Goal: Task Accomplishment & Management: Manage account settings

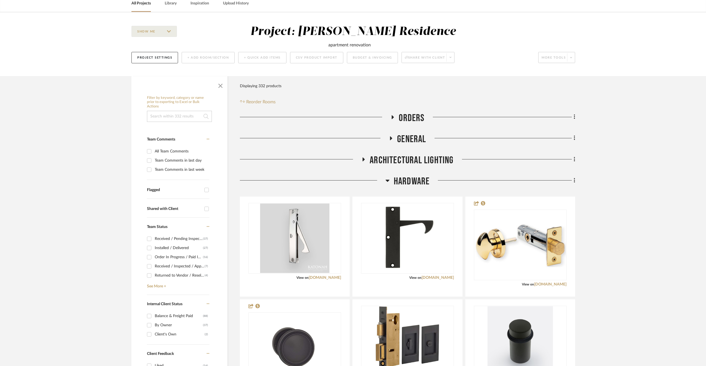
click at [144, 7] on link "All Projects" at bounding box center [140, 3] width 19 height 7
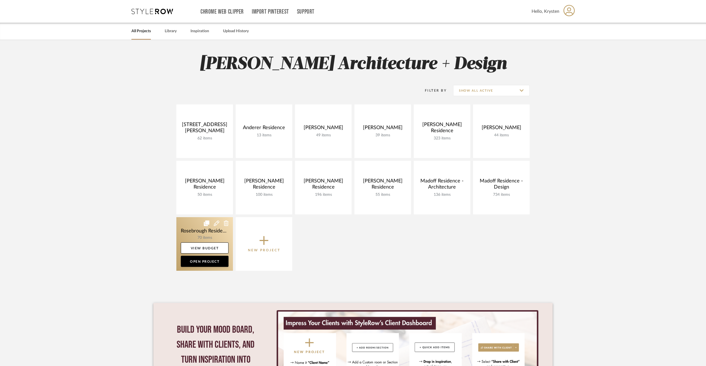
click at [188, 237] on link at bounding box center [204, 244] width 57 height 54
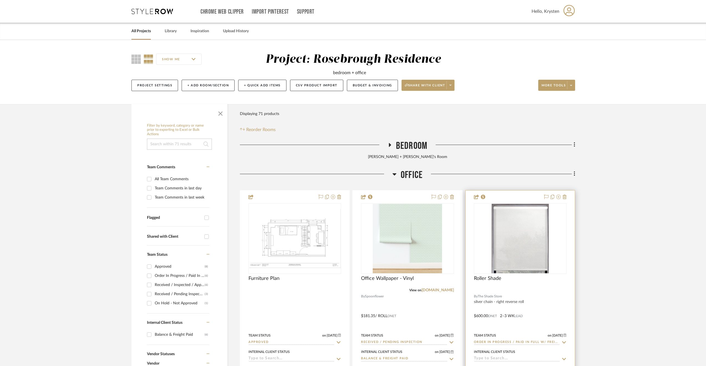
scroll to position [83, 0]
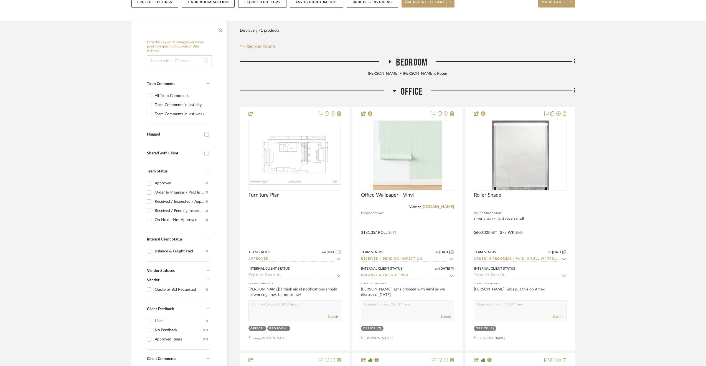
click at [416, 93] on span "Office" at bounding box center [412, 92] width 22 height 12
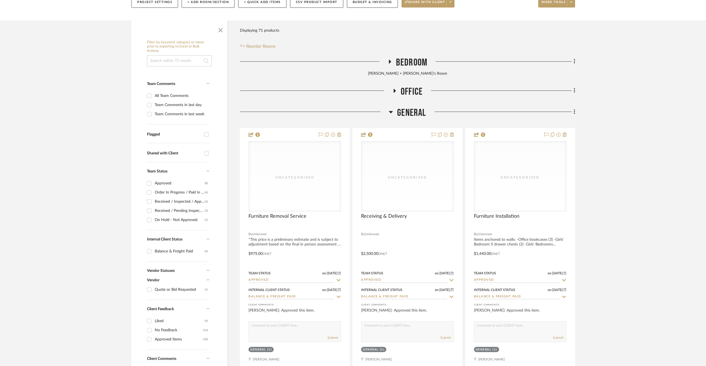
click at [413, 115] on span "General" at bounding box center [411, 113] width 29 height 12
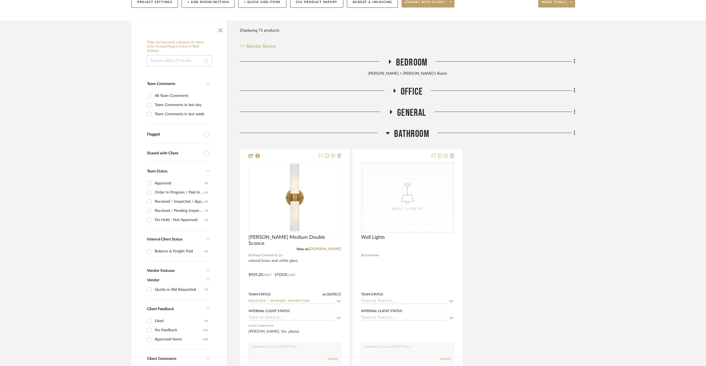
click at [404, 134] on span "Bathroom" at bounding box center [411, 134] width 35 height 12
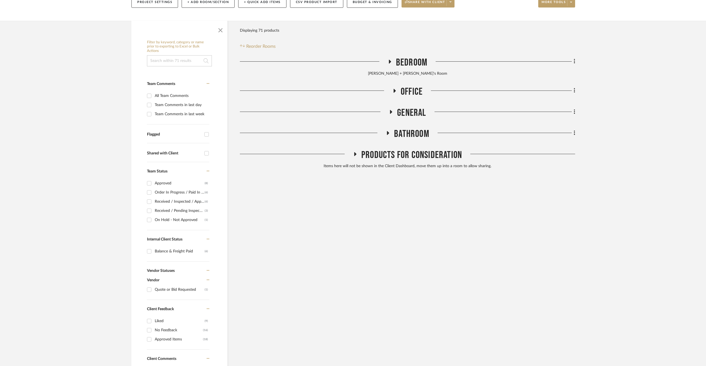
click at [401, 133] on span "Bathroom" at bounding box center [411, 134] width 35 height 12
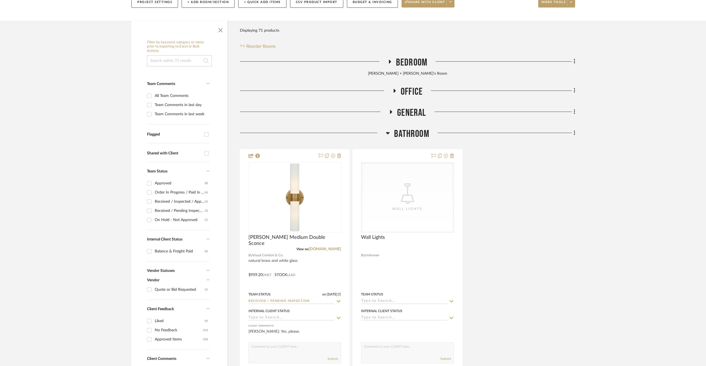
click at [409, 109] on span "General" at bounding box center [411, 113] width 29 height 12
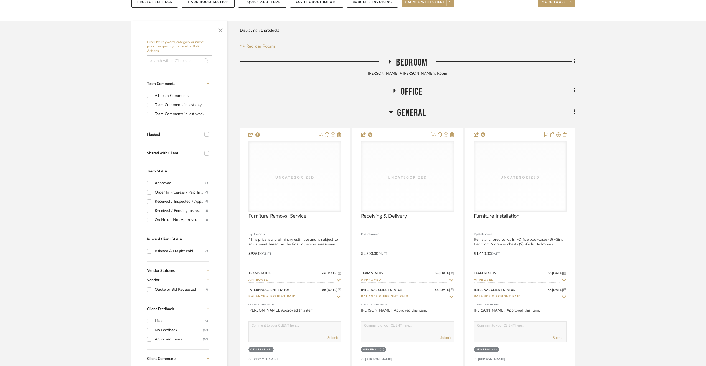
click at [409, 109] on span "General" at bounding box center [411, 113] width 29 height 12
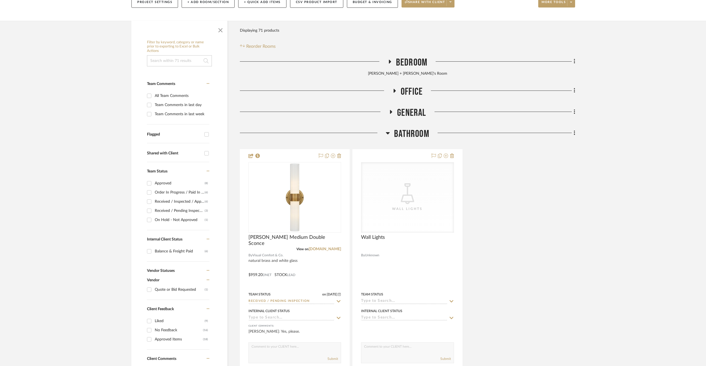
drag, startPoint x: 412, startPoint y: 139, endPoint x: 412, endPoint y: 127, distance: 11.4
click at [411, 138] on span "Bathroom" at bounding box center [411, 134] width 35 height 12
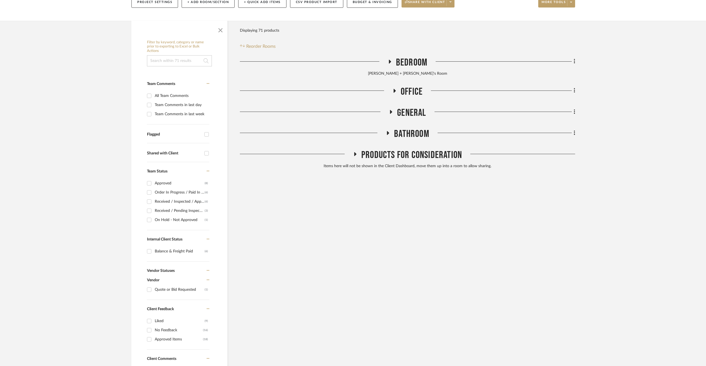
click at [414, 62] on span "Bedroom" at bounding box center [411, 63] width 31 height 12
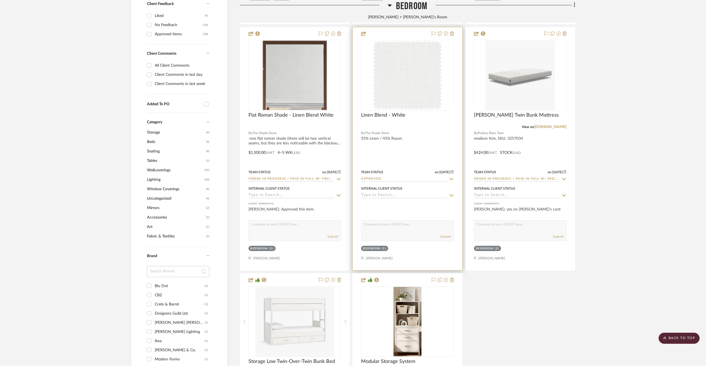
scroll to position [388, 0]
click at [329, 145] on div at bounding box center [294, 148] width 109 height 243
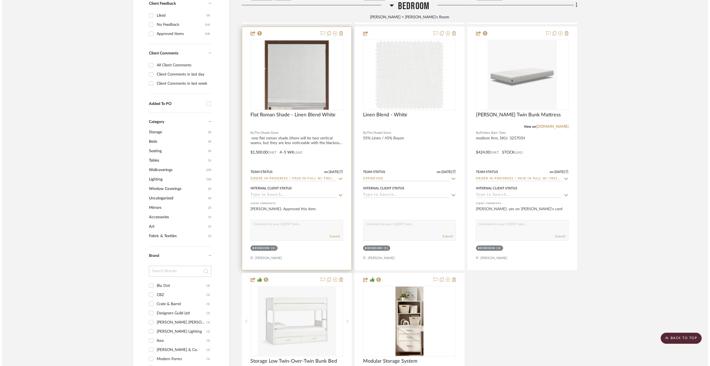
scroll to position [0, 0]
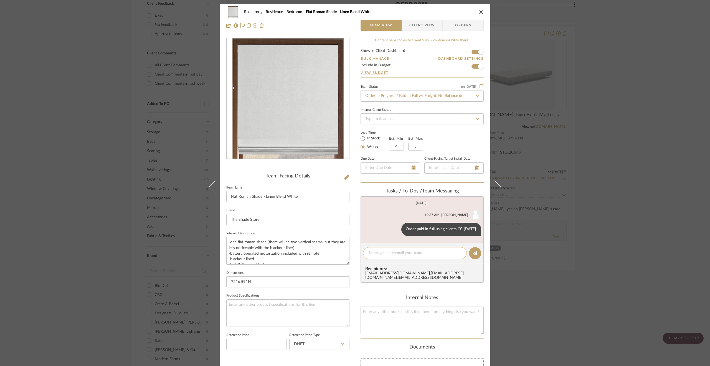
click at [405, 253] on textarea at bounding box center [415, 253] width 92 height 6
paste textarea "884193750075"
type textarea "Shipped 9.8.25. Fedex tracking 884193750075"
click at [476, 252] on button at bounding box center [475, 253] width 12 height 12
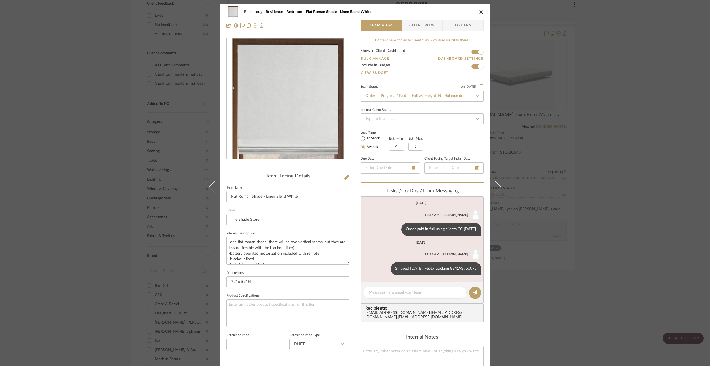
click at [557, 310] on div "Rosebrough Residence Bedroom Flat Roman Shade - Linen Blend White Team View Cli…" at bounding box center [355, 183] width 710 height 366
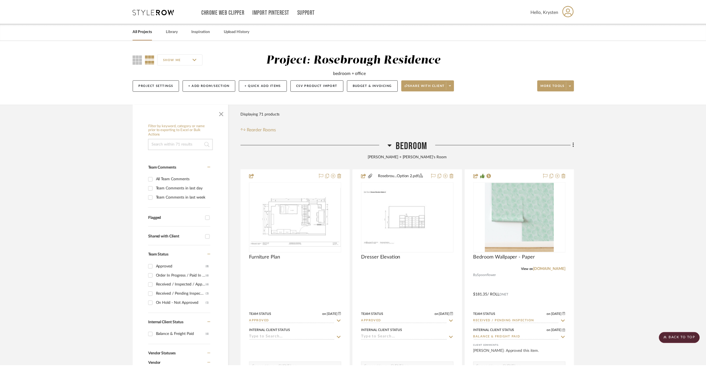
scroll to position [388, 0]
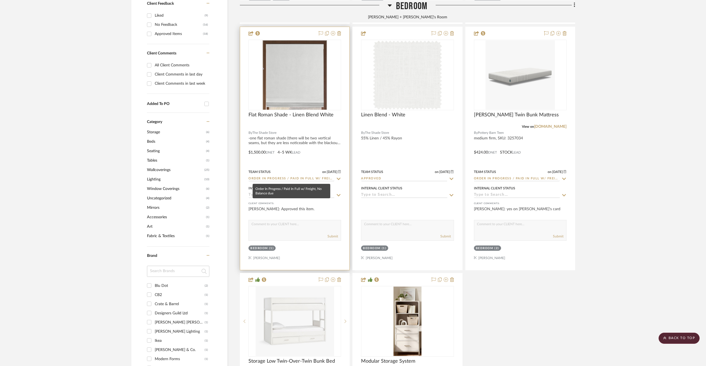
click at [293, 178] on input "Order In Progress / Paid In Full w/ Freight, No Balance due" at bounding box center [291, 178] width 86 height 5
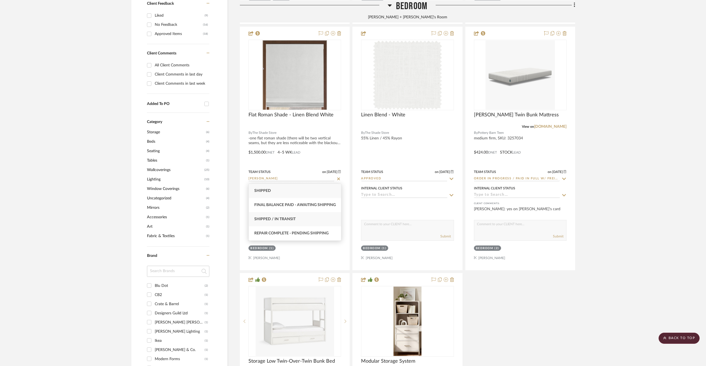
type input "shipp"
click at [286, 223] on div "Shipped / In Transit" at bounding box center [295, 219] width 92 height 14
type input "[DATE]"
type input "Shipped / In Transit"
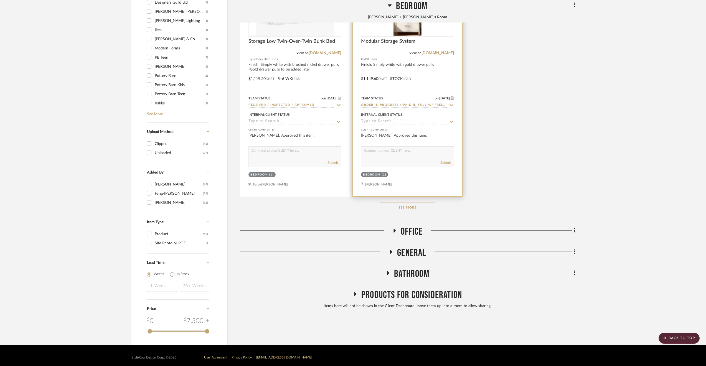
scroll to position [710, 0]
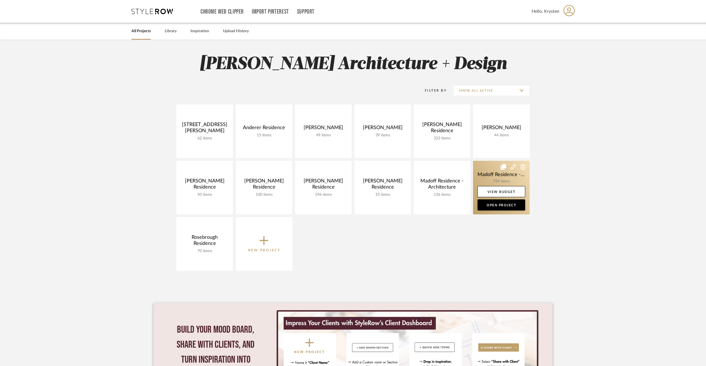
click at [478, 172] on link at bounding box center [501, 188] width 57 height 54
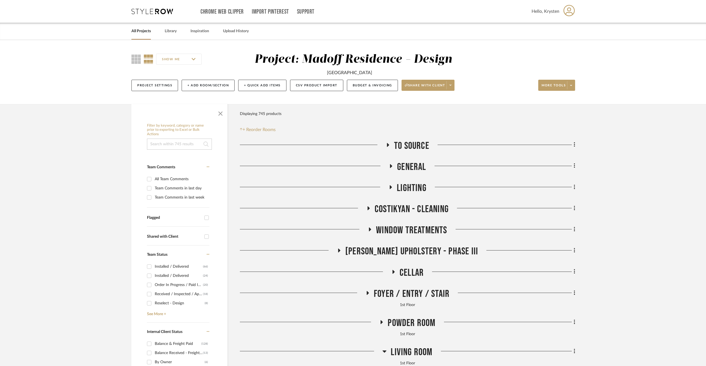
scroll to position [166, 0]
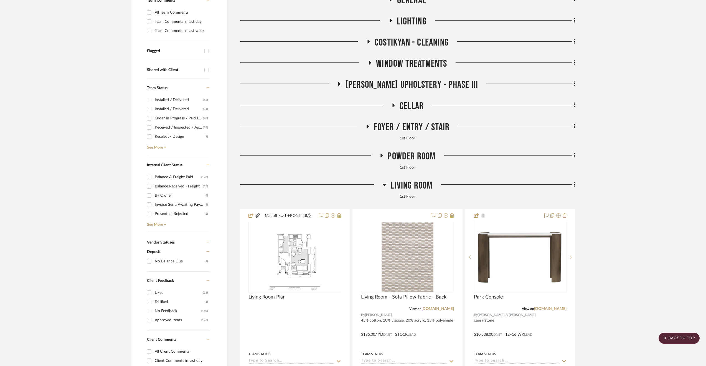
click at [407, 85] on span "[PERSON_NAME] Upholstery - Phase III" at bounding box center [411, 85] width 133 height 12
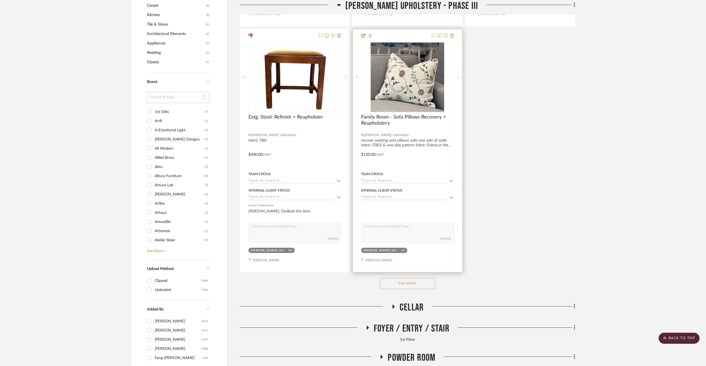
scroll to position [777, 0]
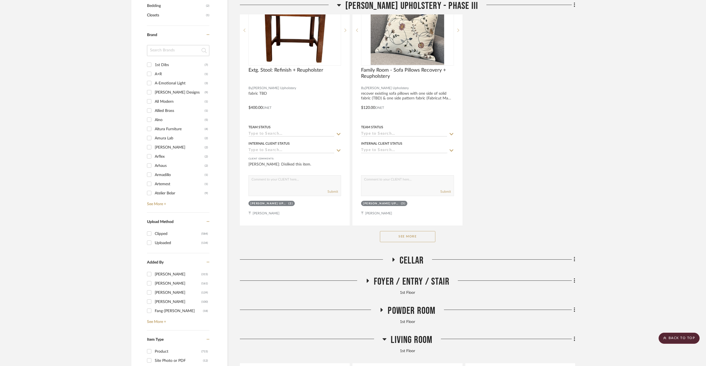
click at [397, 234] on button "See More" at bounding box center [407, 236] width 55 height 11
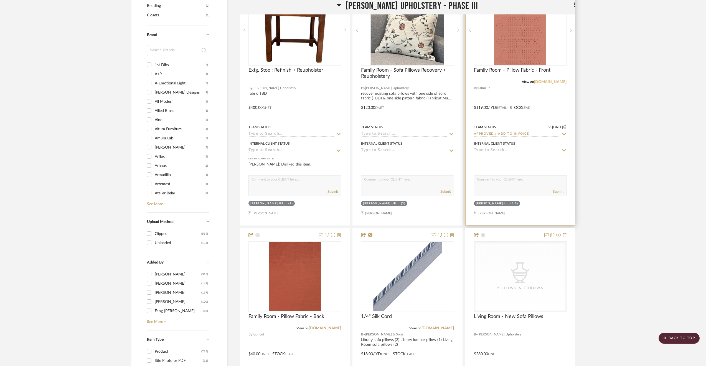
click at [556, 81] on link "[DOMAIN_NAME]" at bounding box center [550, 82] width 32 height 4
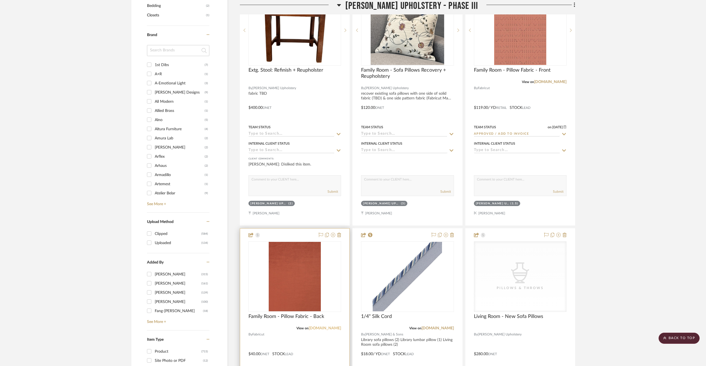
click at [327, 328] on link "[DOMAIN_NAME]" at bounding box center [325, 328] width 32 height 4
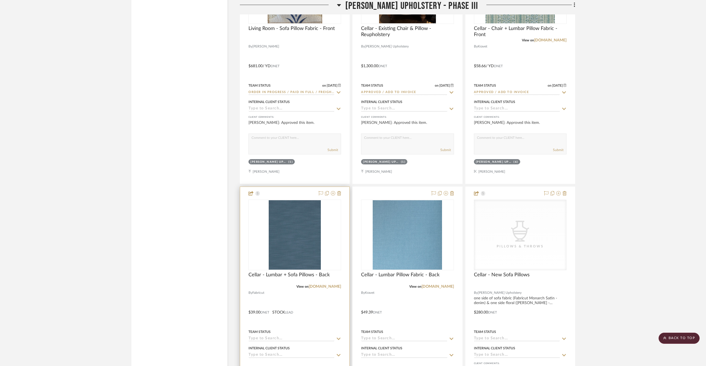
scroll to position [1331, 0]
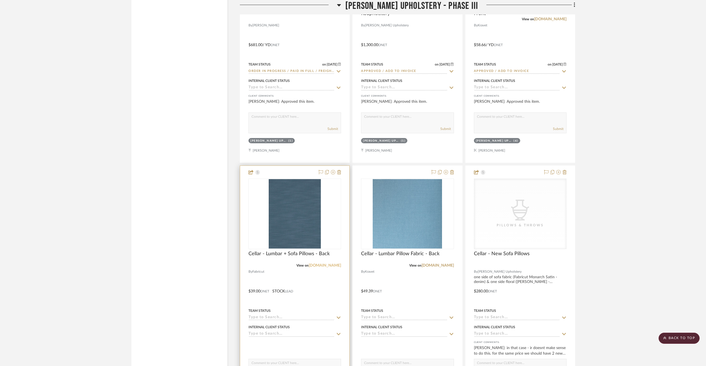
click at [338, 265] on link "[DOMAIN_NAME]" at bounding box center [325, 265] width 32 height 4
click at [315, 303] on div at bounding box center [294, 287] width 109 height 243
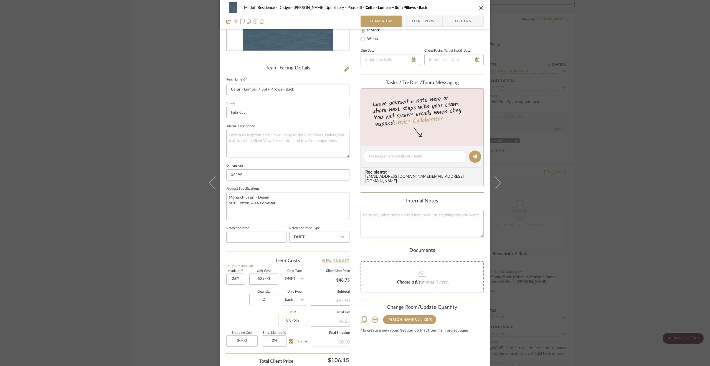
scroll to position [139, 0]
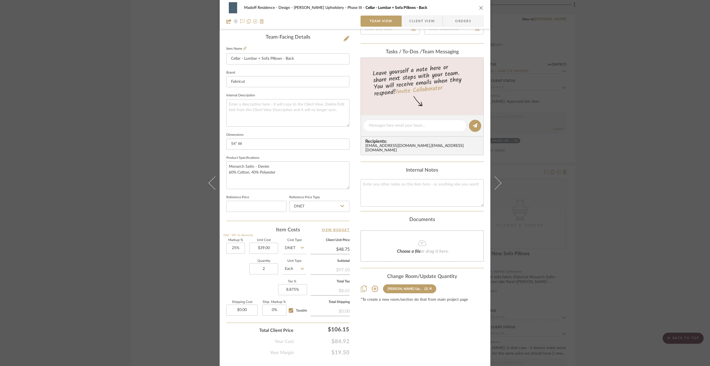
click at [699, 148] on div "Madoff Residence - Design [PERSON_NAME] Upholstery - Phase III Cellar - Lumbar …" at bounding box center [355, 183] width 710 height 366
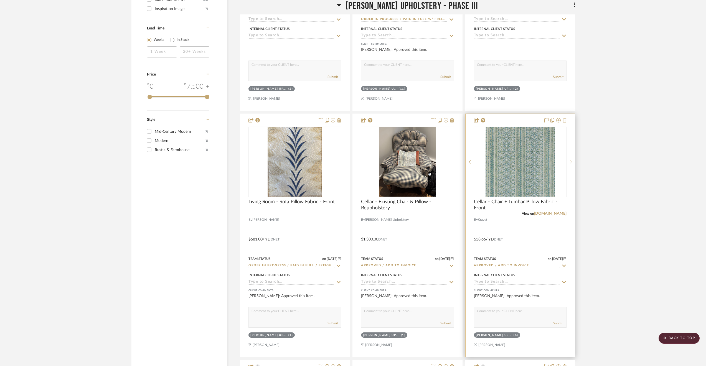
scroll to position [998, 0]
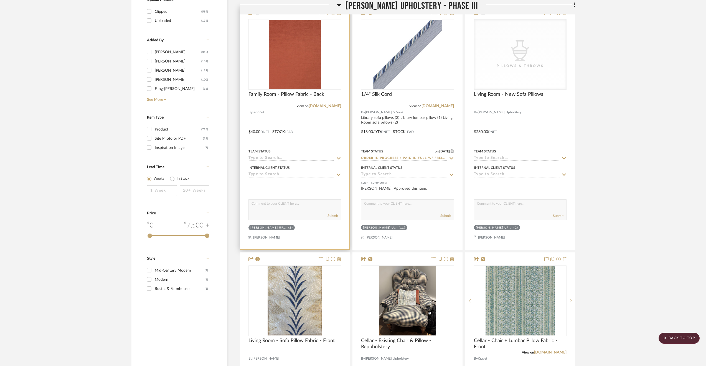
click at [291, 115] on div at bounding box center [294, 127] width 109 height 243
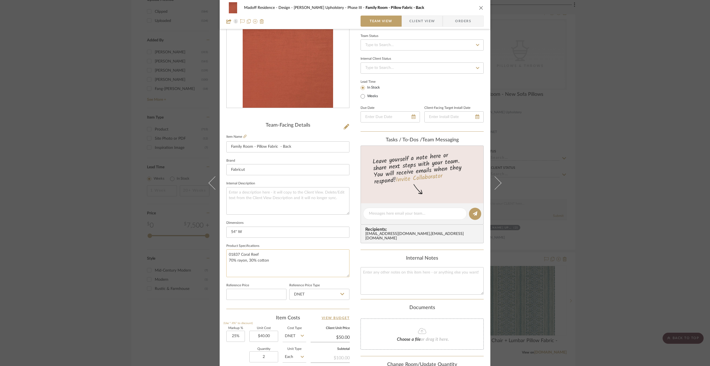
scroll to position [83, 0]
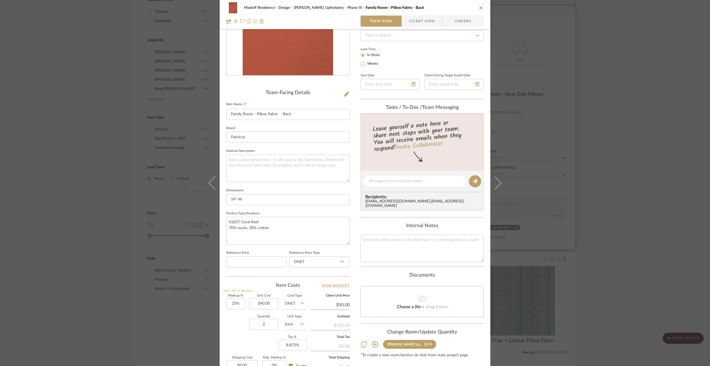
drag, startPoint x: 592, startPoint y: 253, endPoint x: 569, endPoint y: 240, distance: 26.4
click at [592, 253] on div "Madoff Residence - Design [PERSON_NAME] Upholstery - Phase III Family Room - Pi…" at bounding box center [355, 183] width 710 height 366
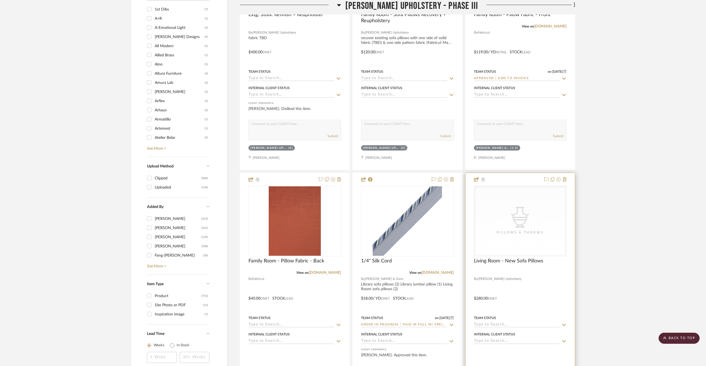
scroll to position [749, 0]
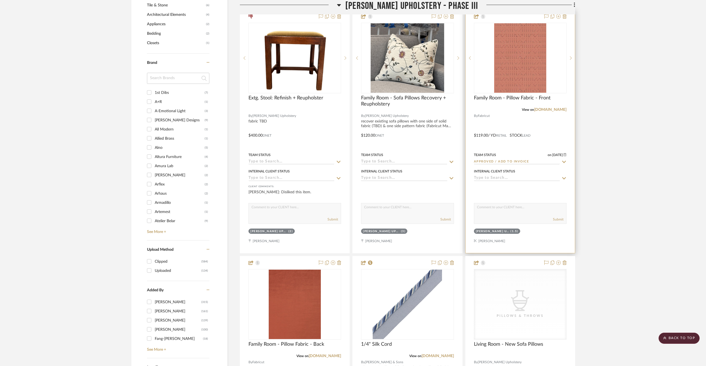
click at [547, 126] on div at bounding box center [520, 131] width 109 height 243
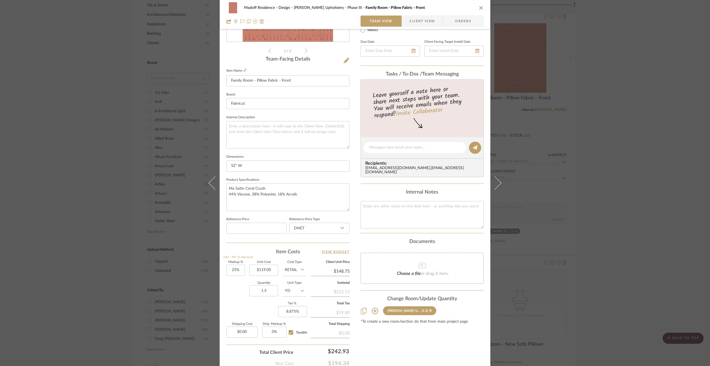
scroll to position [139, 0]
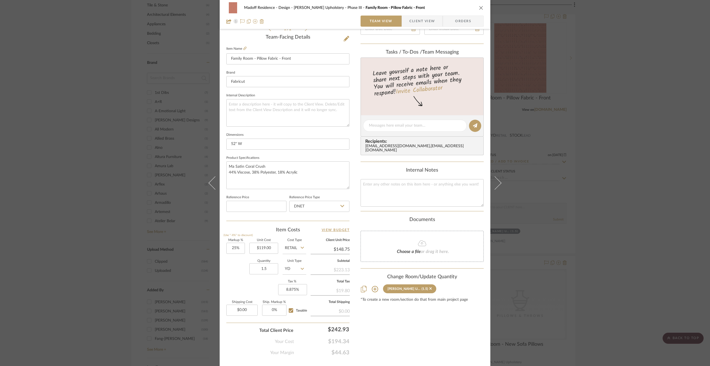
click at [609, 217] on div "Madoff Residence - Design [PERSON_NAME] Upholstery - Phase III Family Room - Pi…" at bounding box center [355, 183] width 710 height 366
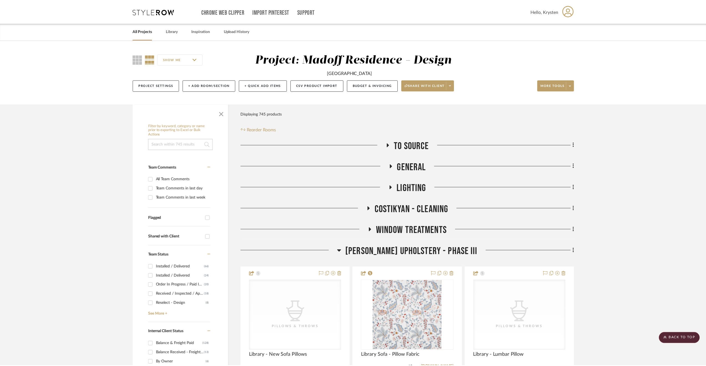
scroll to position [749, 0]
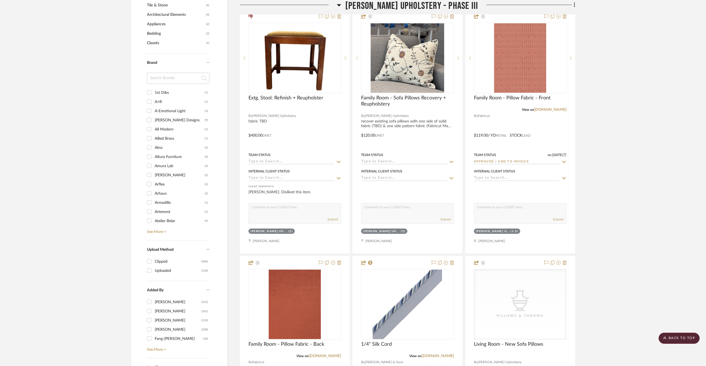
click at [412, 5] on span "[PERSON_NAME] Upholstery - Phase III" at bounding box center [411, 6] width 133 height 12
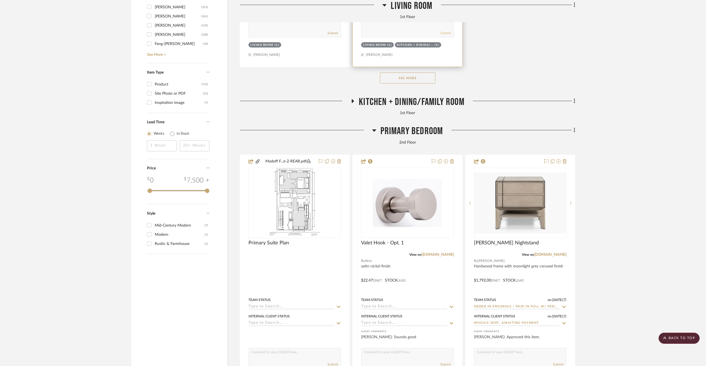
scroll to position [1082, 0]
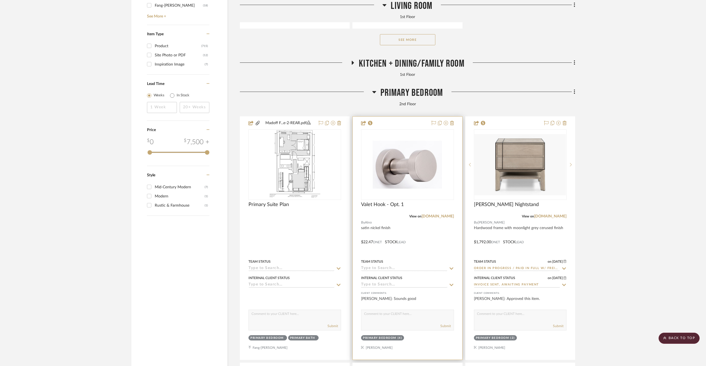
click at [393, 286] on input at bounding box center [404, 284] width 86 height 5
type input "appro"
click at [451, 285] on icon at bounding box center [451, 284] width 5 height 4
type input "[DATE]"
click at [455, 295] on div at bounding box center [407, 237] width 109 height 243
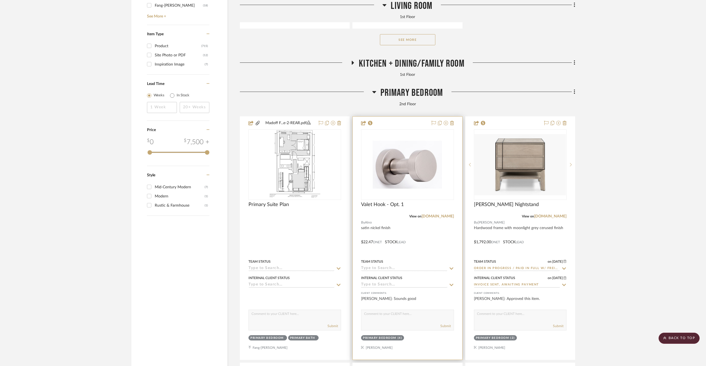
click at [414, 268] on input at bounding box center [404, 268] width 86 height 5
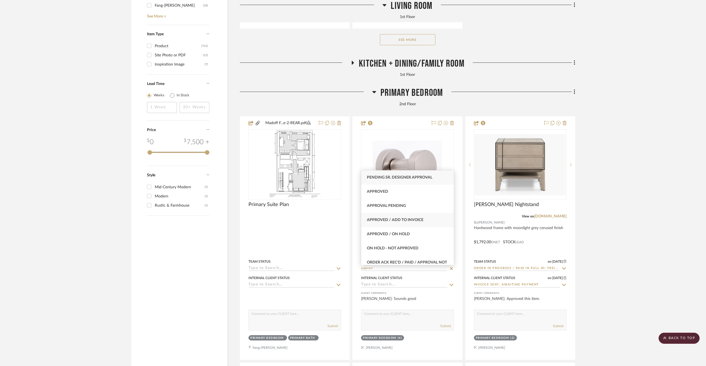
type input "approv"
click at [409, 221] on span "Approved / Add to Invoice" at bounding box center [395, 220] width 57 height 4
type input "[DATE]"
type input "Approved / Add to Invoice"
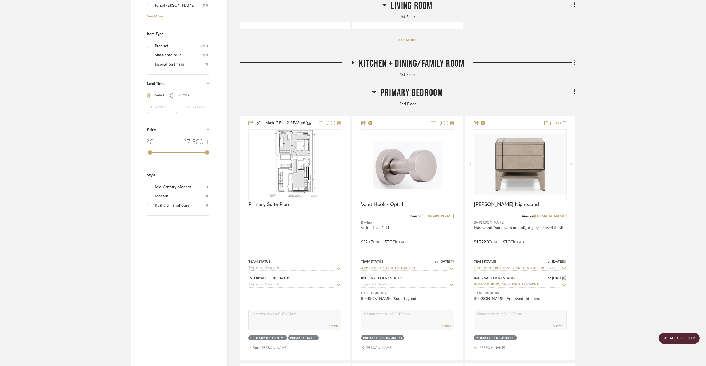
click at [387, 90] on span "Primary Bedroom" at bounding box center [412, 93] width 63 height 12
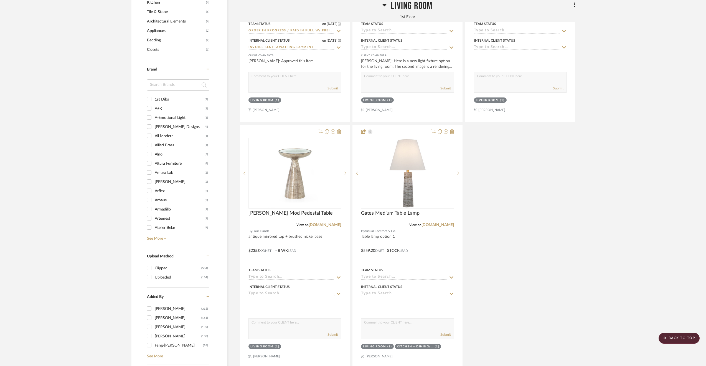
scroll to position [777, 0]
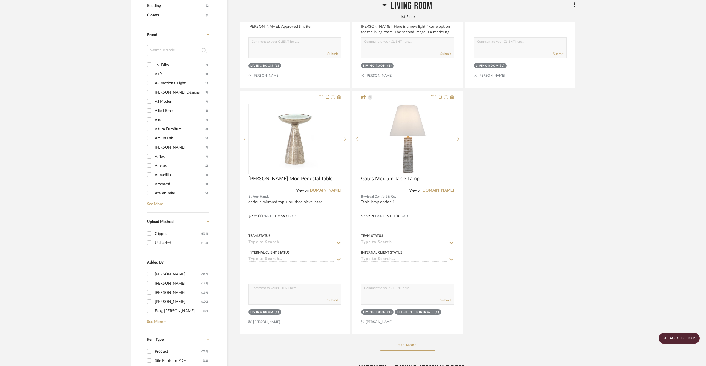
click at [415, 349] on button "See More" at bounding box center [407, 344] width 55 height 11
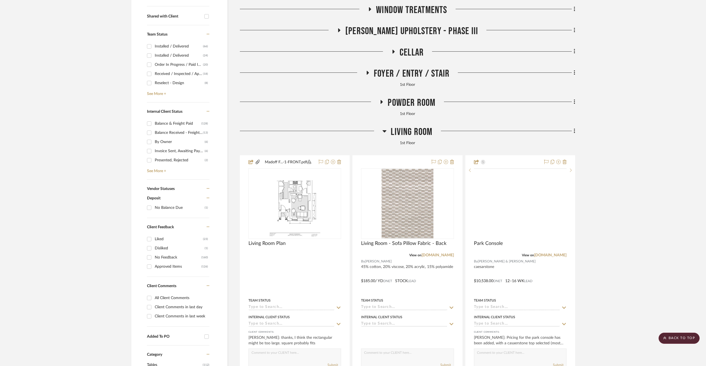
scroll to position [194, 0]
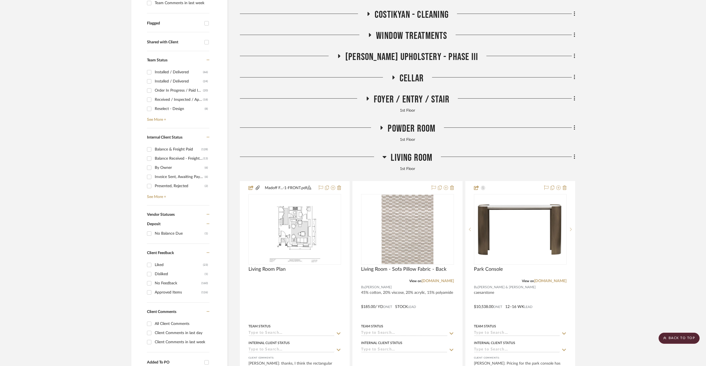
click at [424, 159] on span "Living Room" at bounding box center [412, 158] width 42 height 12
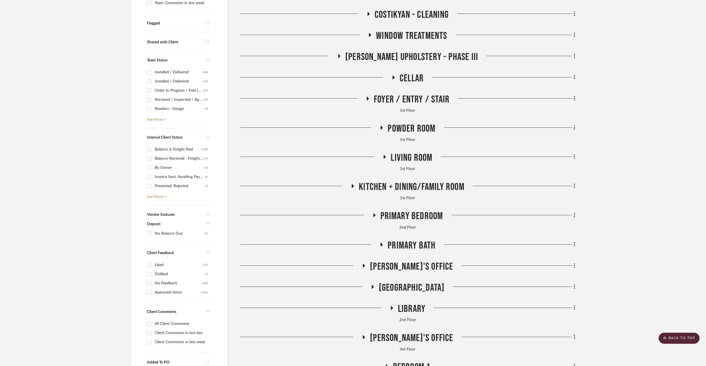
click at [407, 130] on span "Powder Room" at bounding box center [412, 129] width 48 height 12
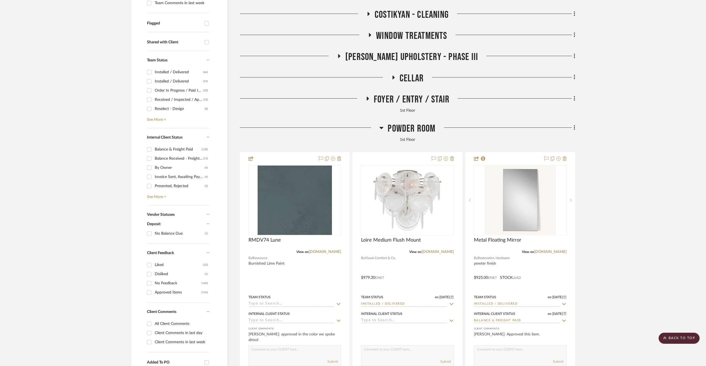
click at [408, 128] on span "Powder Room" at bounding box center [412, 129] width 48 height 12
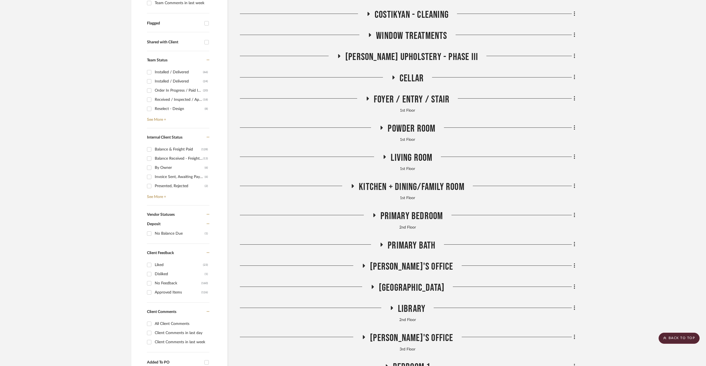
click at [386, 97] on span "Foyer / Entry / Stair" at bounding box center [412, 99] width 76 height 12
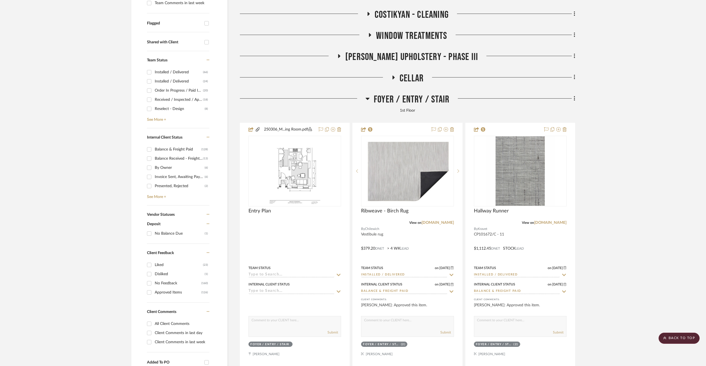
click at [410, 99] on span "Foyer / Entry / Stair" at bounding box center [412, 99] width 76 height 12
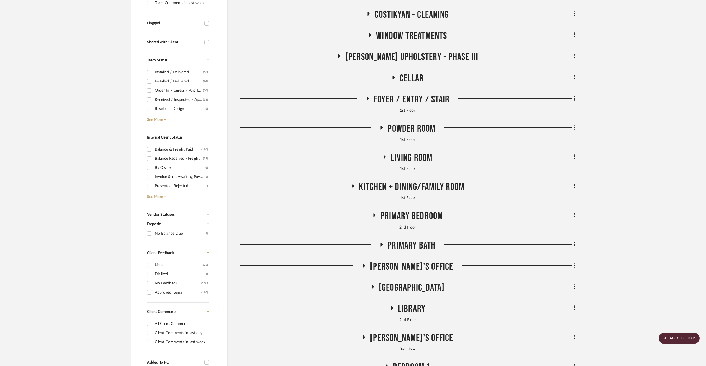
click at [410, 80] on span "Cellar" at bounding box center [412, 78] width 24 height 12
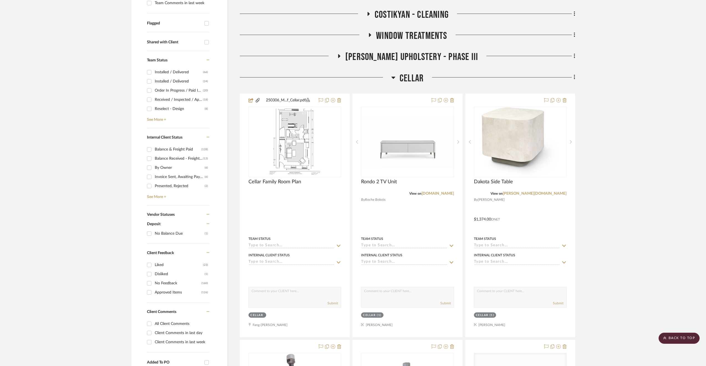
click at [410, 80] on span "Cellar" at bounding box center [412, 78] width 24 height 12
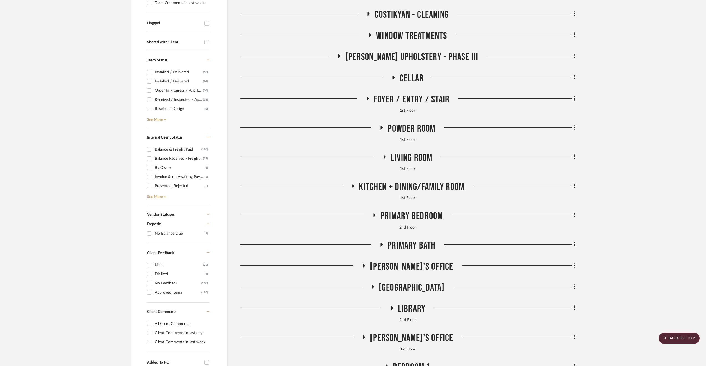
click at [410, 80] on span "Cellar" at bounding box center [412, 78] width 24 height 12
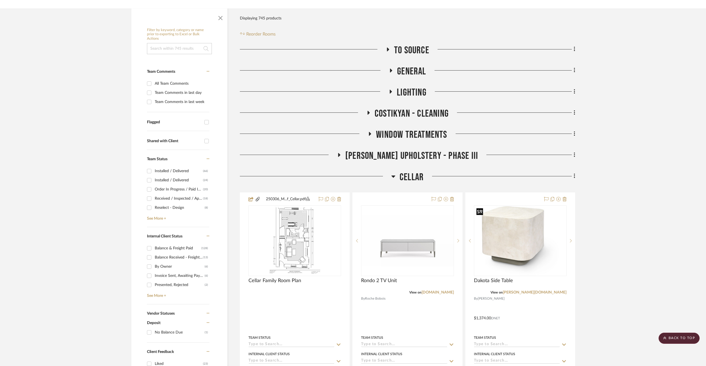
scroll to position [83, 0]
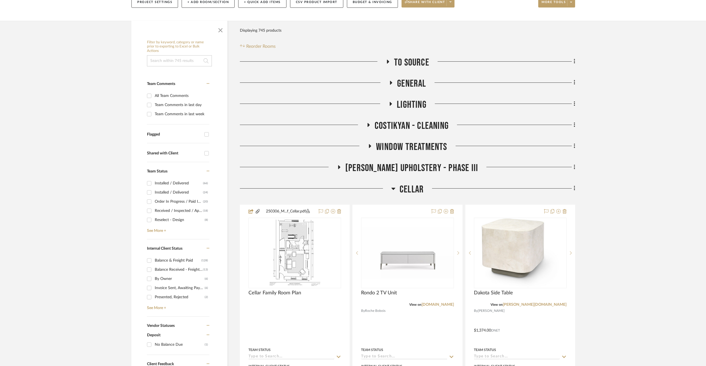
click at [451, 167] on span "[PERSON_NAME] Upholstery - Phase III" at bounding box center [411, 168] width 133 height 12
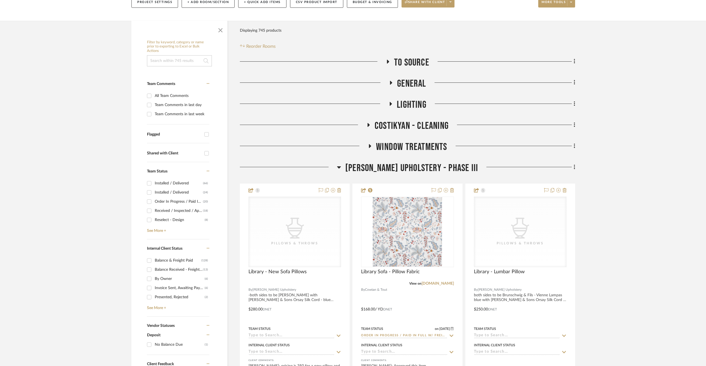
click at [422, 145] on span "Window Treatments" at bounding box center [411, 147] width 71 height 12
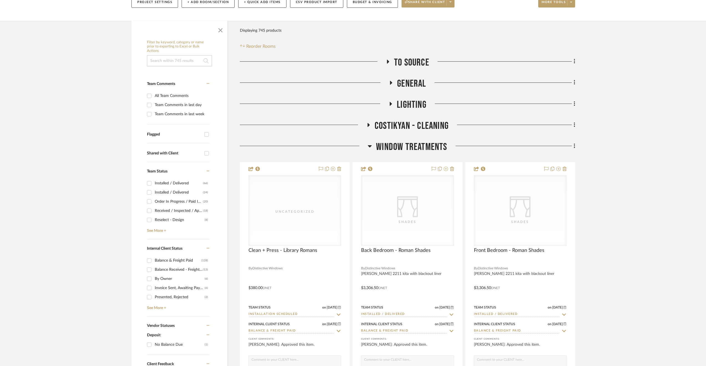
click at [413, 125] on span "Costikyan - Cleaning" at bounding box center [412, 126] width 74 height 12
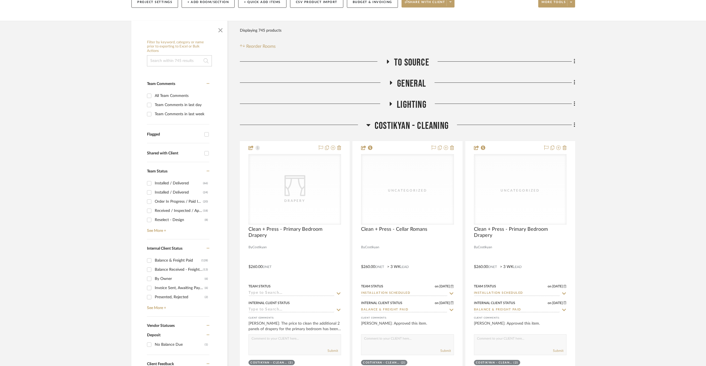
click at [415, 102] on span "Lighting" at bounding box center [412, 105] width 30 height 12
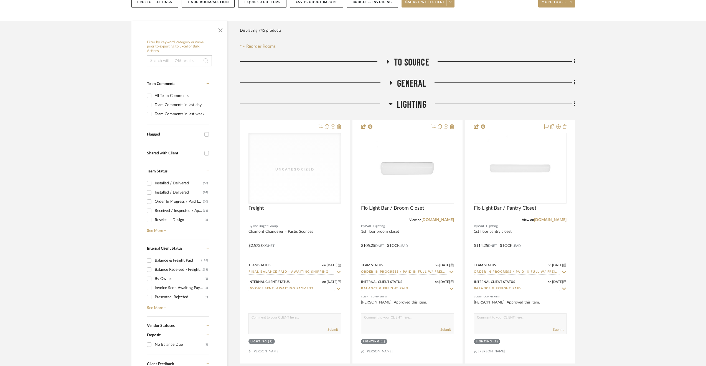
click at [405, 82] on span "General" at bounding box center [411, 84] width 29 height 12
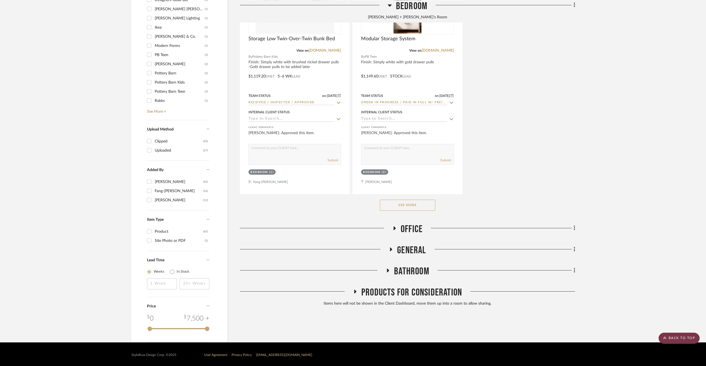
click at [684, 337] on scroll-to-top-button "BACK TO TOP" at bounding box center [679, 337] width 41 height 11
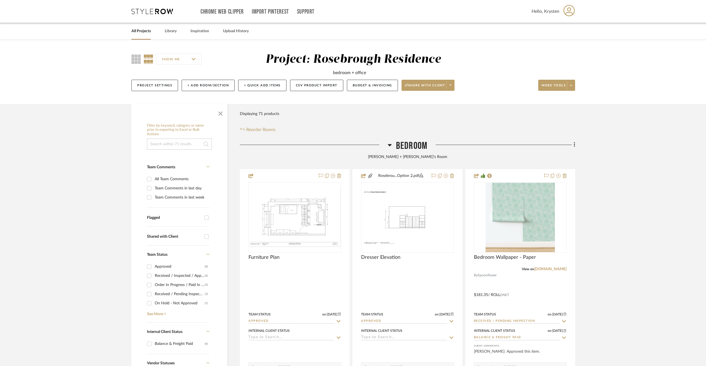
click at [145, 35] on div "All Projects" at bounding box center [140, 31] width 19 height 17
click at [142, 29] on link "All Projects" at bounding box center [140, 30] width 19 height 7
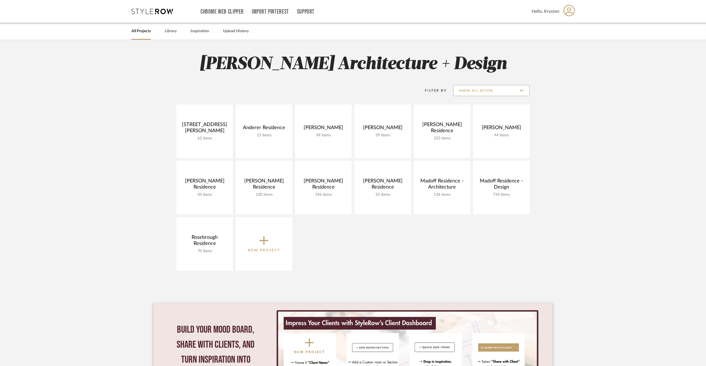
click at [469, 87] on input "Show All Active" at bounding box center [491, 90] width 77 height 11
click at [470, 87] on input "Show All Active" at bounding box center [491, 90] width 77 height 11
click at [467, 87] on input "Show All Active" at bounding box center [491, 90] width 77 height 11
click at [468, 127] on span "Archived" at bounding box center [491, 130] width 76 height 13
type input "Archived"
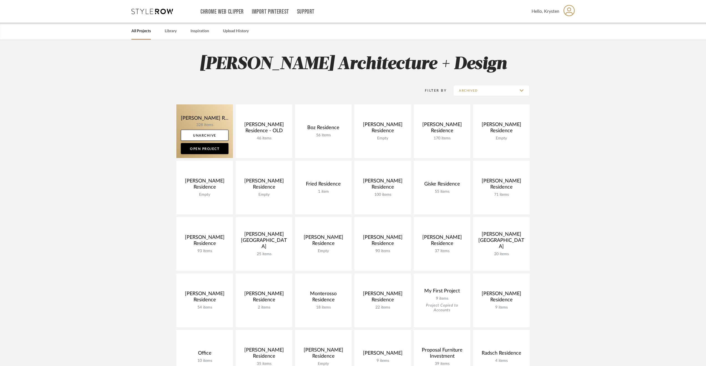
click at [195, 121] on link at bounding box center [204, 131] width 57 height 54
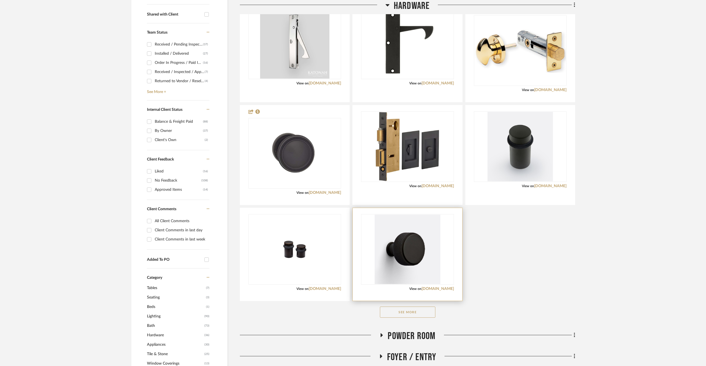
scroll to position [333, 0]
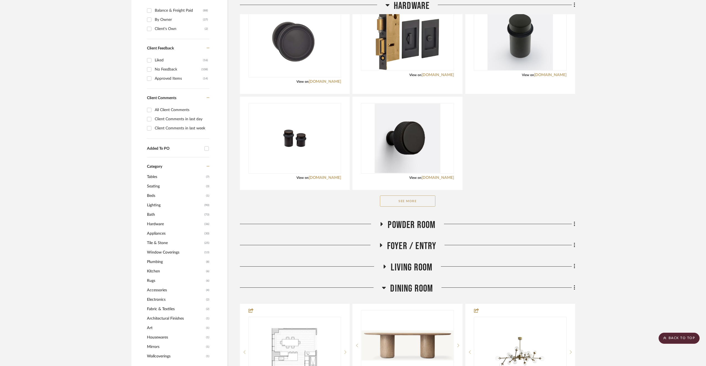
click at [417, 229] on span "Powder Room" at bounding box center [412, 225] width 48 height 12
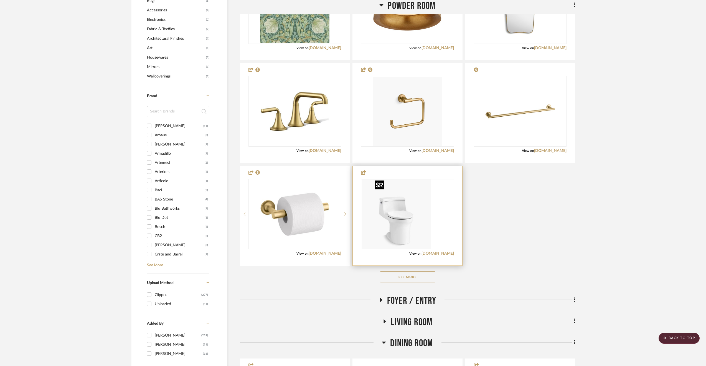
scroll to position [666, 0]
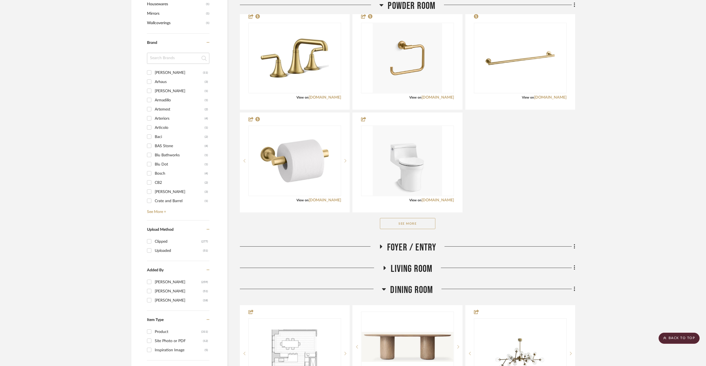
click at [399, 289] on span "Dining Room" at bounding box center [411, 290] width 43 height 12
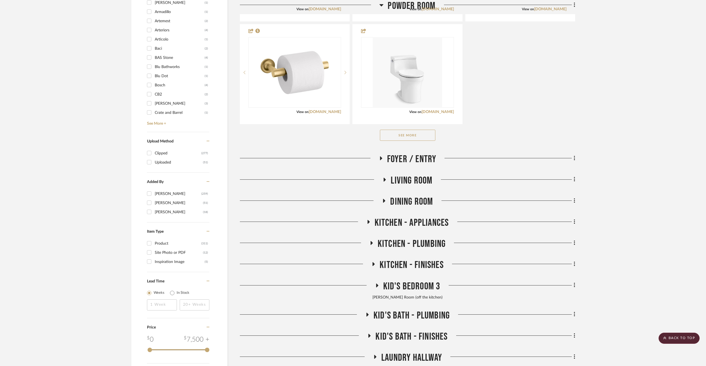
scroll to position [777, 0]
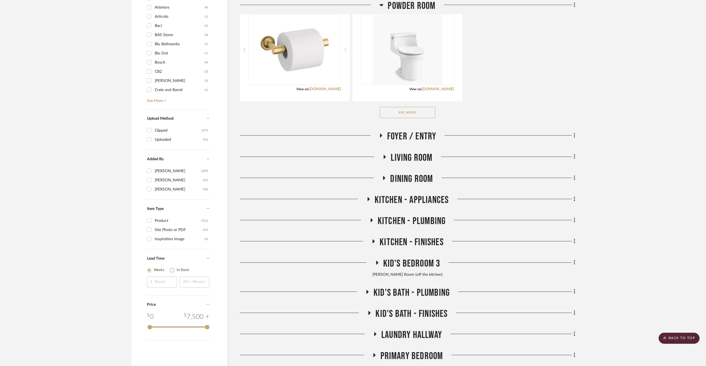
click at [407, 257] on span "Kid's Bedroom 3" at bounding box center [411, 263] width 57 height 12
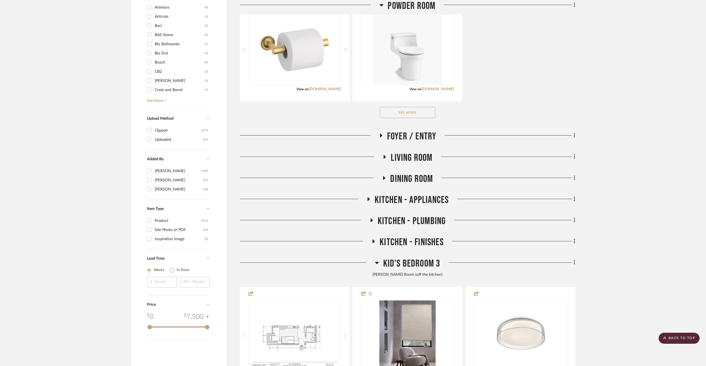
click at [407, 257] on span "Kid's Bedroom 3" at bounding box center [411, 263] width 57 height 12
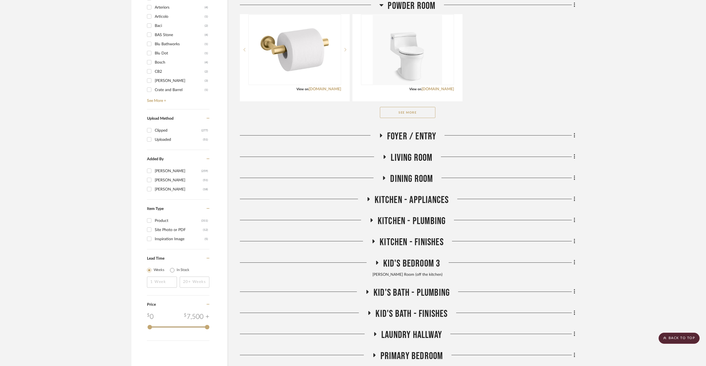
click at [418, 290] on span "Kid's Bath - Plumbing" at bounding box center [412, 292] width 76 height 12
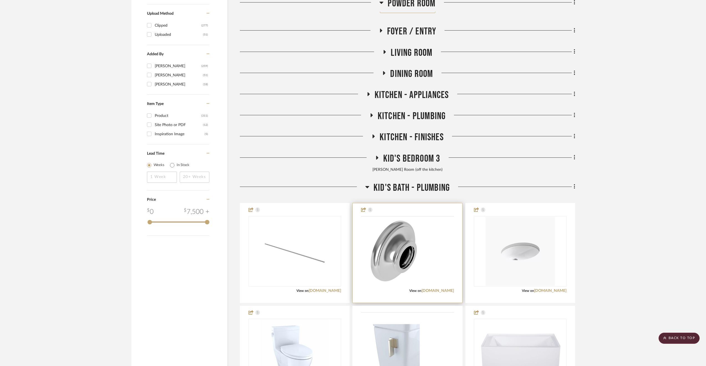
scroll to position [915, 0]
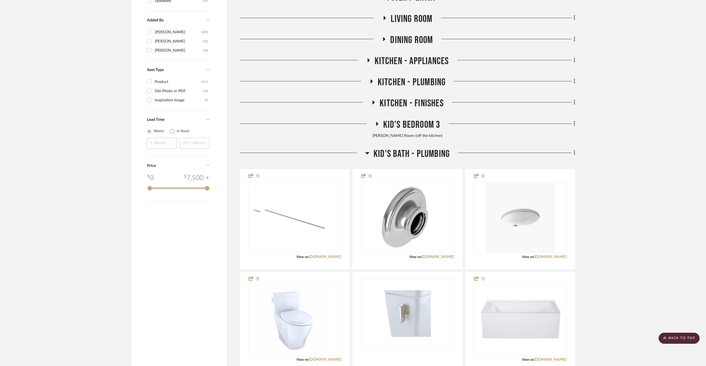
click at [389, 153] on span "Kid's Bath - Plumbing" at bounding box center [412, 154] width 76 height 12
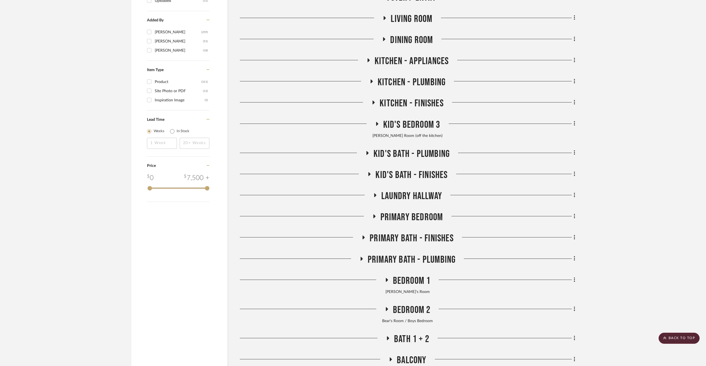
click at [404, 176] on span "Kid's Bath - Finishes" at bounding box center [412, 175] width 72 height 12
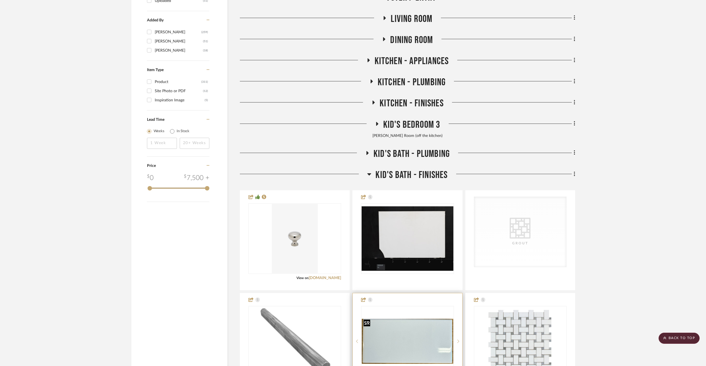
scroll to position [1026, 0]
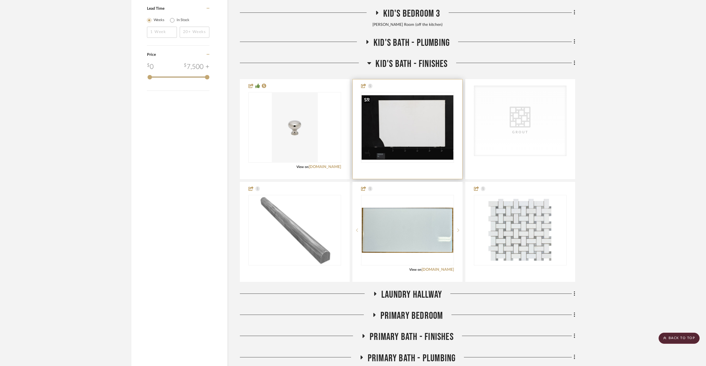
click at [424, 133] on img "0" at bounding box center [408, 127] width 92 height 64
click at [415, 114] on img "0" at bounding box center [408, 127] width 92 height 64
click at [388, 141] on img "0" at bounding box center [408, 127] width 92 height 64
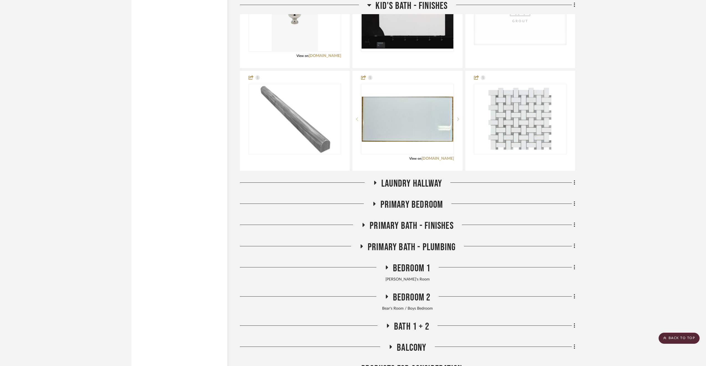
click at [431, 220] on span "Primary Bath - Finishes" at bounding box center [412, 226] width 84 height 12
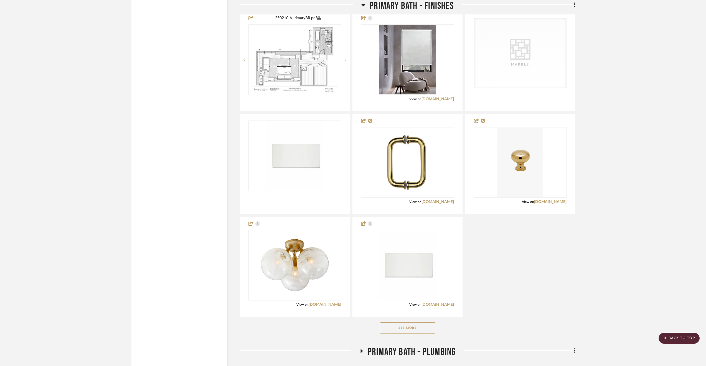
scroll to position [1387, 0]
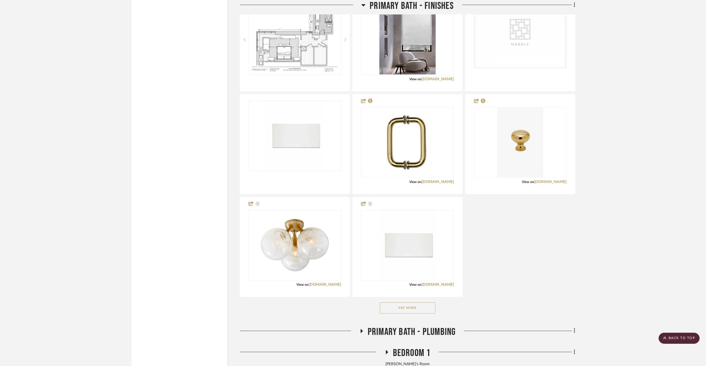
click at [412, 303] on button "See More" at bounding box center [407, 307] width 55 height 11
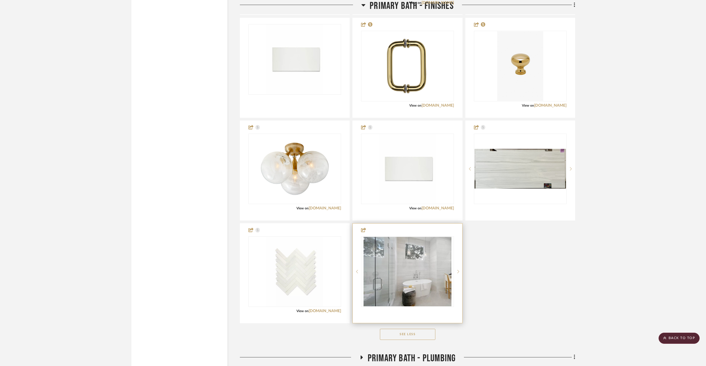
scroll to position [1525, 0]
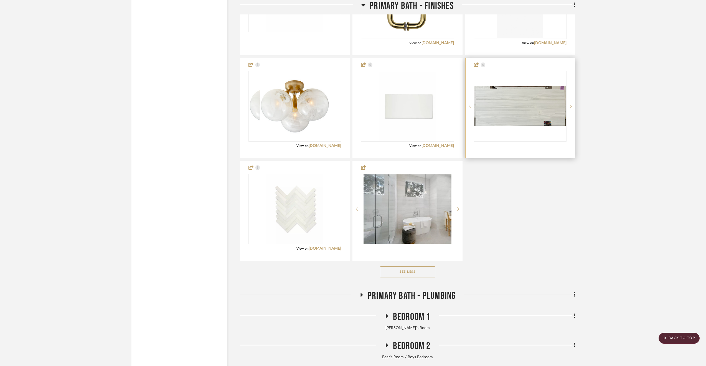
click at [543, 103] on div at bounding box center [520, 106] width 93 height 70
click at [572, 104] on sr-next-btn at bounding box center [571, 106] width 8 height 4
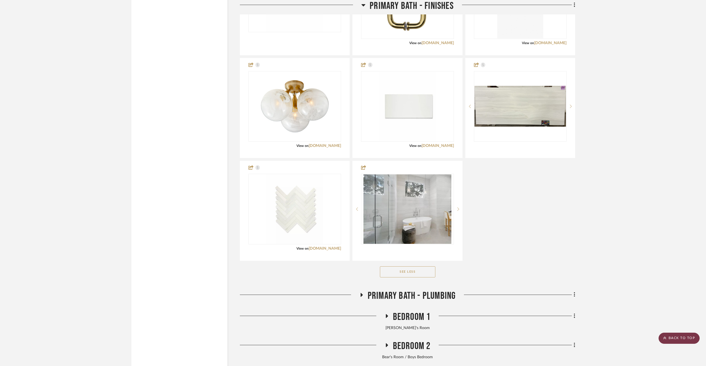
click at [673, 338] on scroll-to-top-button "BACK TO TOP" at bounding box center [679, 337] width 41 height 11
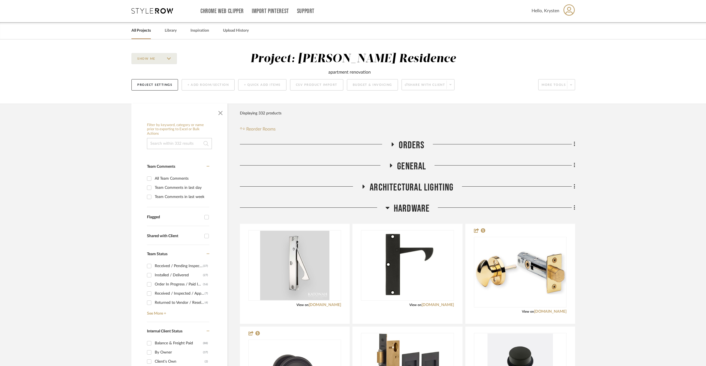
scroll to position [0, 0]
click at [139, 29] on link "All Projects" at bounding box center [140, 30] width 19 height 7
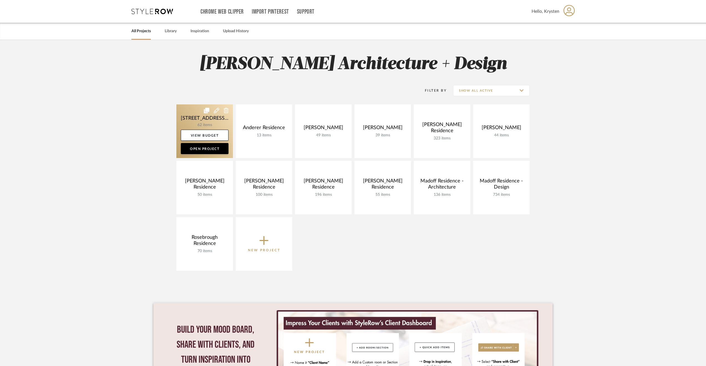
click at [191, 120] on link at bounding box center [204, 131] width 57 height 54
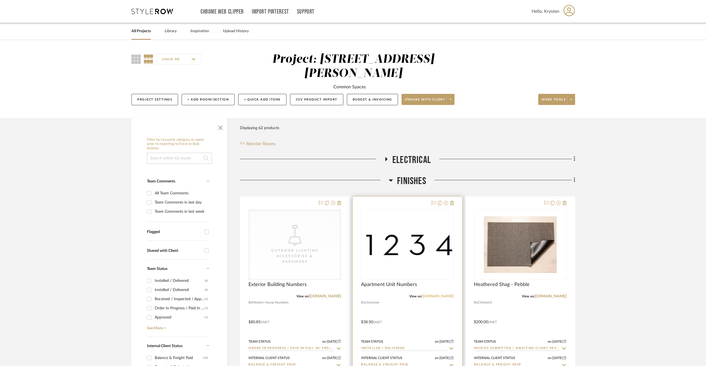
click at [441, 294] on link "modernhousenumbers.com" at bounding box center [438, 296] width 32 height 4
click at [421, 299] on div at bounding box center [407, 317] width 109 height 243
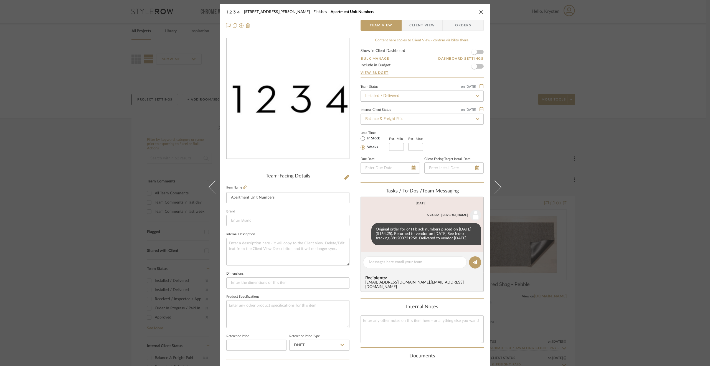
click at [606, 285] on div "119 Henry Street Finishes Apartment Unit Numbers Team View Client View Orders T…" at bounding box center [355, 183] width 710 height 366
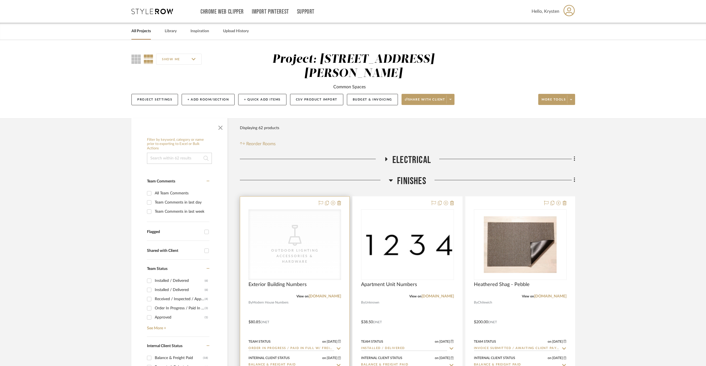
click at [317, 305] on div at bounding box center [294, 317] width 109 height 243
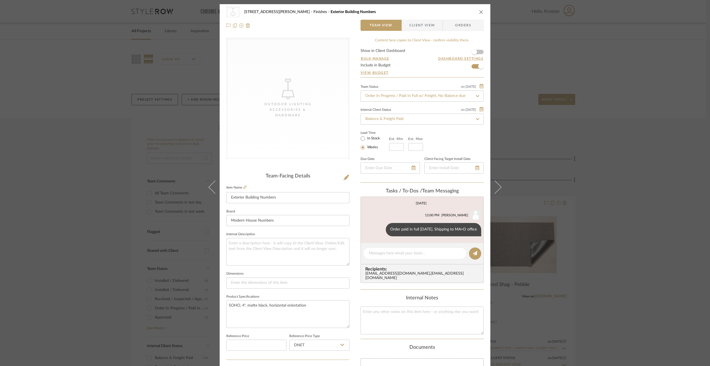
drag, startPoint x: 592, startPoint y: 270, endPoint x: 600, endPoint y: 258, distance: 14.0
click at [593, 269] on div "CategoryIconLighting Created with Sketch. Outdoor Lighting Accessories & Hardwa…" at bounding box center [355, 183] width 710 height 366
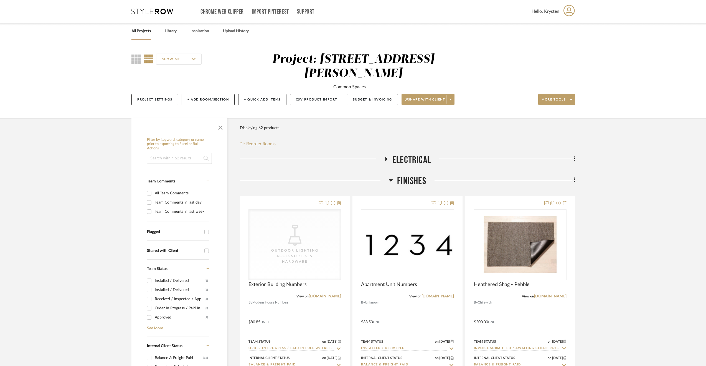
click at [403, 154] on span "Electrical" at bounding box center [411, 160] width 39 height 12
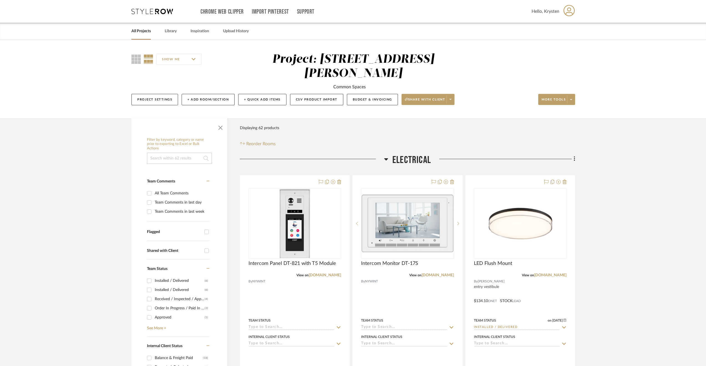
click at [395, 154] on span "Electrical" at bounding box center [411, 160] width 39 height 12
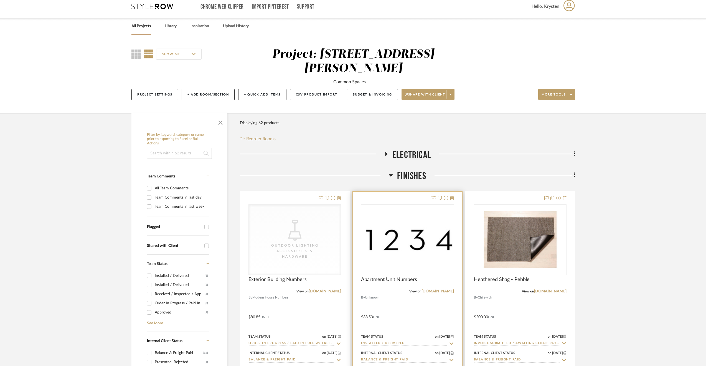
scroll to position [111, 0]
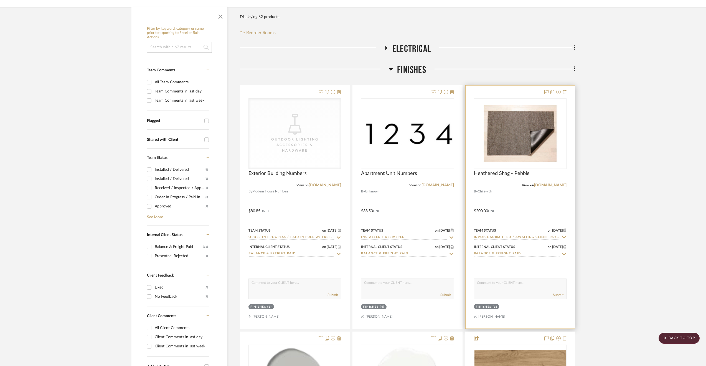
click at [543, 195] on div at bounding box center [520, 206] width 109 height 243
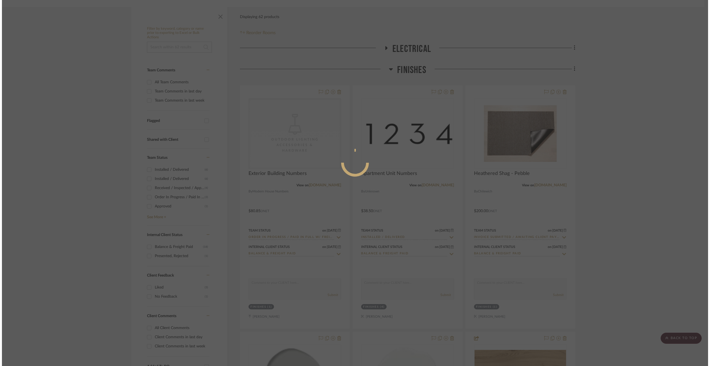
scroll to position [0, 0]
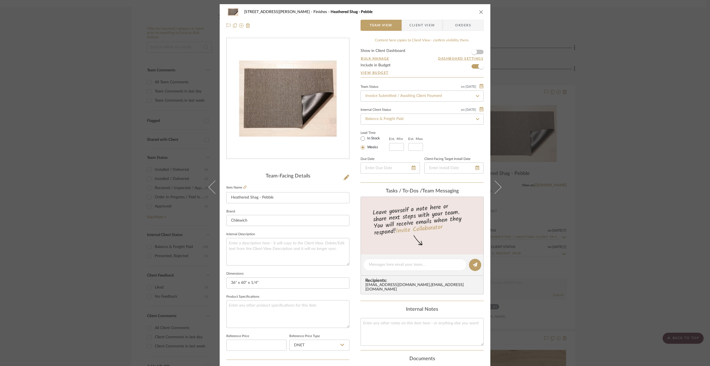
click at [600, 186] on div "119 Henry Street Finishes Heathered Shag - Pebble Team View Client View Orders …" at bounding box center [355, 183] width 710 height 366
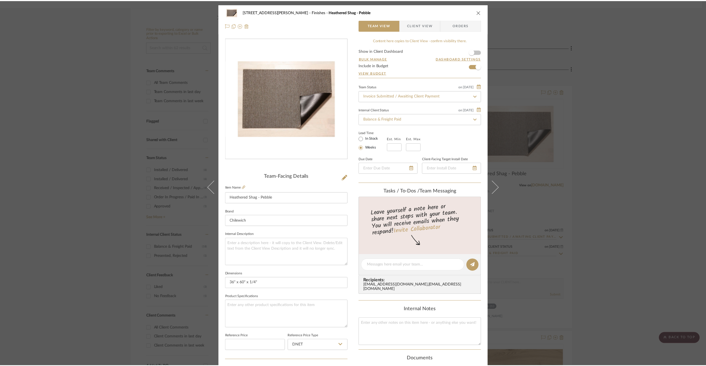
scroll to position [111, 0]
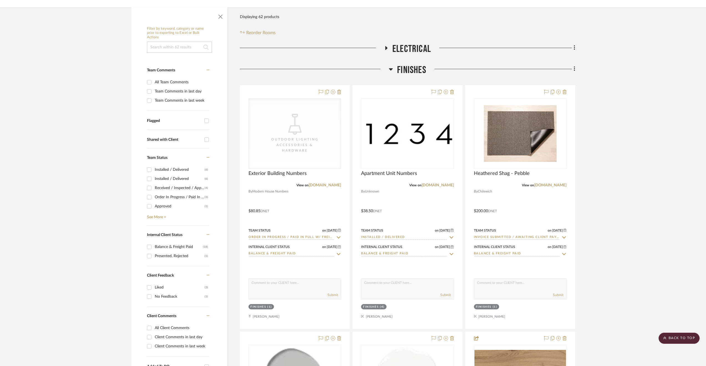
click at [415, 43] on span "Electrical" at bounding box center [411, 49] width 39 height 12
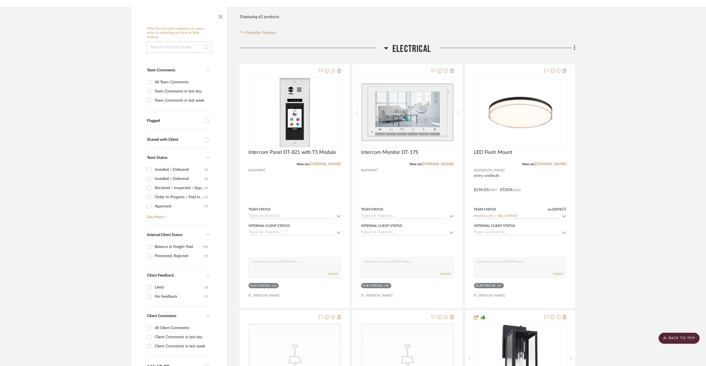
click at [415, 43] on span "Electrical" at bounding box center [411, 49] width 39 height 12
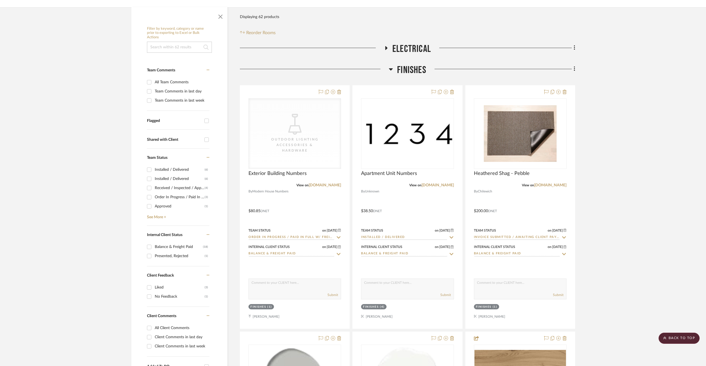
click at [413, 64] on span "Finishes" at bounding box center [411, 70] width 29 height 12
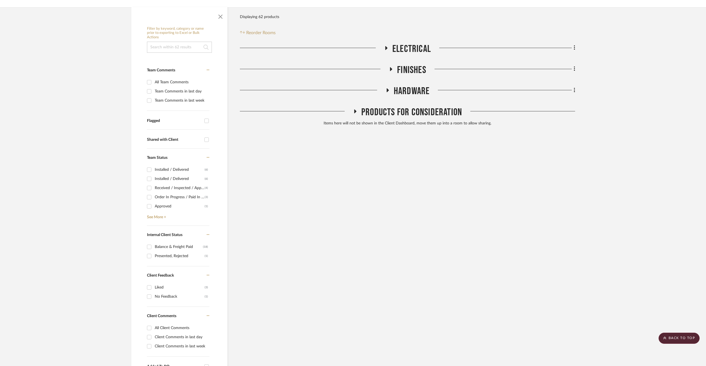
click at [413, 70] on div "Electrical Finishes Hardware Products For Consideration Items here will not be …" at bounding box center [407, 86] width 335 height 86
click at [411, 85] on span "Hardware" at bounding box center [412, 91] width 36 height 12
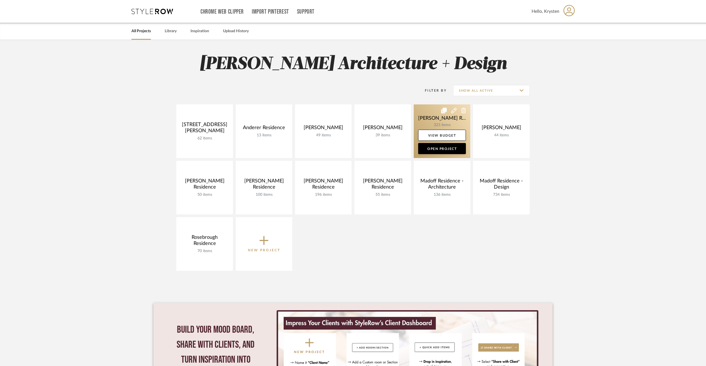
click at [429, 122] on link at bounding box center [442, 131] width 57 height 54
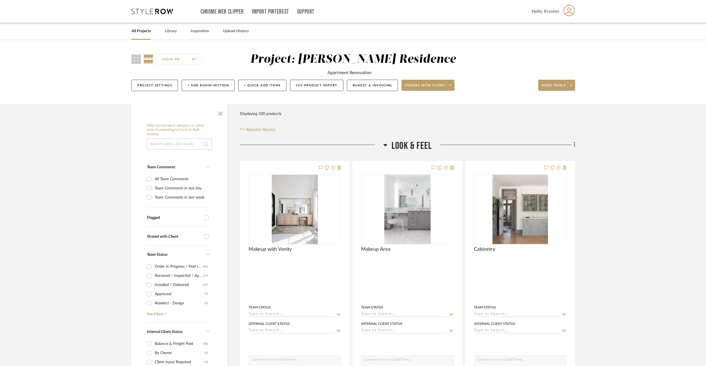
click at [411, 141] on span "Look & Feel" at bounding box center [412, 146] width 40 height 12
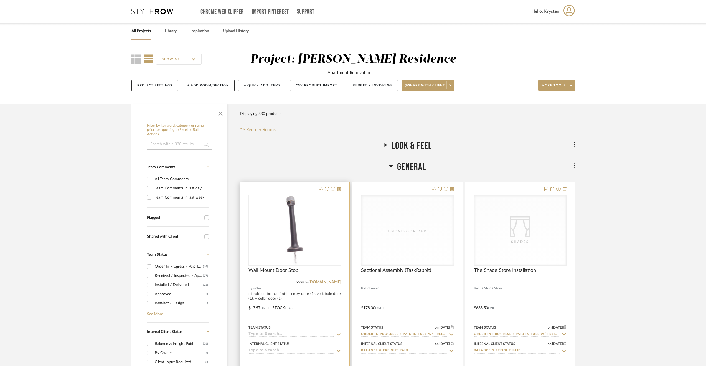
click at [326, 310] on div at bounding box center [294, 303] width 109 height 243
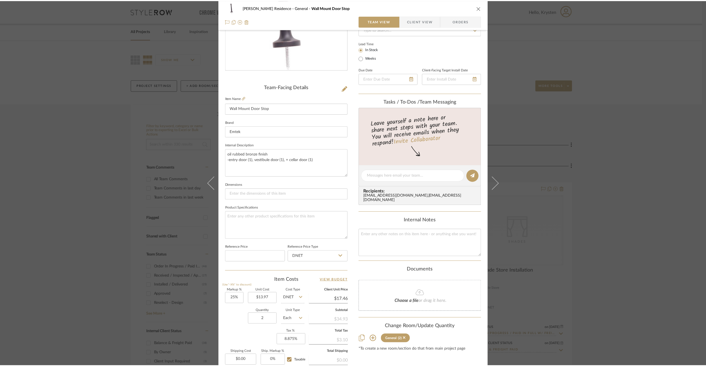
scroll to position [111, 0]
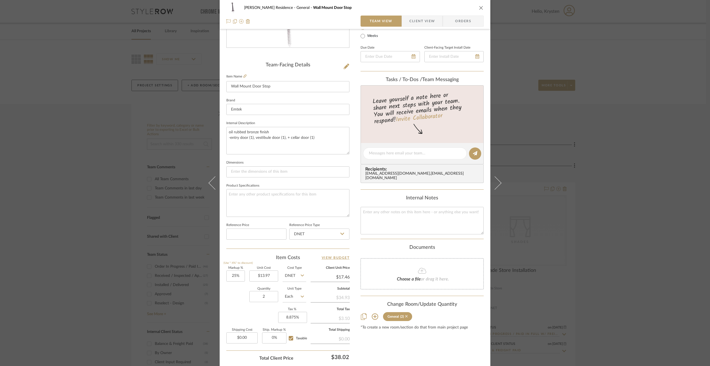
click at [405, 314] on icon at bounding box center [406, 316] width 2 height 4
click at [613, 282] on div "Dever Residence General Wall Mount Door Stop Team View Client View Orders Team-…" at bounding box center [355, 183] width 710 height 366
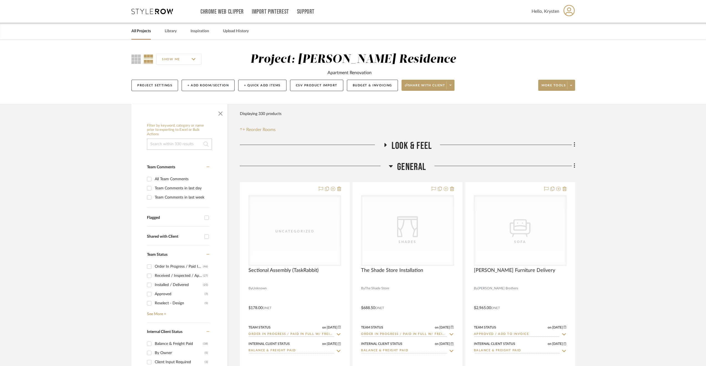
click at [413, 147] on span "Look & Feel" at bounding box center [412, 146] width 40 height 12
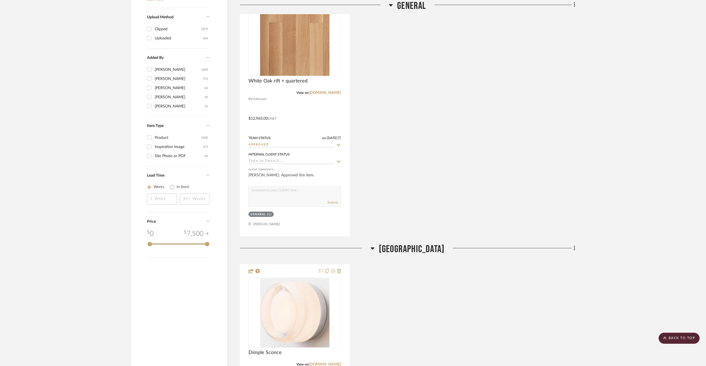
scroll to position [887, 0]
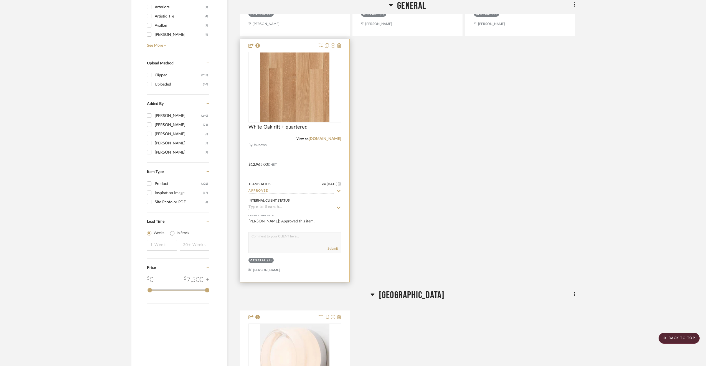
click at [328, 149] on div at bounding box center [294, 160] width 109 height 243
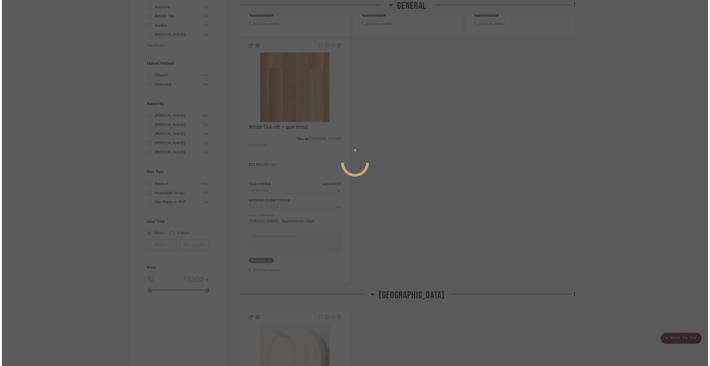
scroll to position [0, 0]
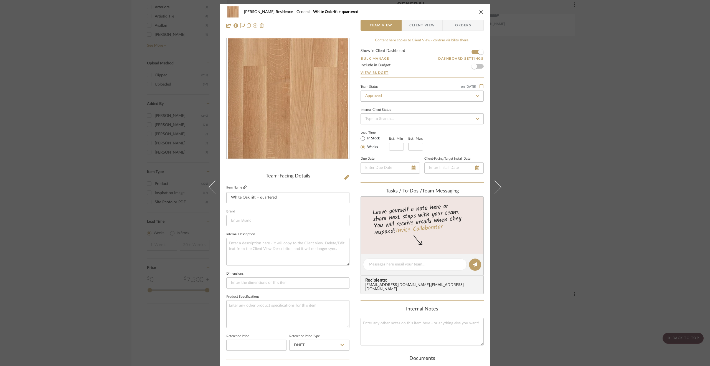
click at [243, 187] on icon at bounding box center [244, 186] width 3 height 3
click at [529, 149] on div "Dever Residence General White Oak rift + quartered Team View Client View Orders…" at bounding box center [355, 183] width 710 height 366
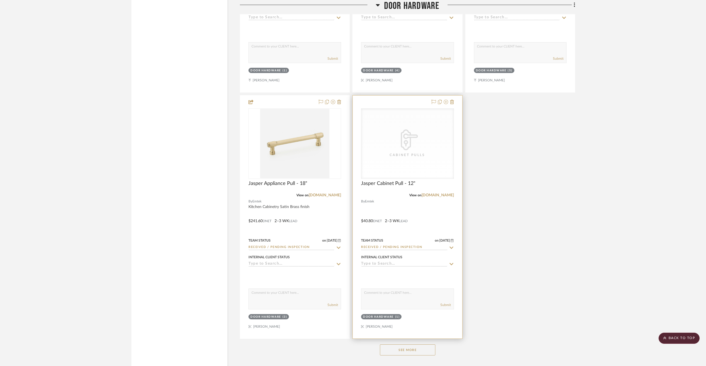
scroll to position [1886, 0]
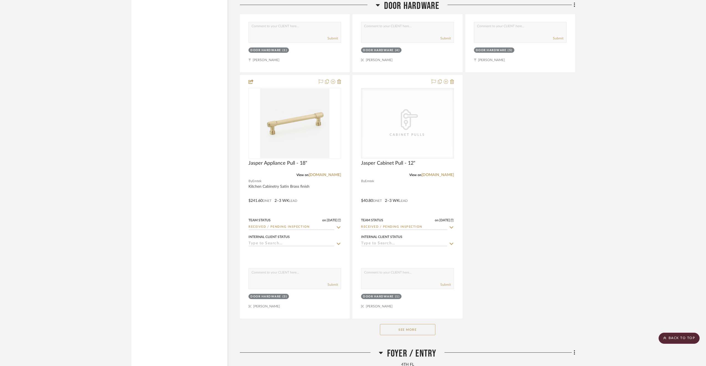
click at [412, 328] on button "See More" at bounding box center [407, 329] width 55 height 11
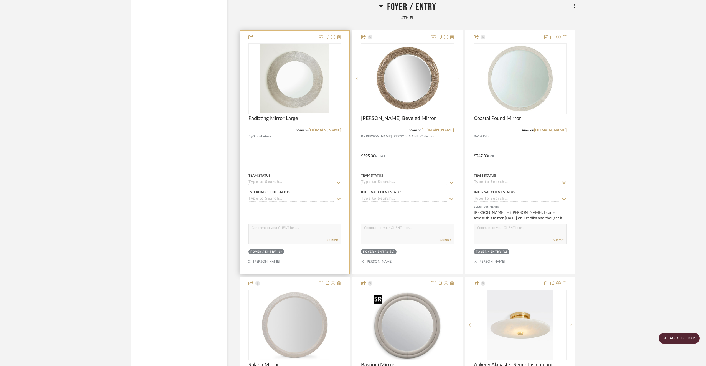
scroll to position [2690, 0]
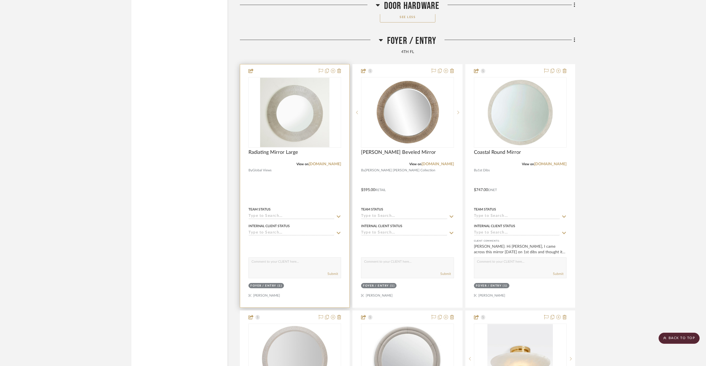
click at [323, 192] on div at bounding box center [294, 185] width 109 height 243
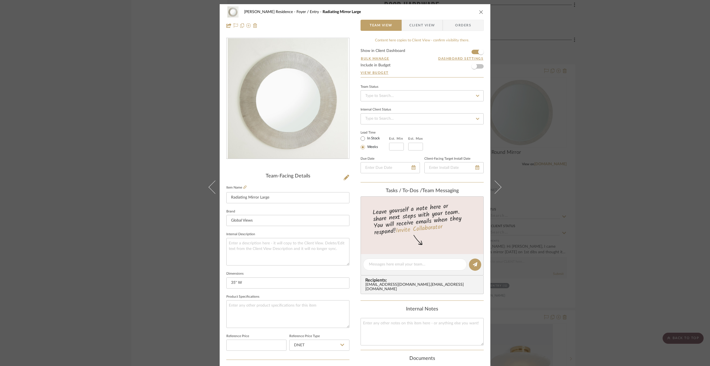
scroll to position [139, 0]
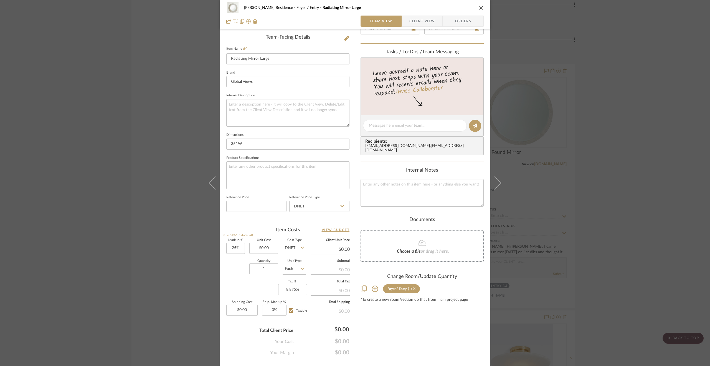
click at [413, 288] on icon at bounding box center [414, 288] width 2 height 4
click at [658, 258] on div "Dever Residence Foyer / Entry Radiating Mirror Large Team View Client View Orde…" at bounding box center [355, 183] width 710 height 366
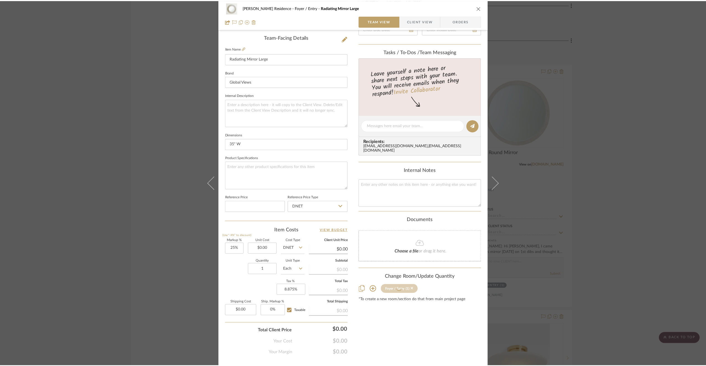
scroll to position [2690, 0]
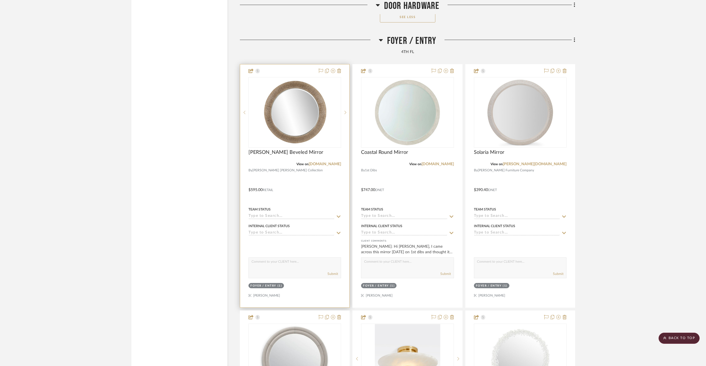
click at [323, 181] on div at bounding box center [294, 185] width 109 height 243
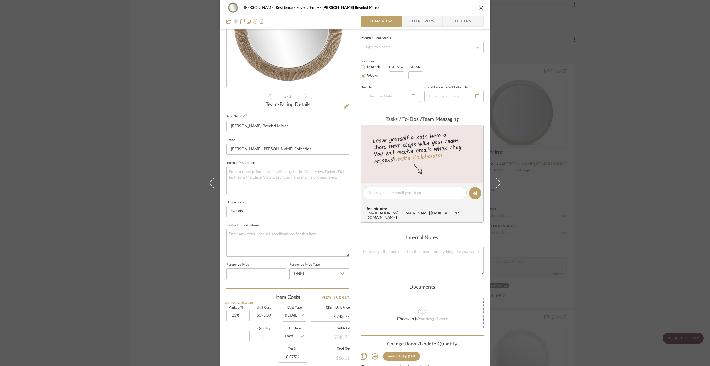
scroll to position [111, 0]
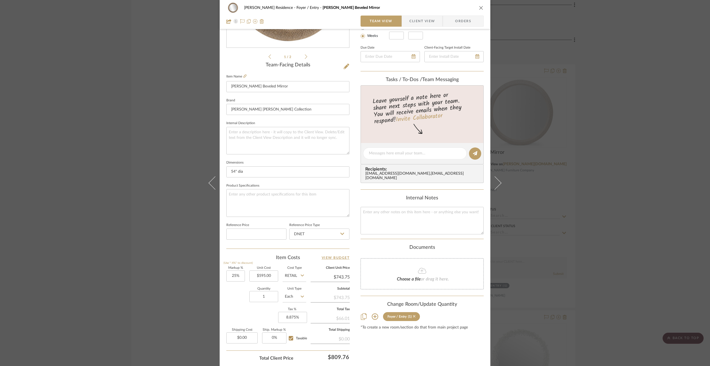
click at [413, 315] on icon at bounding box center [414, 316] width 2 height 4
click at [661, 264] on div "Dever Residence Foyer / Entry Bergman Beveled Mirror Team View Client View Orde…" at bounding box center [355, 183] width 710 height 366
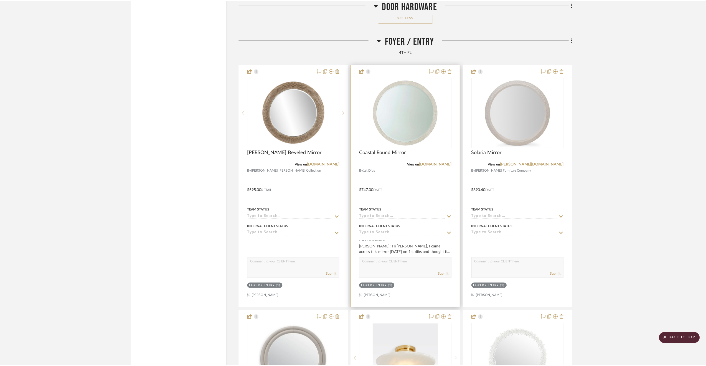
scroll to position [2690, 0]
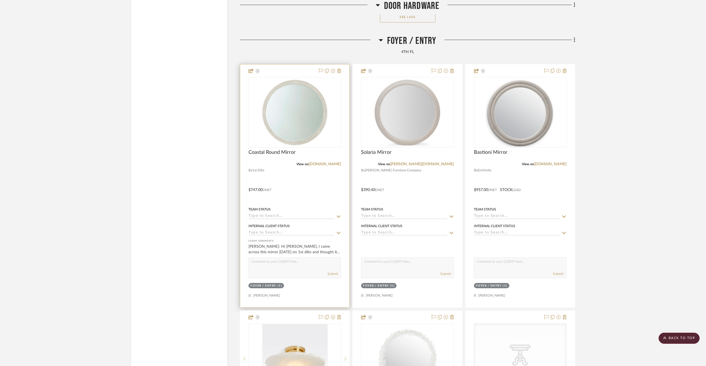
click at [296, 188] on div at bounding box center [294, 185] width 109 height 243
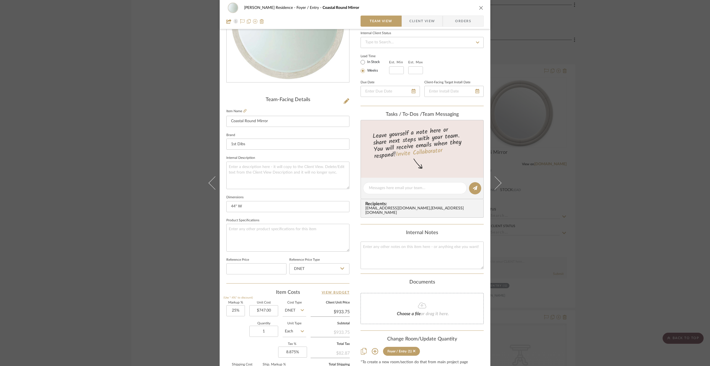
scroll to position [150, 0]
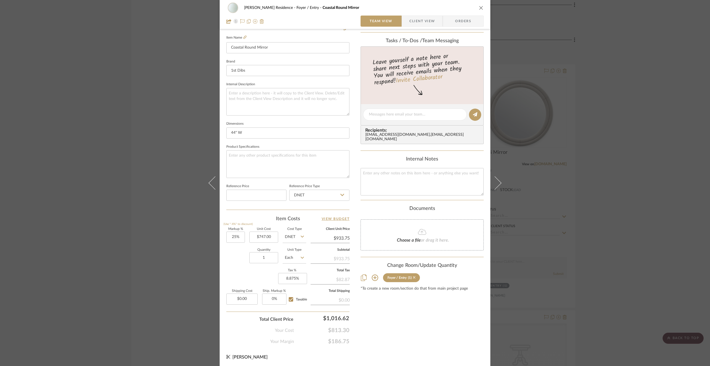
click at [413, 275] on icon at bounding box center [414, 277] width 2 height 4
click at [649, 230] on div "Dever Residence Foyer / Entry Coastal Round Mirror Team View Client View Orders…" at bounding box center [355, 183] width 710 height 366
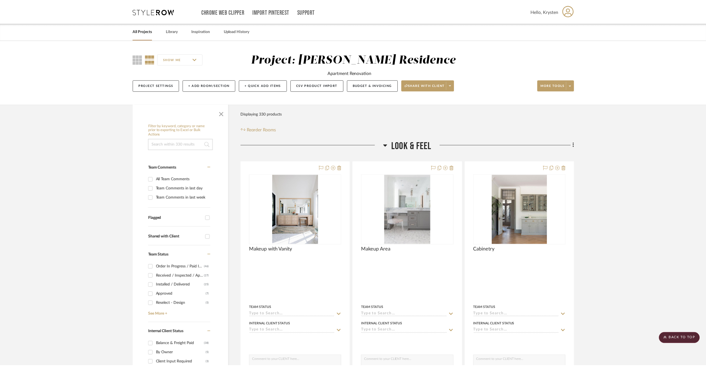
scroll to position [2690, 0]
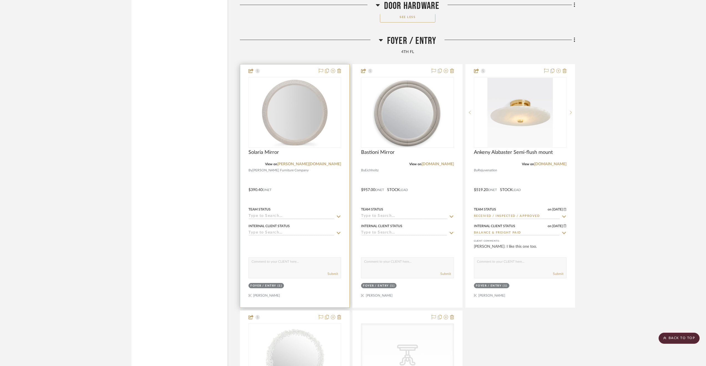
click at [288, 188] on div at bounding box center [294, 185] width 109 height 243
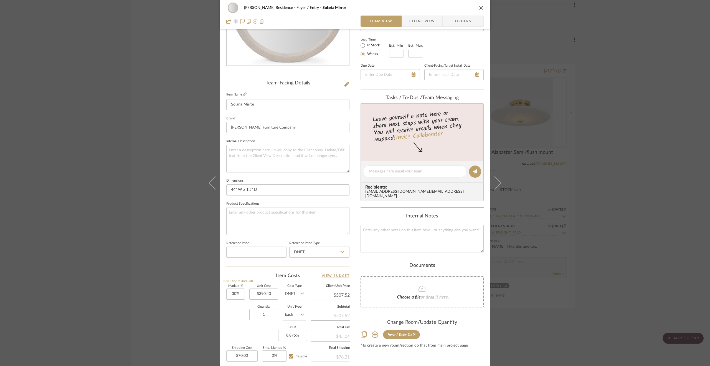
scroll to position [111, 0]
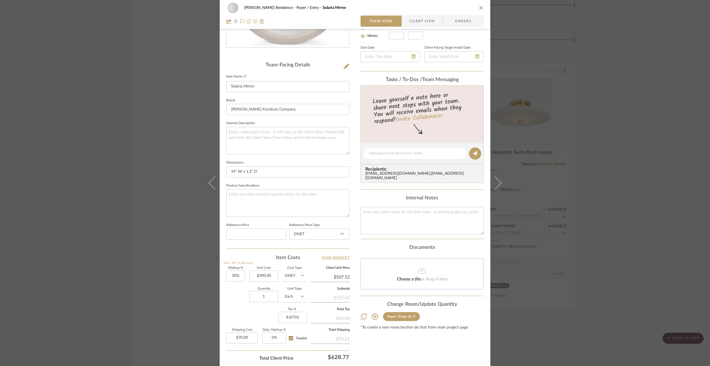
click at [413, 315] on icon at bounding box center [414, 316] width 2 height 2
click at [648, 264] on div "Dever Residence Foyer / Entry Solaria Mirror Team View Client View Orders Team-…" at bounding box center [355, 183] width 710 height 366
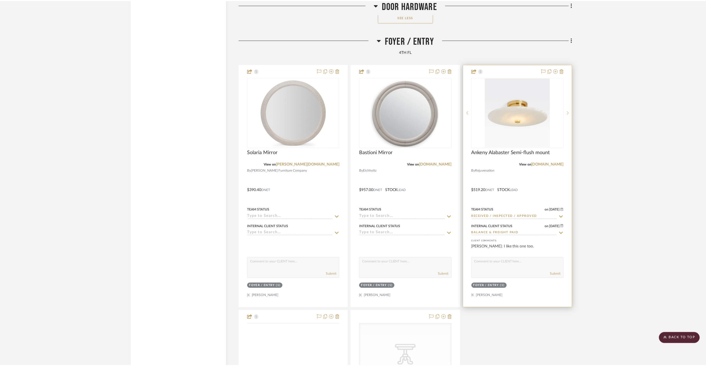
scroll to position [2690, 0]
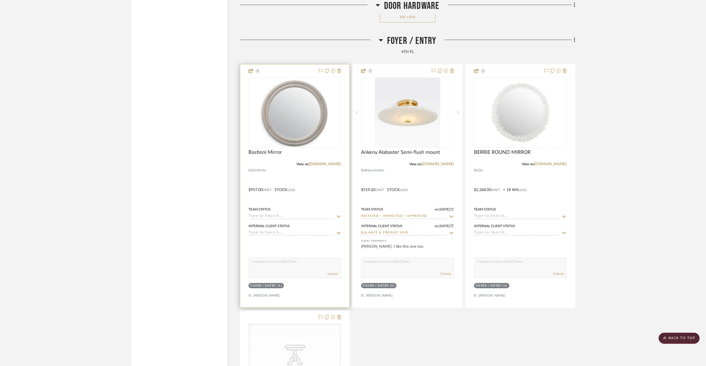
click at [313, 193] on div at bounding box center [294, 185] width 109 height 243
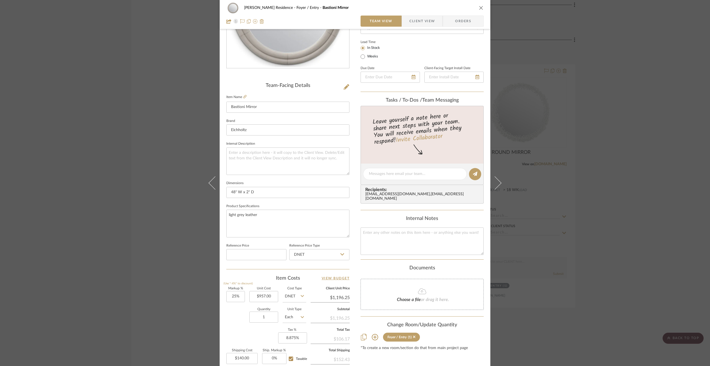
scroll to position [139, 0]
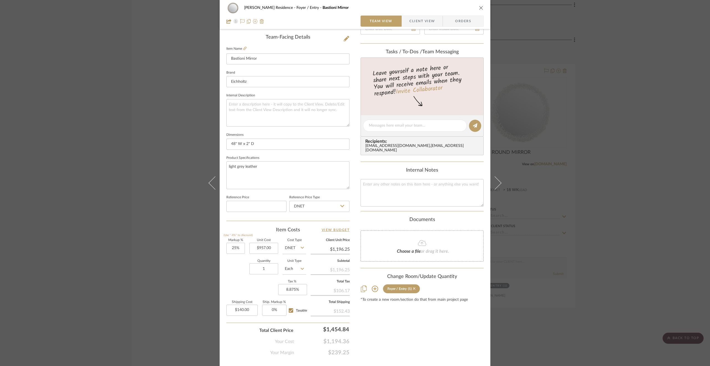
click at [413, 287] on icon at bounding box center [414, 288] width 2 height 2
click at [668, 220] on div "Dever Residence Foyer / Entry Bastioni Mirror Team View Client View Orders Team…" at bounding box center [355, 183] width 710 height 366
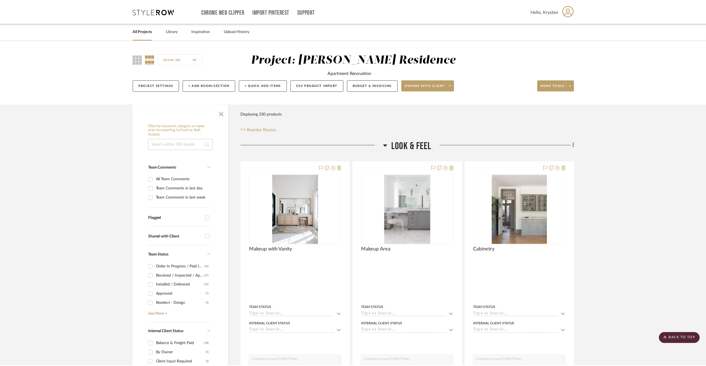
scroll to position [2690, 0]
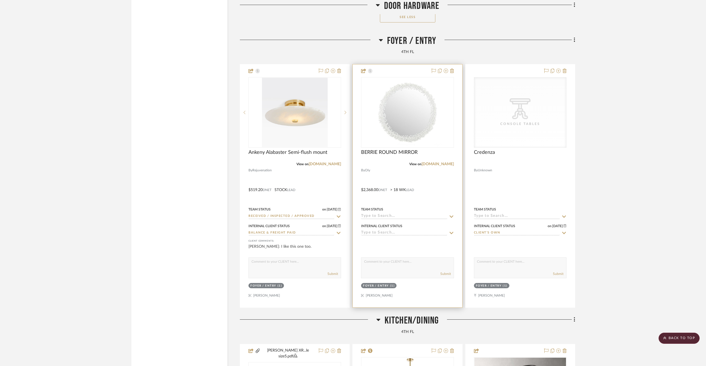
click at [424, 178] on div at bounding box center [407, 185] width 109 height 243
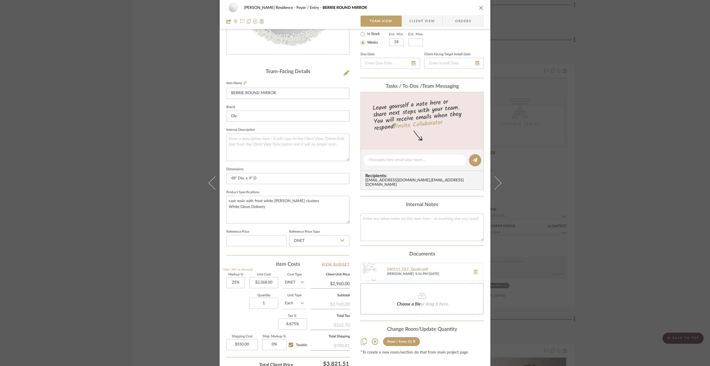
scroll to position [139, 0]
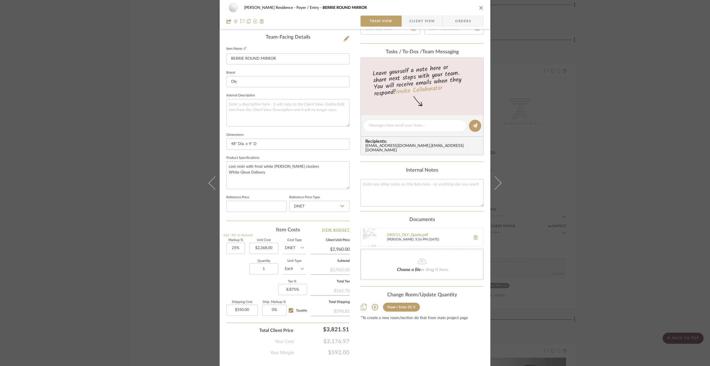
click at [413, 306] on icon at bounding box center [414, 307] width 2 height 4
click at [647, 233] on div "Dever Residence Foyer / Entry BERRIE ROUND MIRROR Team View Client View Orders …" at bounding box center [355, 183] width 710 height 366
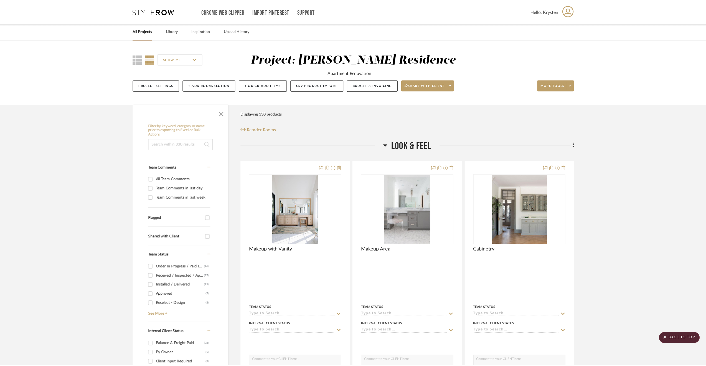
scroll to position [2690, 0]
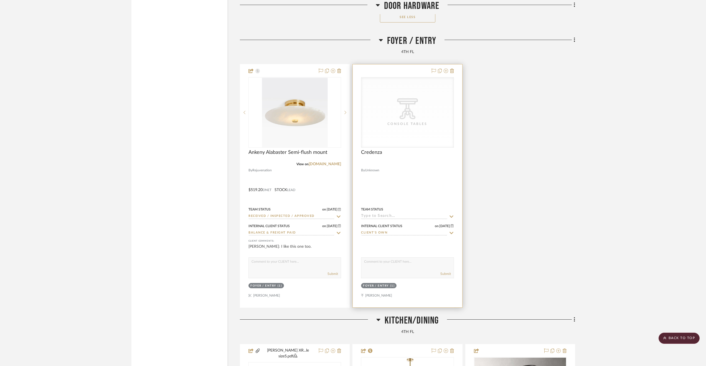
click at [420, 180] on div at bounding box center [407, 185] width 109 height 243
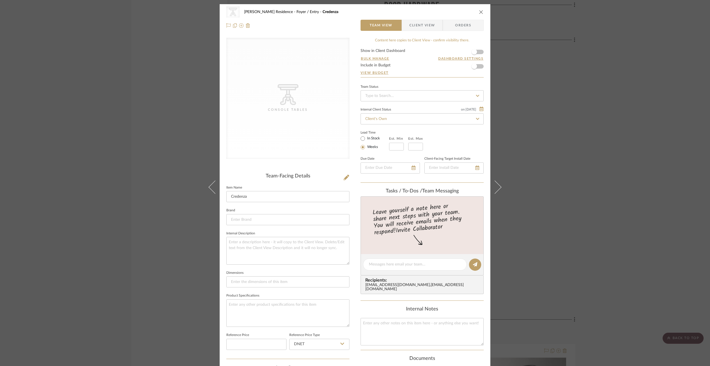
scroll to position [139, 0]
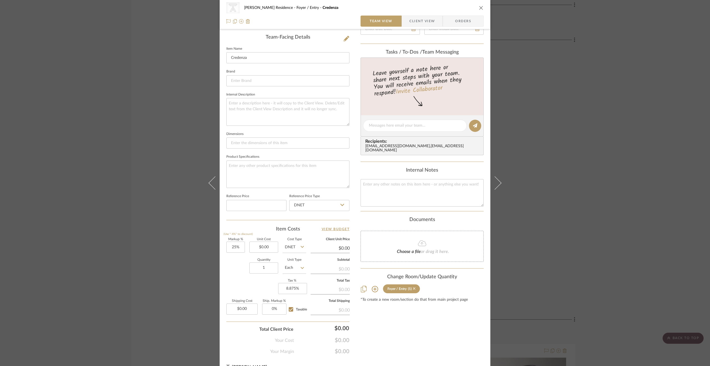
click at [413, 287] on icon at bounding box center [414, 288] width 2 height 2
click at [653, 235] on div "CategoryIconTables Created with Sketch. Console Tables Dever Residence Foyer / …" at bounding box center [355, 183] width 710 height 366
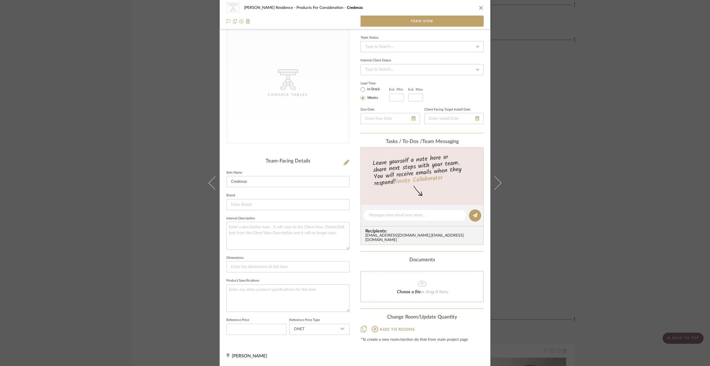
scroll to position [14, 0]
click at [581, 119] on div "CategoryIconTables Created with Sketch. Console Tables Dever Residence Products…" at bounding box center [355, 183] width 710 height 366
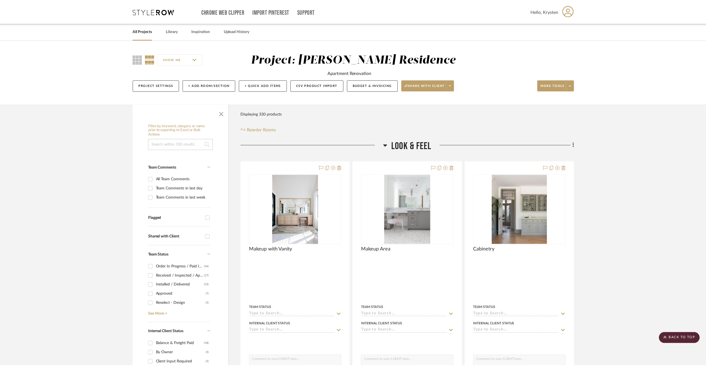
scroll to position [0, 0]
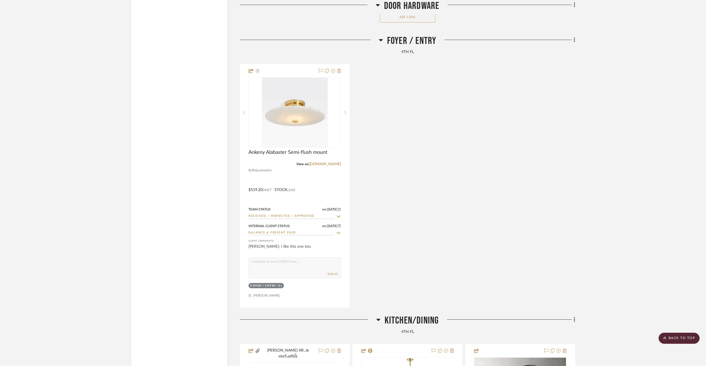
click at [404, 42] on span "Foyer / Entry" at bounding box center [411, 41] width 49 height 12
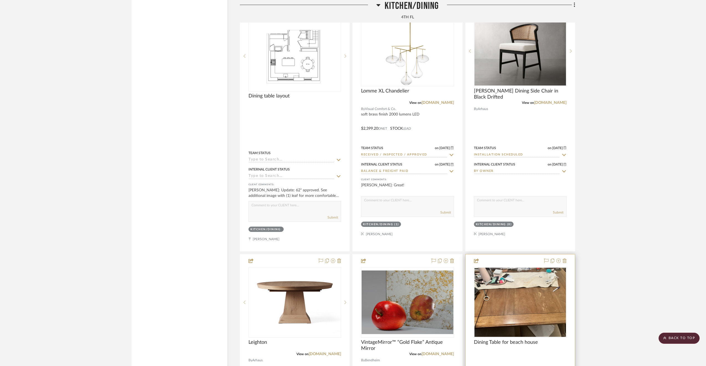
scroll to position [2801, 0]
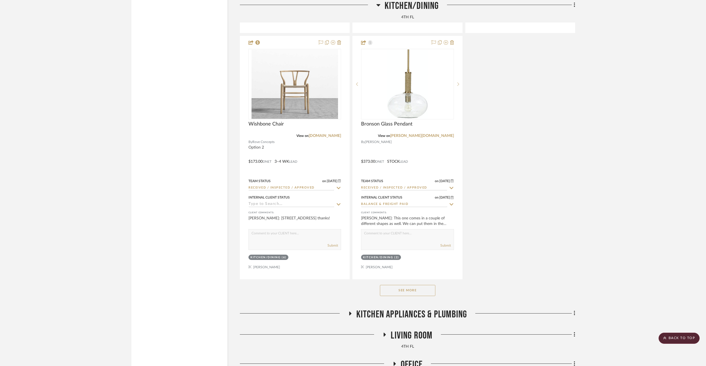
click at [425, 281] on div "See More" at bounding box center [407, 290] width 335 height 22
click at [424, 286] on button "See More" at bounding box center [407, 290] width 55 height 11
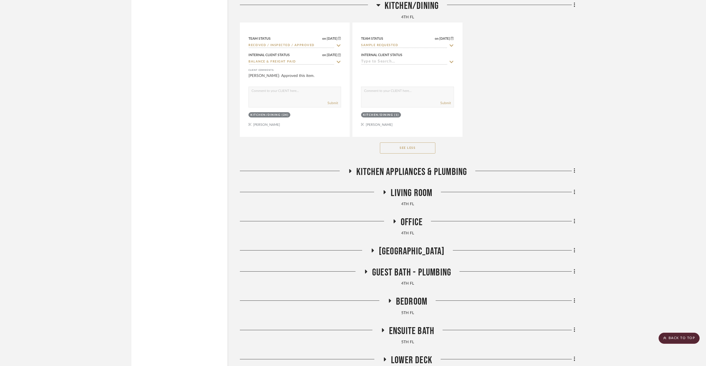
click at [421, 166] on span "Kitchen Appliances & Plumbing" at bounding box center [411, 172] width 111 height 12
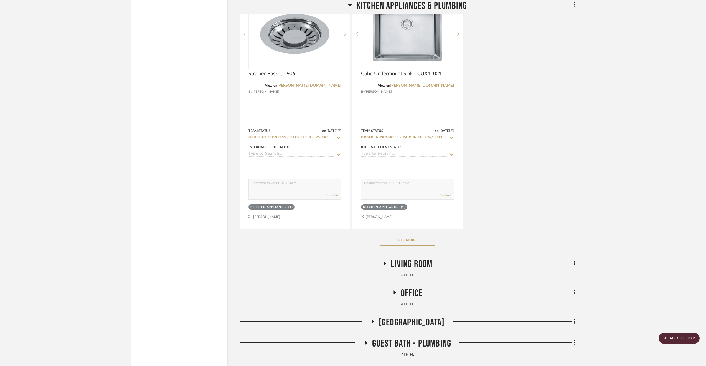
click at [413, 235] on button "See More" at bounding box center [407, 239] width 55 height 11
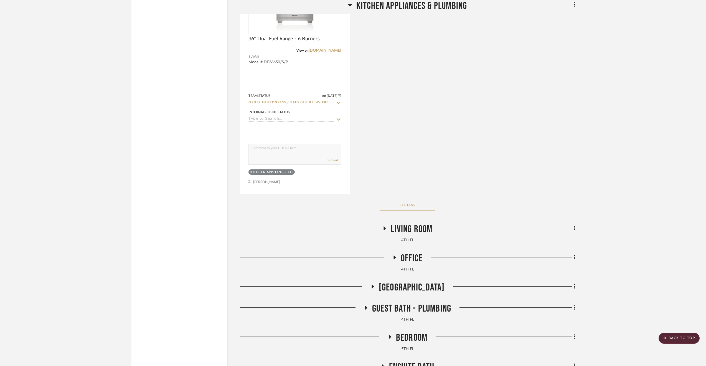
click at [417, 228] on span "Living Room" at bounding box center [412, 229] width 42 height 12
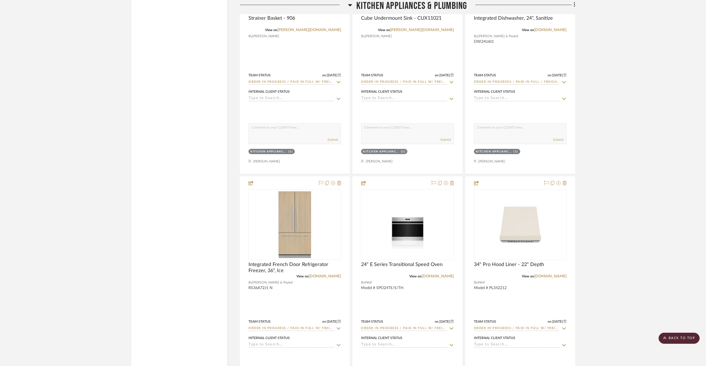
click at [443, 3] on span "Kitchen Appliances & Plumbing" at bounding box center [411, 6] width 111 height 12
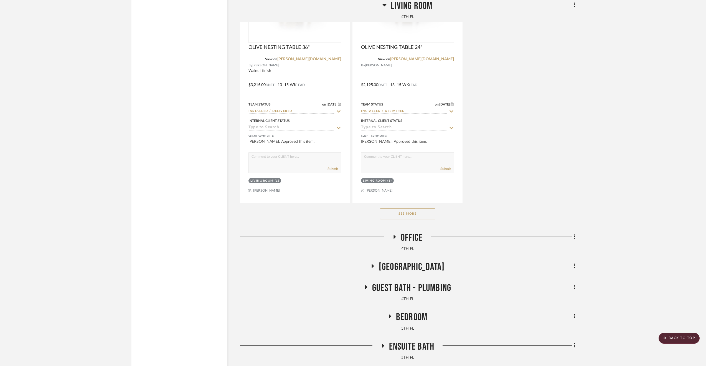
click at [430, 6] on span "Living Room" at bounding box center [412, 6] width 42 height 12
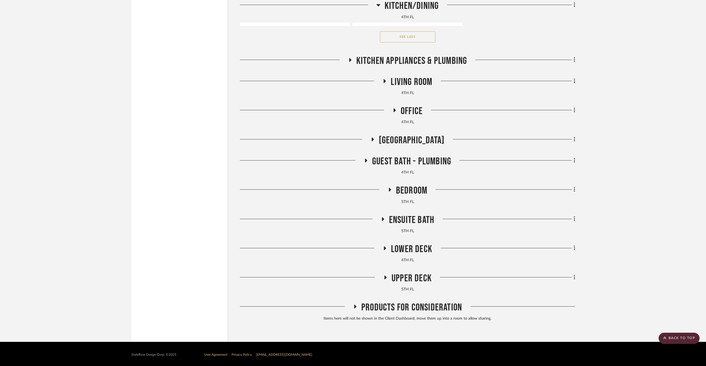
click at [425, 7] on span "Kitchen/Dining" at bounding box center [412, 6] width 54 height 12
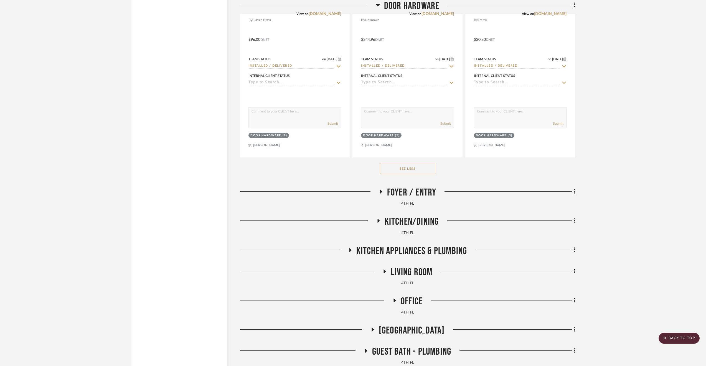
click at [403, 4] on span "Door Hardware" at bounding box center [411, 6] width 55 height 12
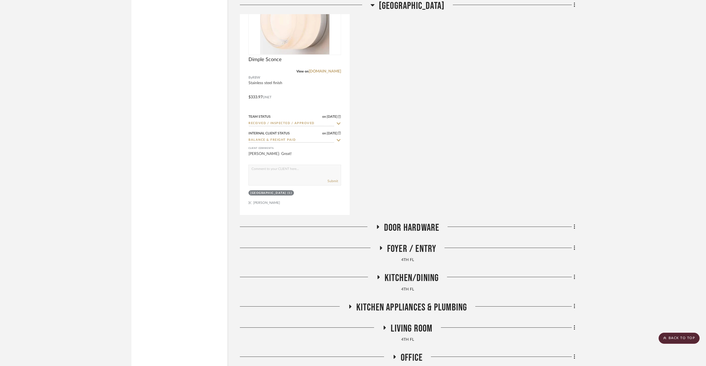
drag, startPoint x: 418, startPoint y: 2, endPoint x: 423, endPoint y: 64, distance: 61.6
click at [418, 2] on span "4th Floor Hall" at bounding box center [412, 6] width 66 height 12
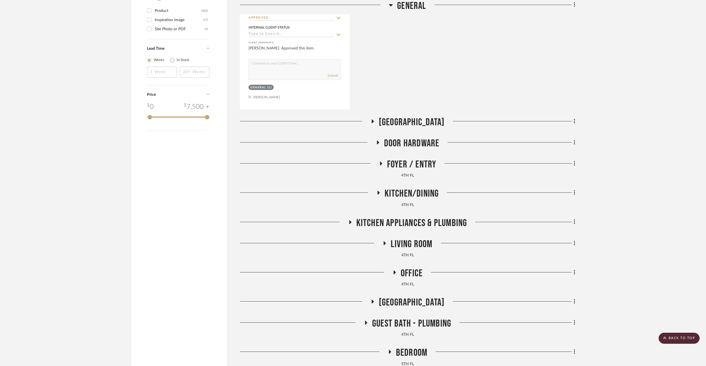
scroll to position [1087, 0]
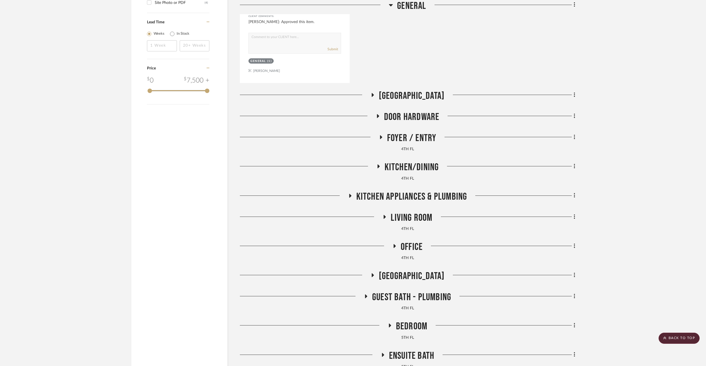
click at [416, 220] on span "Living Room" at bounding box center [412, 218] width 42 height 12
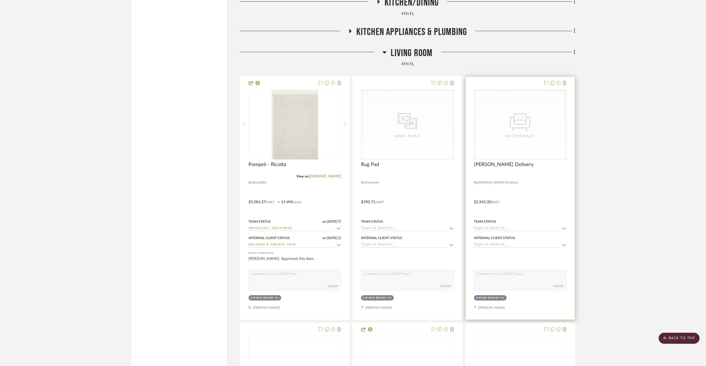
scroll to position [1253, 0]
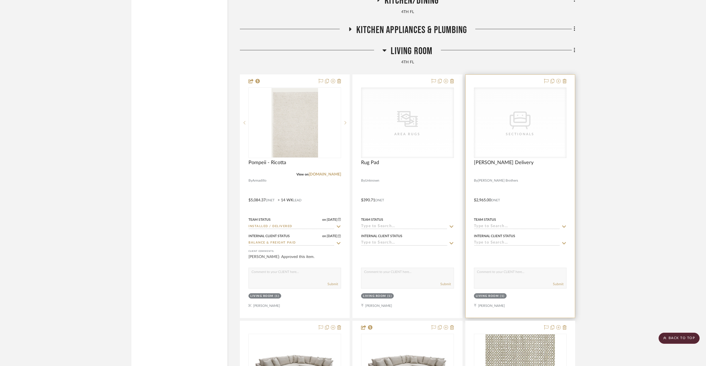
click at [544, 183] on div at bounding box center [520, 196] width 109 height 243
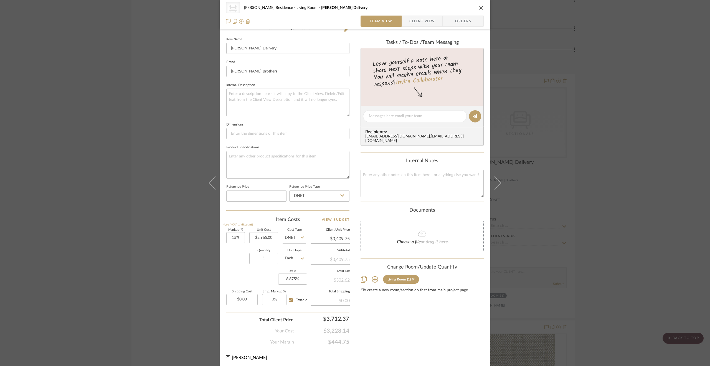
scroll to position [149, 0]
click at [412, 278] on icon at bounding box center [413, 278] width 2 height 4
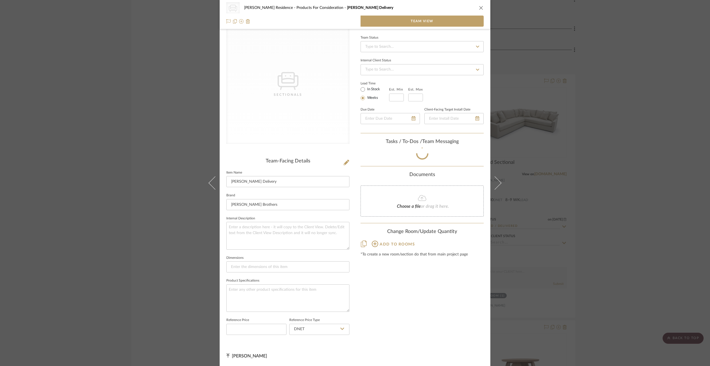
scroll to position [14, 0]
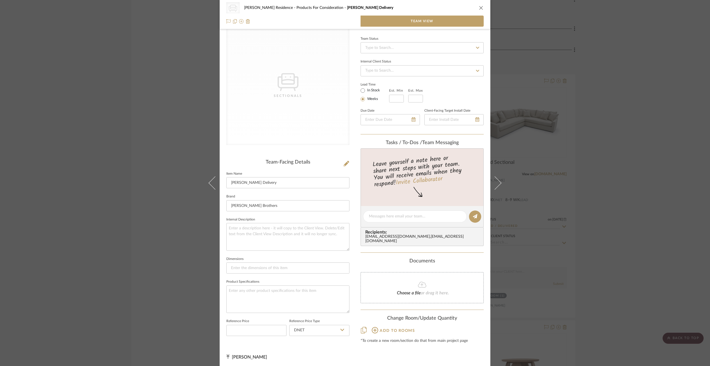
click at [641, 279] on div "CategoryIconSeating Created with Sketch. Sectionals Dever Residence Products Fo…" at bounding box center [355, 183] width 710 height 366
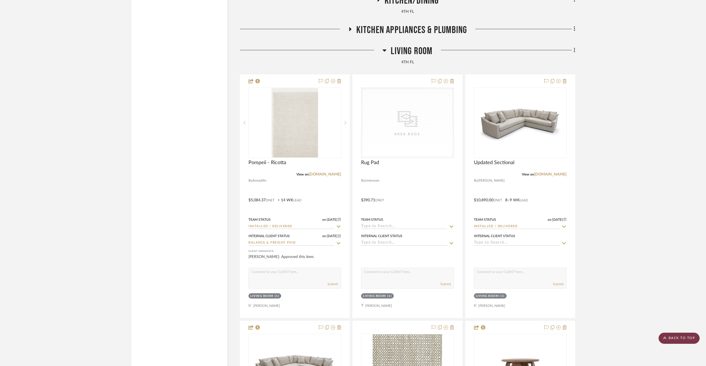
click at [691, 339] on scroll-to-top-button "BACK TO TOP" at bounding box center [679, 337] width 41 height 11
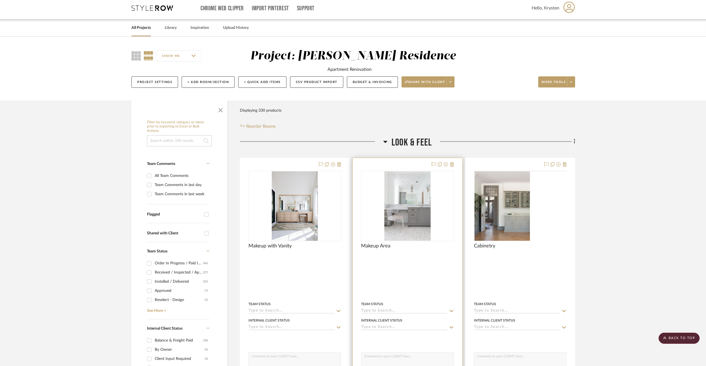
scroll to position [0, 0]
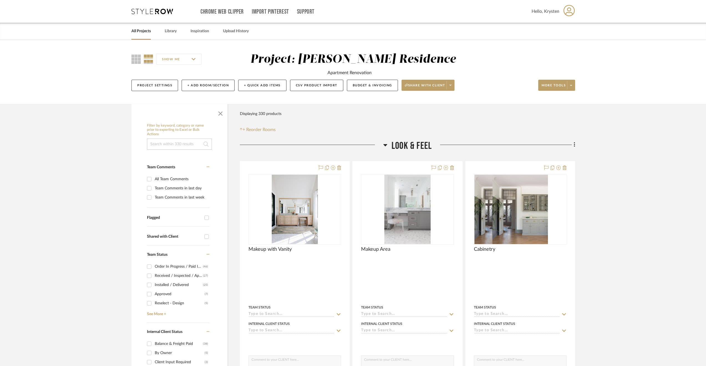
click at [410, 146] on span "Look & Feel" at bounding box center [412, 146] width 40 height 12
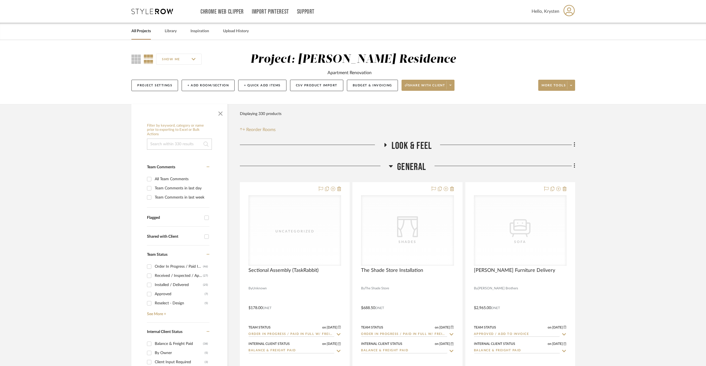
click at [401, 165] on span "General" at bounding box center [411, 167] width 29 height 12
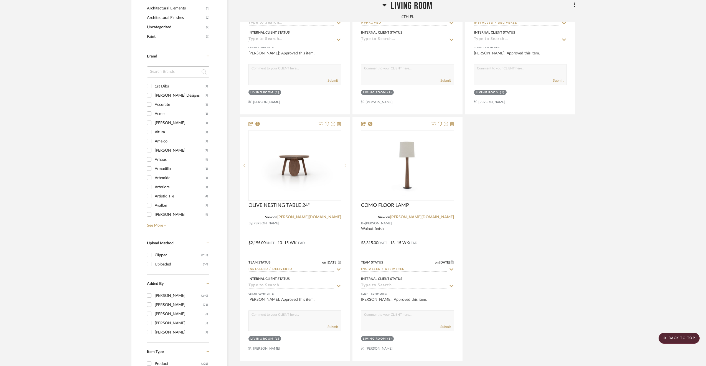
scroll to position [777, 0]
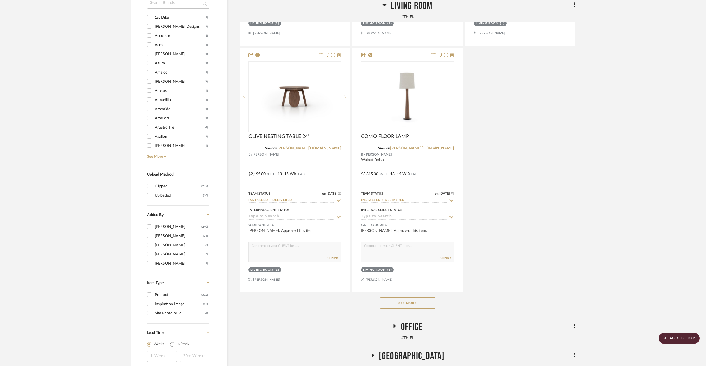
click at [414, 305] on button "See More" at bounding box center [407, 302] width 55 height 11
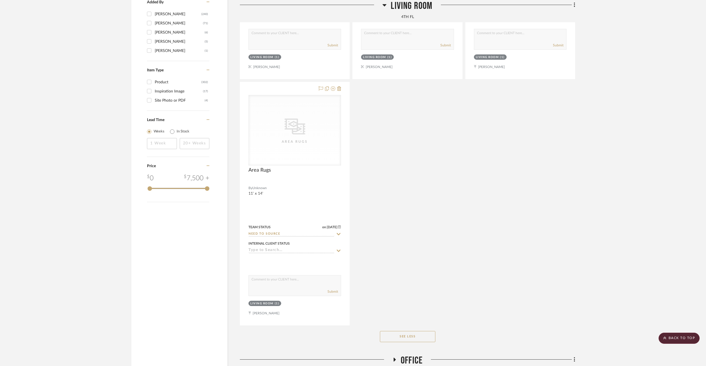
scroll to position [1026, 0]
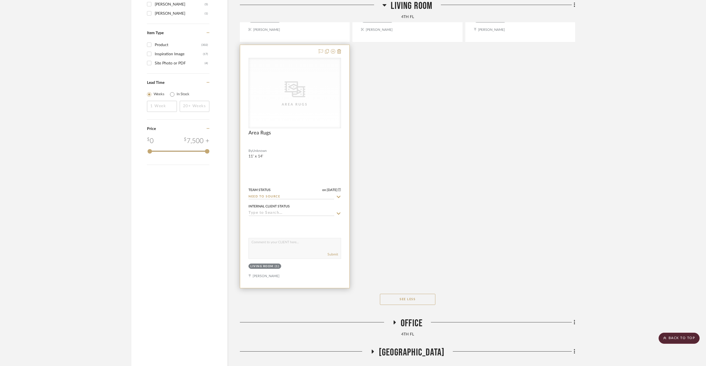
click at [327, 161] on div at bounding box center [294, 166] width 109 height 243
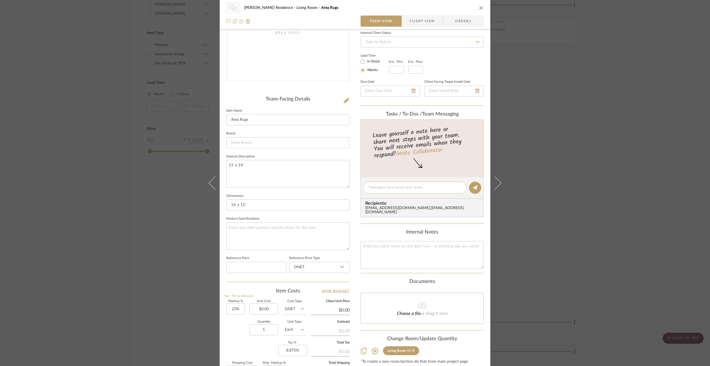
scroll to position [111, 0]
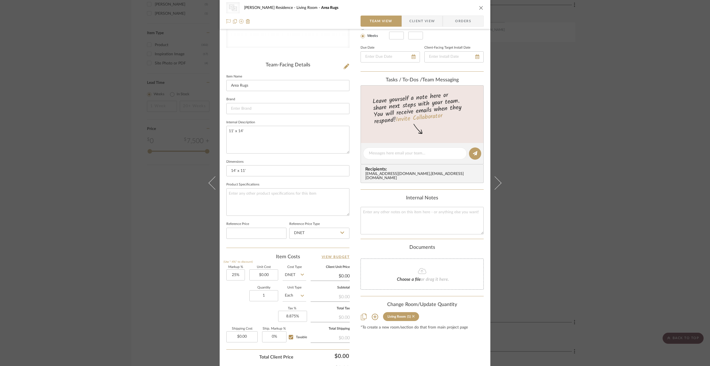
click at [412, 316] on icon at bounding box center [413, 316] width 2 height 2
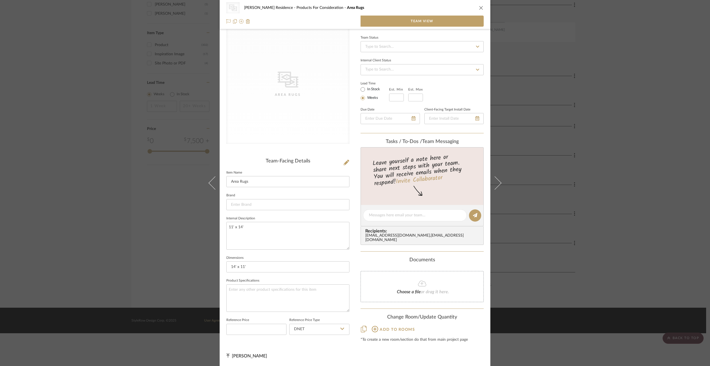
scroll to position [14, 0]
click at [651, 261] on div "CategoryIconRugs Created with Sketch. Area Rugs Dever Residence Products For Co…" at bounding box center [355, 183] width 710 height 366
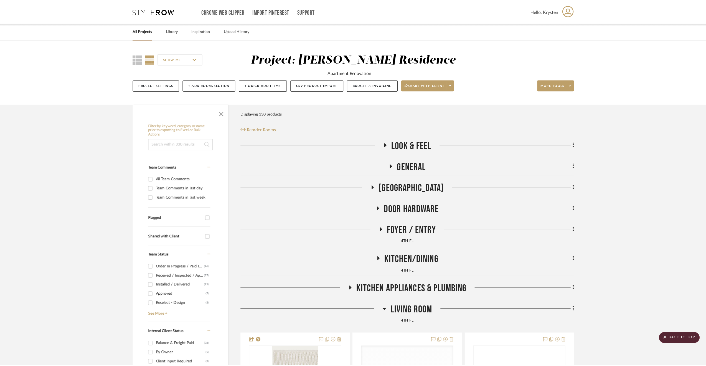
scroll to position [995, 0]
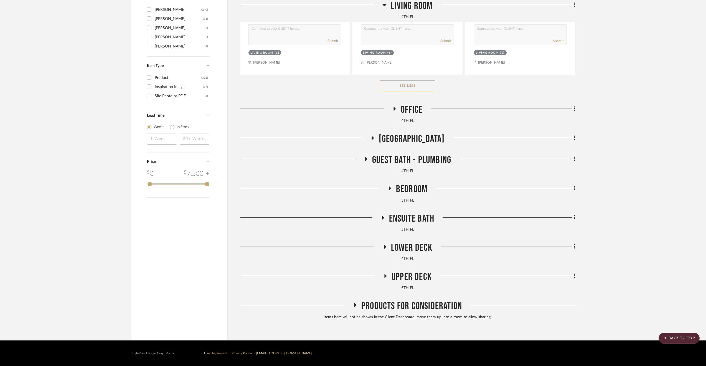
click at [399, 105] on h3 "Office" at bounding box center [407, 110] width 30 height 12
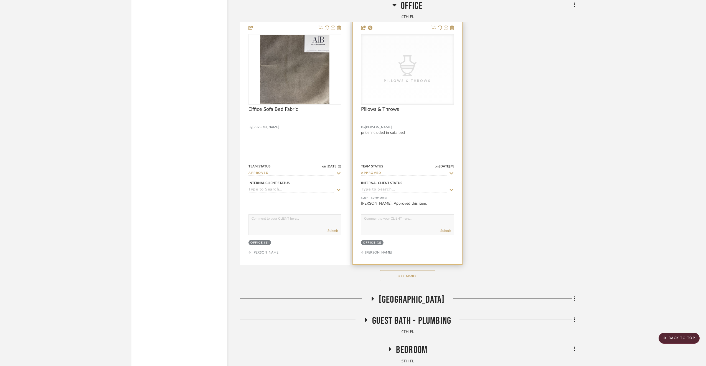
scroll to position [1605, 0]
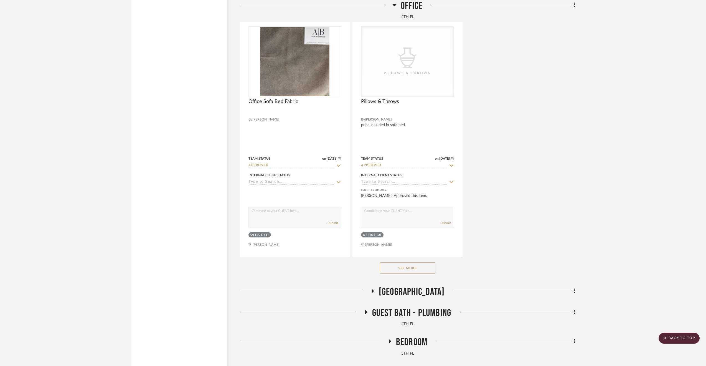
click at [427, 272] on button "See More" at bounding box center [407, 267] width 55 height 11
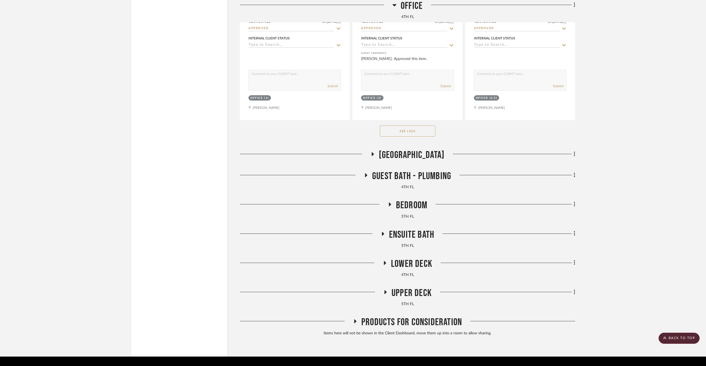
scroll to position [1744, 0]
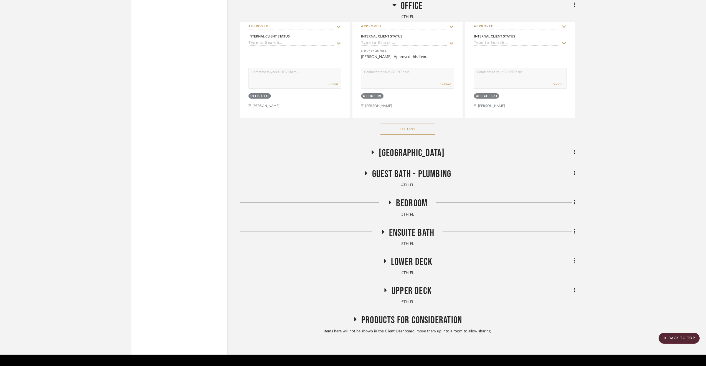
click at [405, 152] on span "Stair Hall" at bounding box center [412, 153] width 66 height 12
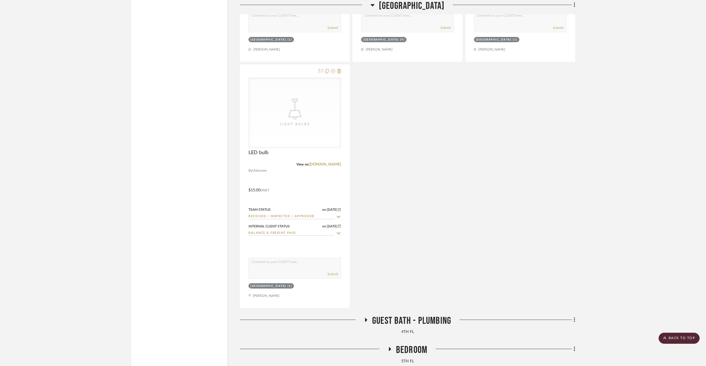
scroll to position [2160, 0]
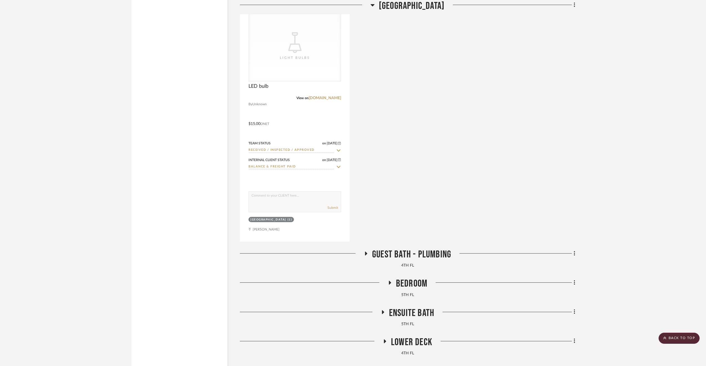
click at [390, 252] on span "Guest Bath - Plumbing" at bounding box center [411, 254] width 79 height 12
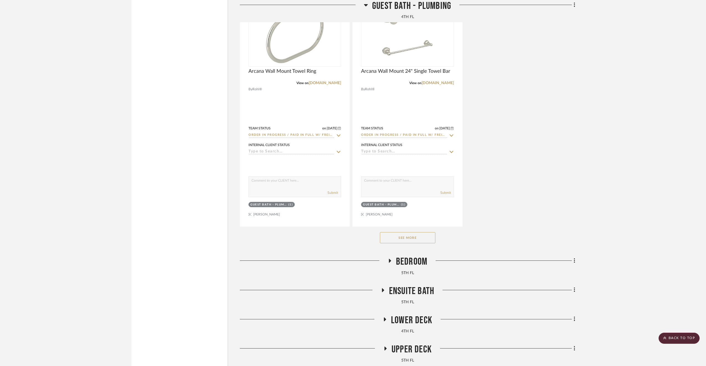
scroll to position [2964, 0]
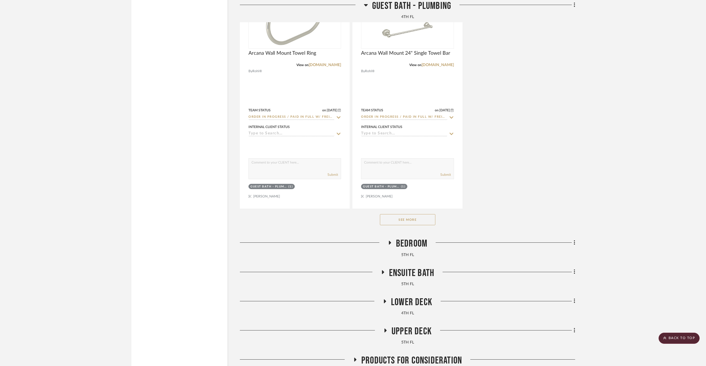
click at [404, 219] on button "See More" at bounding box center [407, 219] width 55 height 11
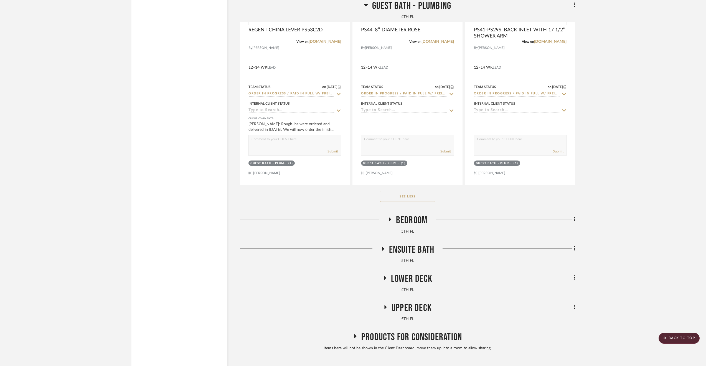
scroll to position [4240, 0]
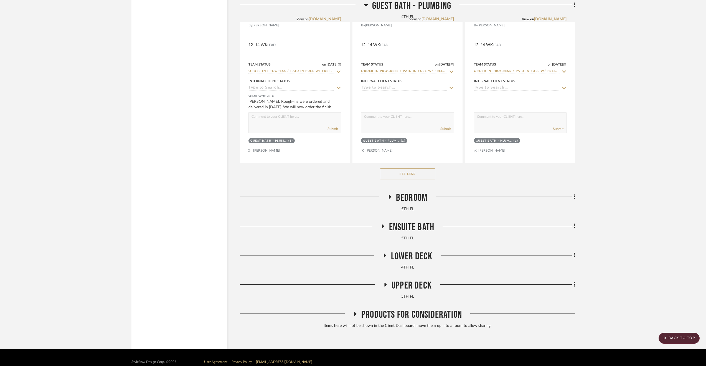
click at [406, 202] on span "Bedroom" at bounding box center [411, 198] width 31 height 12
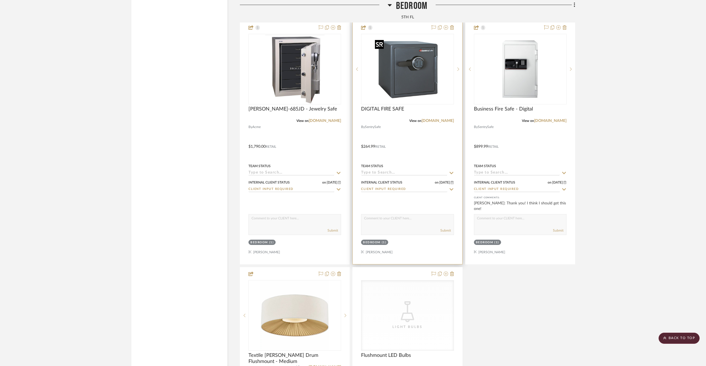
scroll to position [4711, 0]
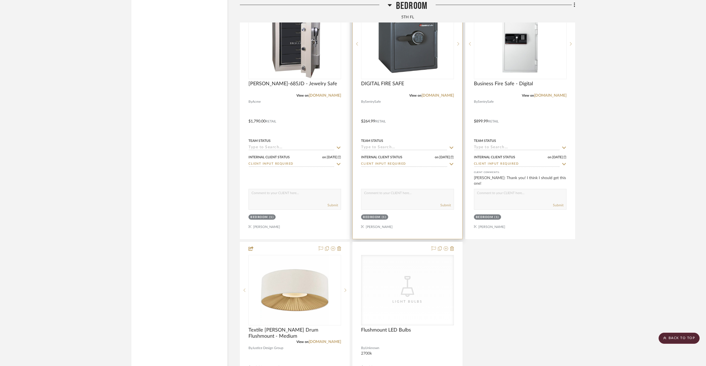
click at [433, 110] on div at bounding box center [407, 117] width 109 height 243
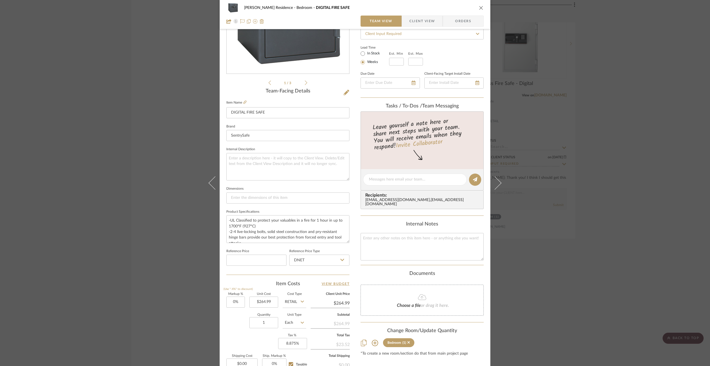
scroll to position [111, 0]
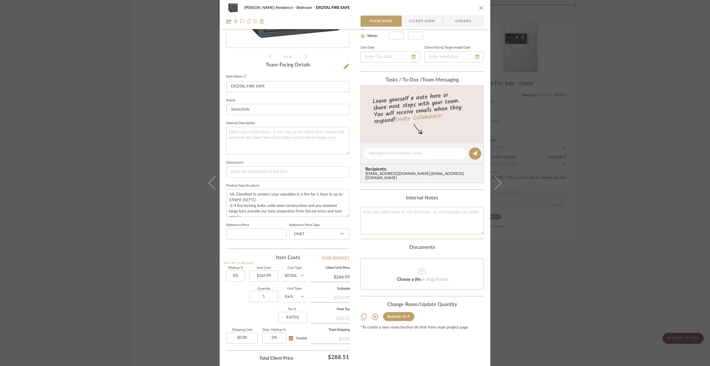
click at [407, 314] on icon at bounding box center [408, 316] width 2 height 4
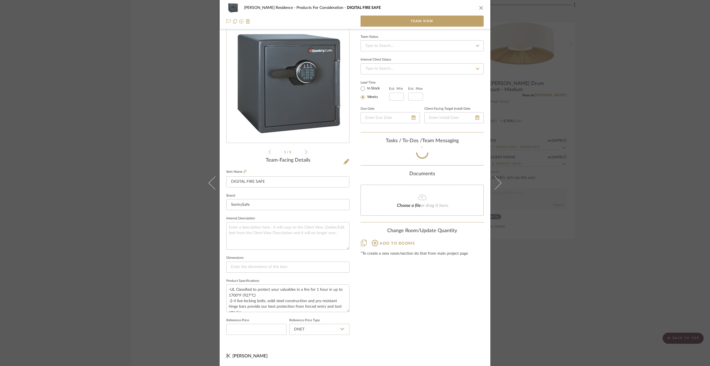
scroll to position [15, 0]
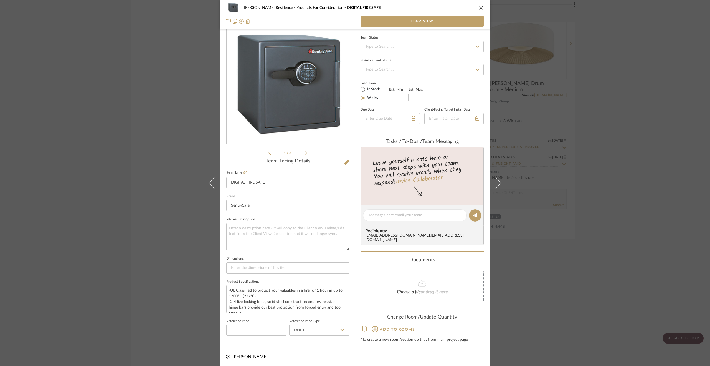
click at [539, 239] on div "Dever Residence Products For Consideration DIGITAL FIRE SAFE Team View 1 / 3 Te…" at bounding box center [355, 183] width 710 height 366
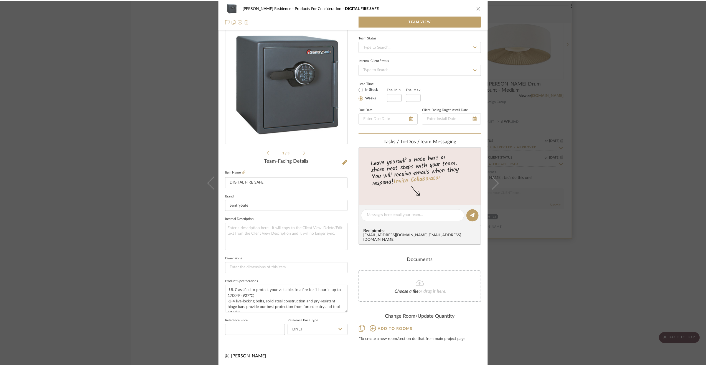
scroll to position [4711, 0]
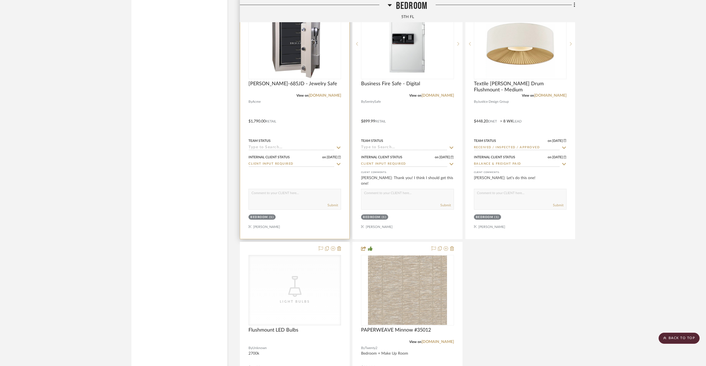
click at [320, 122] on div at bounding box center [294, 117] width 109 height 243
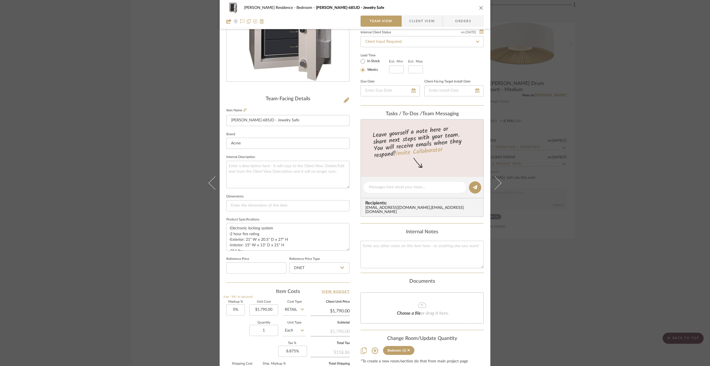
scroll to position [150, 0]
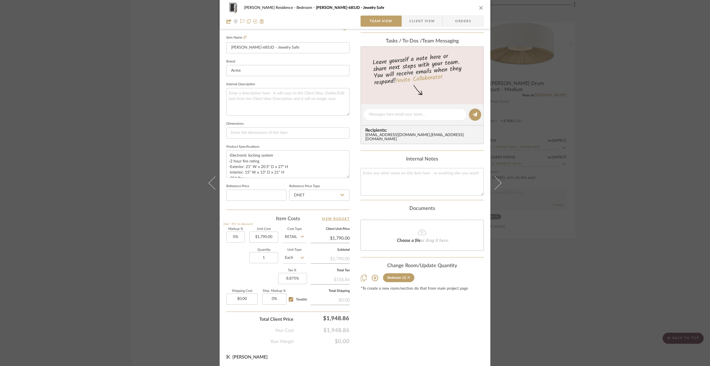
click at [407, 278] on icon at bounding box center [408, 277] width 2 height 4
click at [602, 292] on div "Dever Residence Bedroom Hollon FB-685JD - Jewelry Safe Team View Client View Or…" at bounding box center [355, 183] width 710 height 366
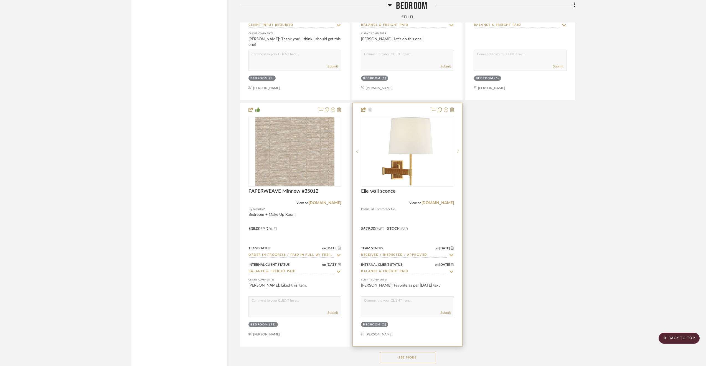
scroll to position [4961, 0]
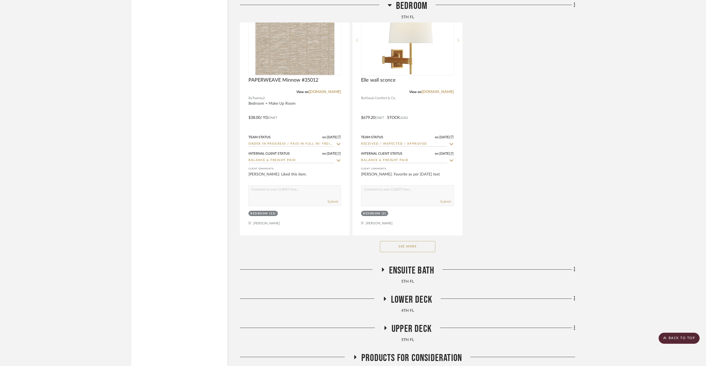
click at [411, 252] on button "See More" at bounding box center [407, 246] width 55 height 11
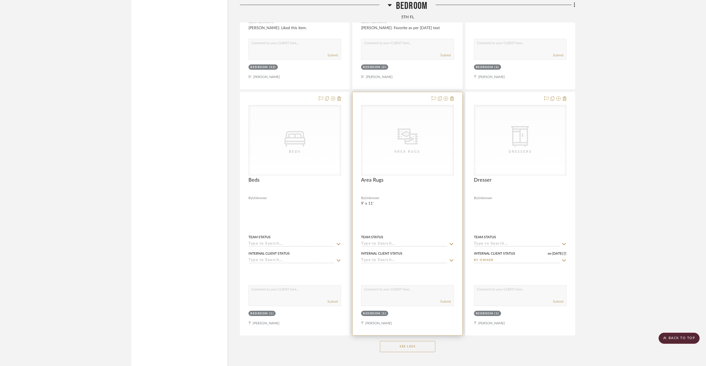
scroll to position [5183, 0]
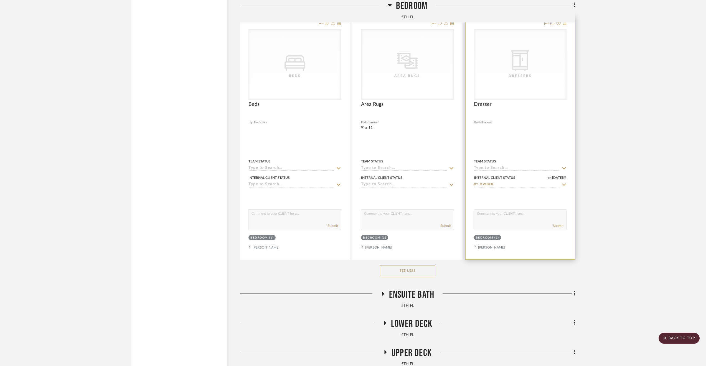
click at [529, 145] on div at bounding box center [520, 137] width 109 height 243
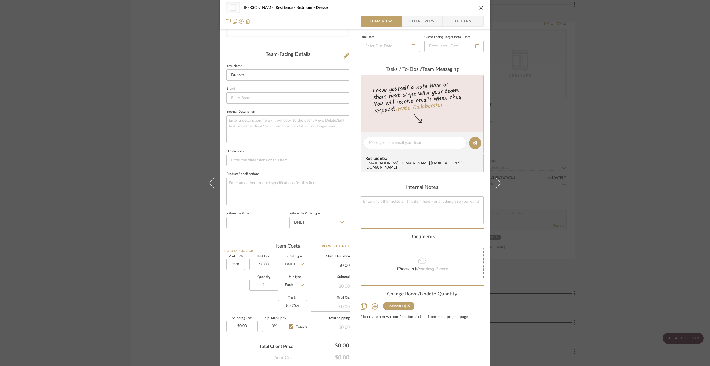
scroll to position [139, 0]
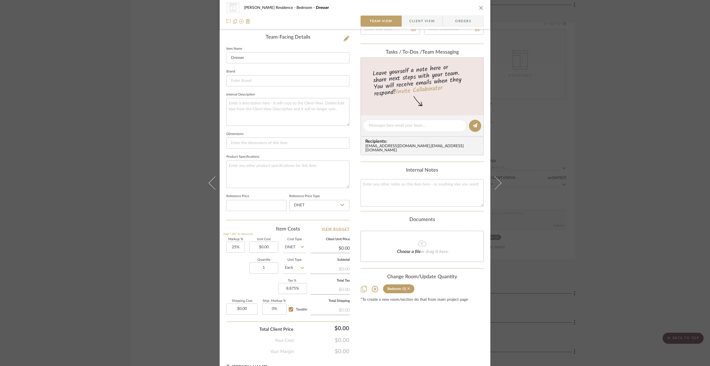
click at [407, 288] on icon at bounding box center [408, 288] width 2 height 4
click at [604, 245] on div "CategoryIconStorage Created with Sketch. Dressers Dever Residence Bedroom Dress…" at bounding box center [355, 183] width 710 height 366
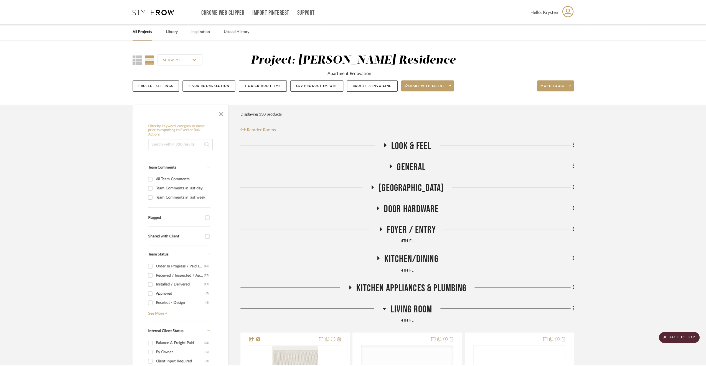
scroll to position [5183, 0]
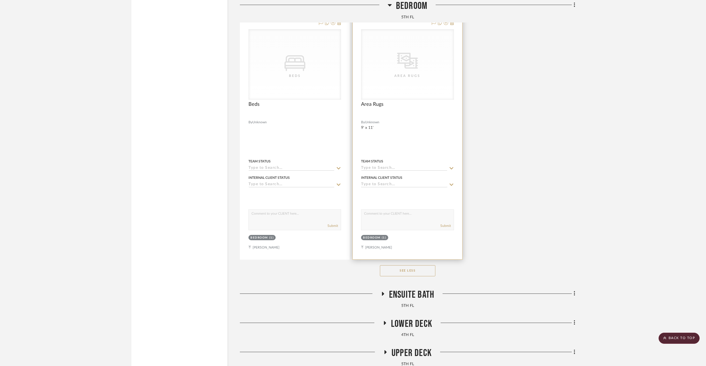
click at [426, 133] on div at bounding box center [407, 137] width 109 height 243
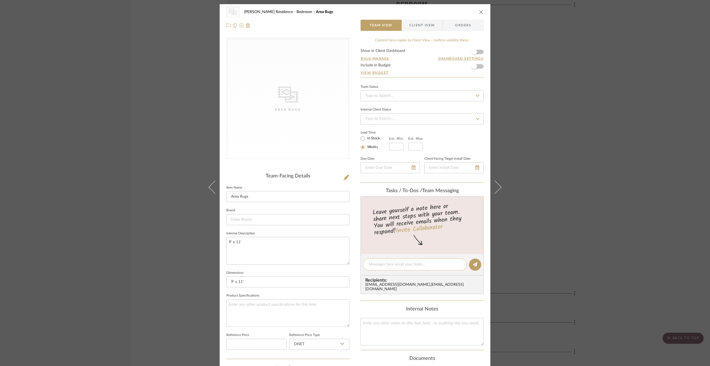
scroll to position [111, 0]
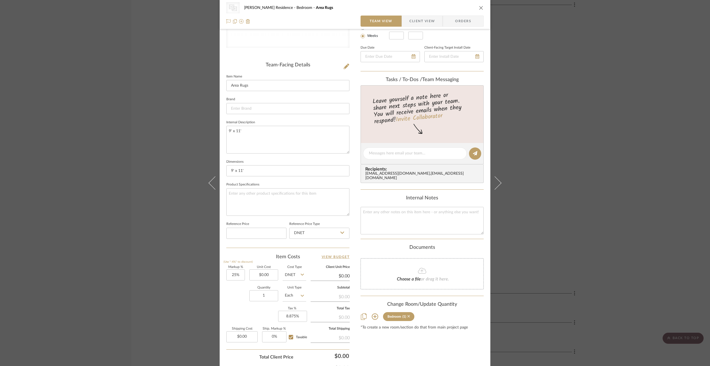
click at [407, 315] on icon at bounding box center [408, 316] width 2 height 4
click at [557, 237] on div "CategoryIconRugs Created with Sketch. Area Rugs Dever Residence Bedroom Area Ru…" at bounding box center [355, 183] width 710 height 366
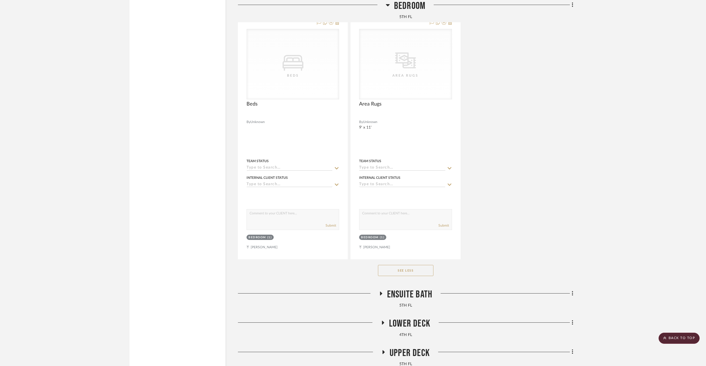
scroll to position [0, 0]
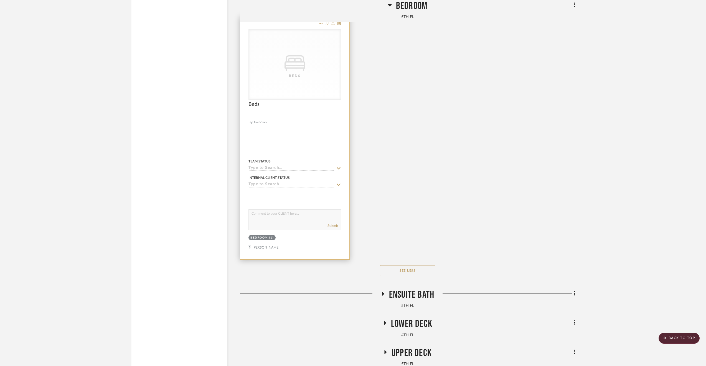
click at [317, 136] on div at bounding box center [294, 137] width 109 height 243
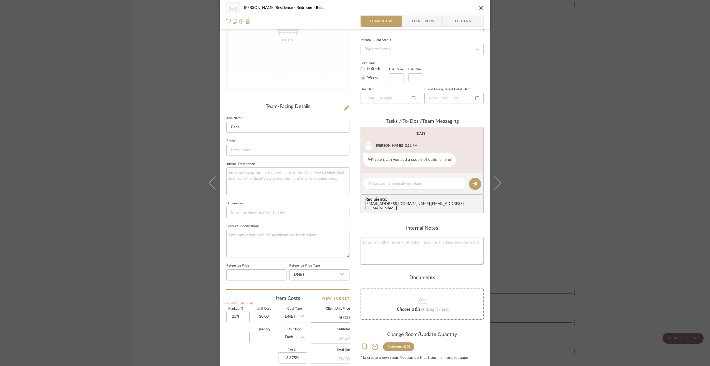
scroll to position [111, 0]
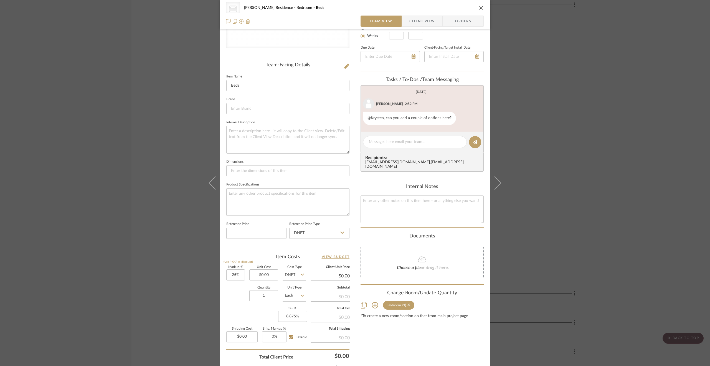
click at [407, 303] on icon at bounding box center [408, 304] width 2 height 2
click at [591, 247] on div "CategoryIconBeds Created with Sketch. Beds Dever Residence Bedroom Beds Team Vi…" at bounding box center [355, 183] width 710 height 366
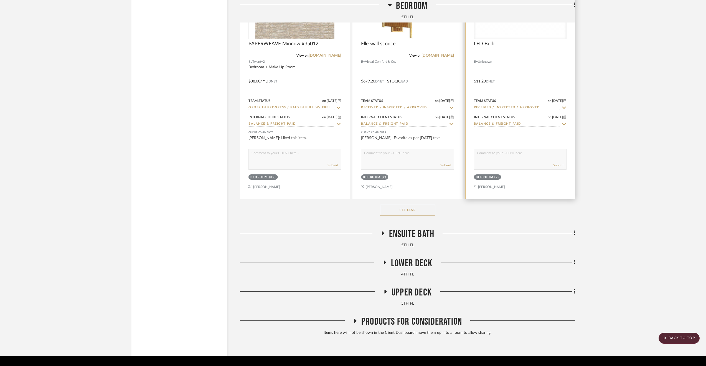
scroll to position [5017, 0]
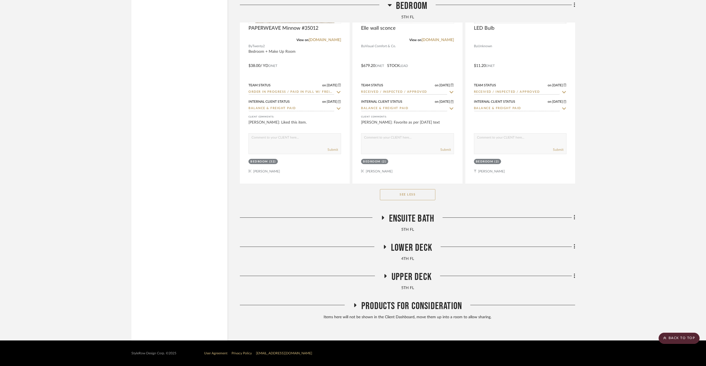
click at [426, 219] on span "Ensuite Bath" at bounding box center [411, 218] width 45 height 12
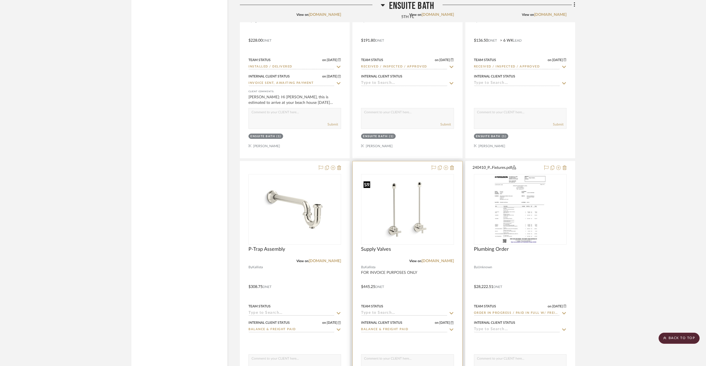
scroll to position [5377, 0]
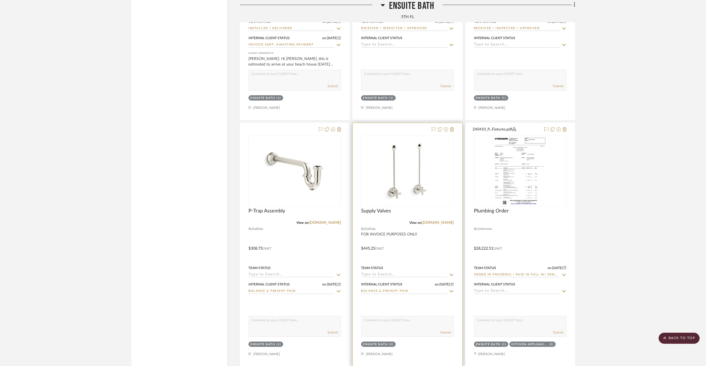
click at [416, 250] on div at bounding box center [407, 244] width 109 height 243
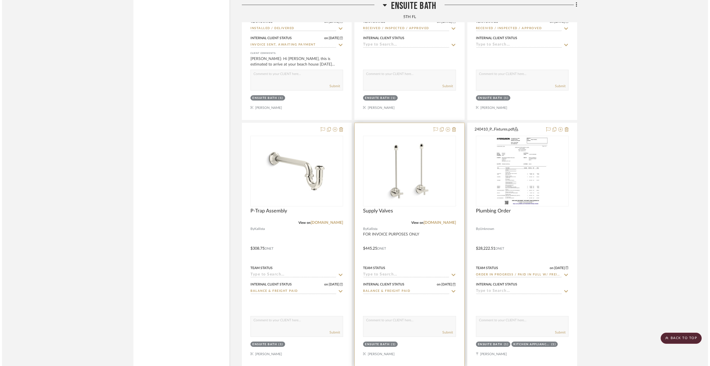
scroll to position [0, 0]
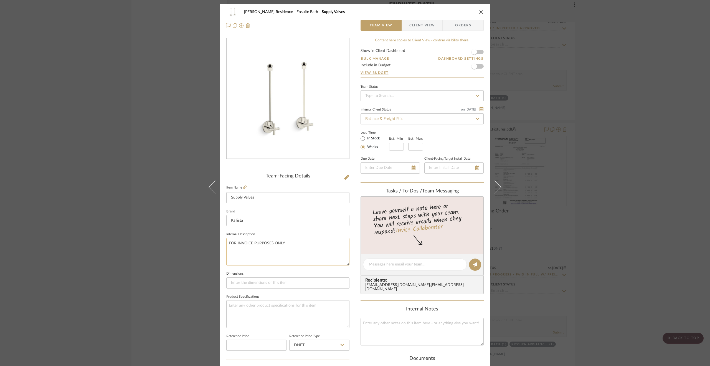
drag, startPoint x: 285, startPoint y: 241, endPoint x: 225, endPoint y: 248, distance: 61.2
click at [226, 248] on textarea "FOR INVOICE PURPOSES ONLY" at bounding box center [287, 251] width 123 height 27
drag, startPoint x: 166, startPoint y: 217, endPoint x: 205, endPoint y: 262, distance: 59.2
click at [166, 217] on div "Dever Residence Ensuite Bath Supply Valves Team View Client View Orders Team-Fa…" at bounding box center [355, 183] width 710 height 366
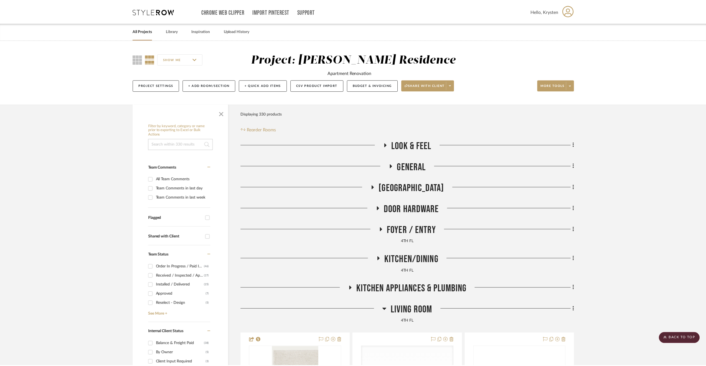
scroll to position [5377, 0]
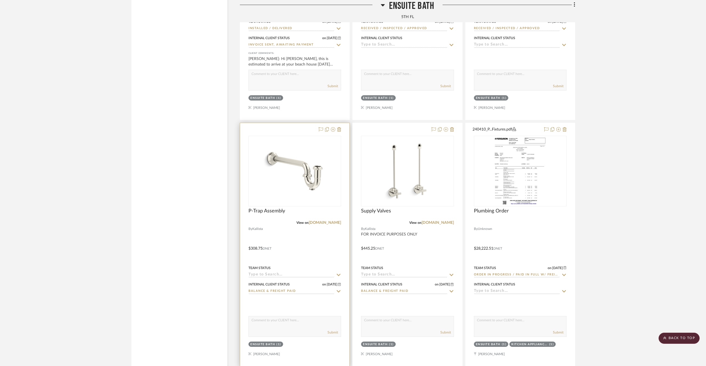
click at [305, 246] on div at bounding box center [294, 244] width 109 height 243
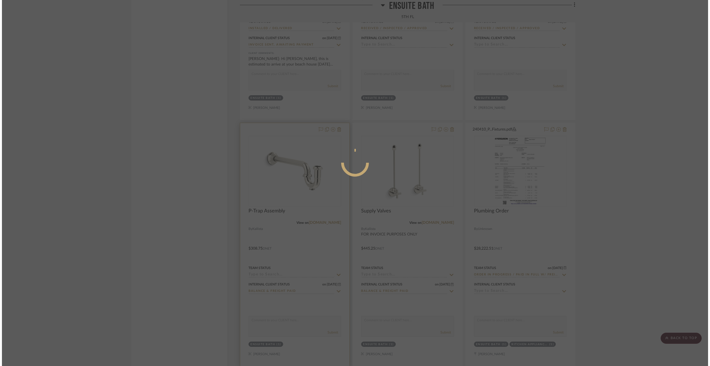
scroll to position [0, 0]
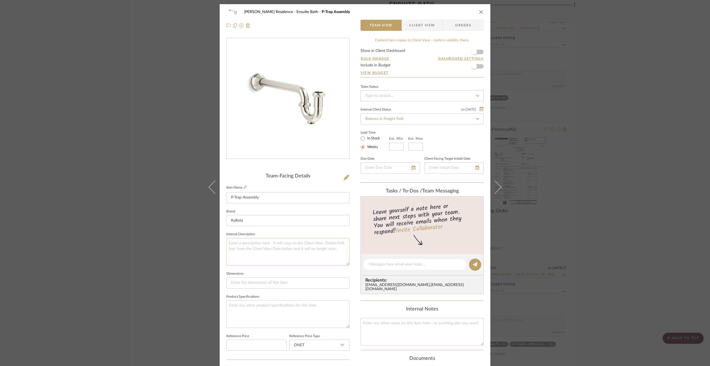
click at [283, 249] on textarea at bounding box center [287, 251] width 123 height 27
paste textarea "FOR INVOICE PURPOSES ONLY"
type textarea "FOR INVOICE PURPOSES ONLY"
click at [172, 243] on div "Dever Residence Ensuite Bath P-Trap Assembly Team View Client View Orders Team-…" at bounding box center [355, 183] width 710 height 366
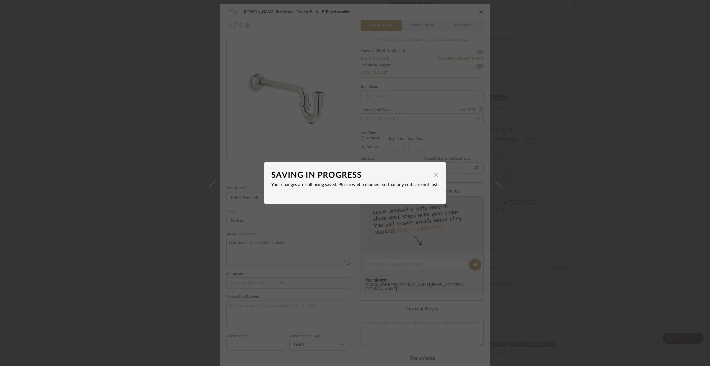
drag, startPoint x: 432, startPoint y: 176, endPoint x: 439, endPoint y: 179, distance: 7.6
click at [432, 176] on span "button" at bounding box center [435, 174] width 11 height 11
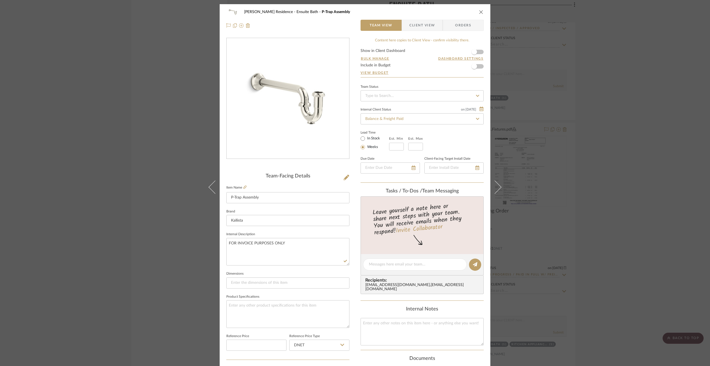
click at [592, 229] on div "Dever Residence Ensuite Bath P-Trap Assembly Team View Client View Orders Team-…" at bounding box center [355, 183] width 710 height 366
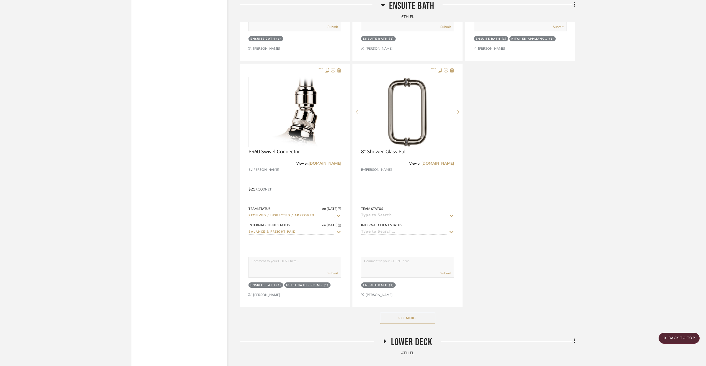
scroll to position [5766, 0]
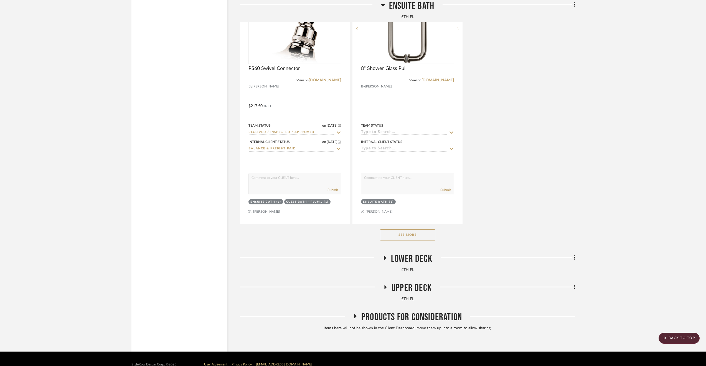
click at [414, 233] on div "See More" at bounding box center [407, 235] width 335 height 22
click at [416, 237] on button "See More" at bounding box center [407, 234] width 55 height 11
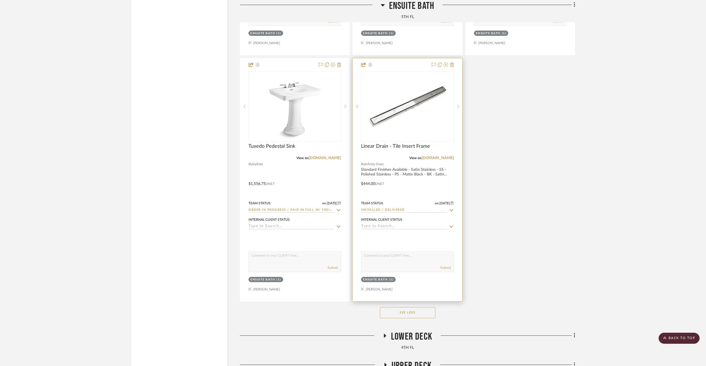
scroll to position [7753, 0]
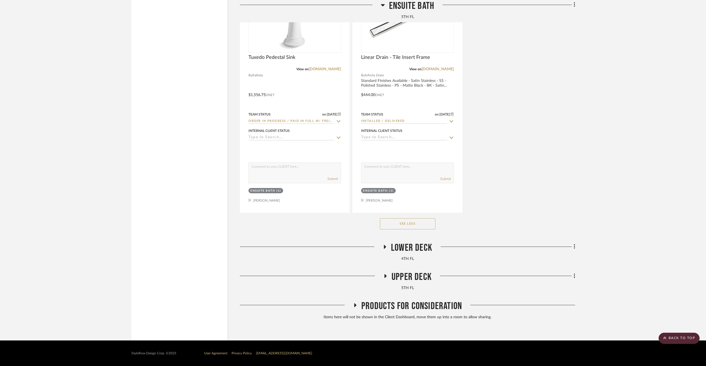
click at [408, 251] on span "Lower Deck" at bounding box center [411, 248] width 41 height 12
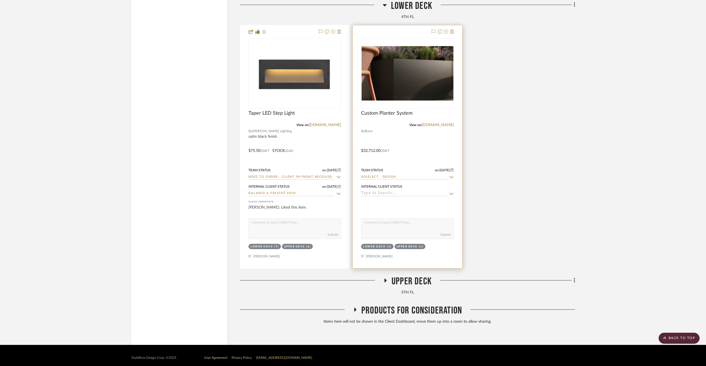
scroll to position [8249, 0]
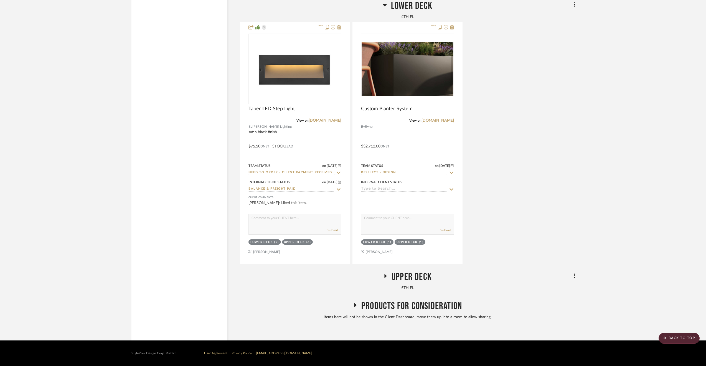
click at [395, 271] on span "Upper Deck" at bounding box center [412, 277] width 40 height 12
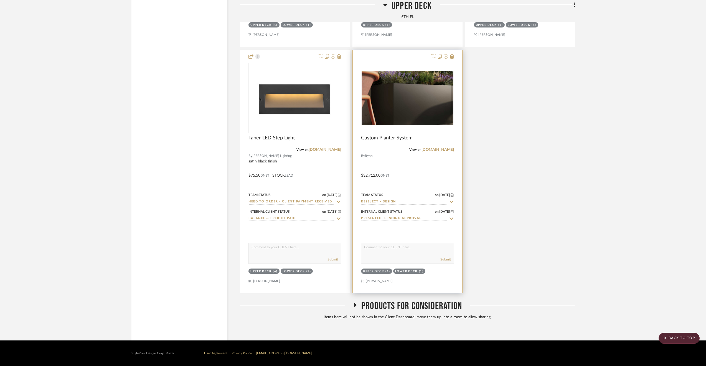
scroll to position [8745, 0]
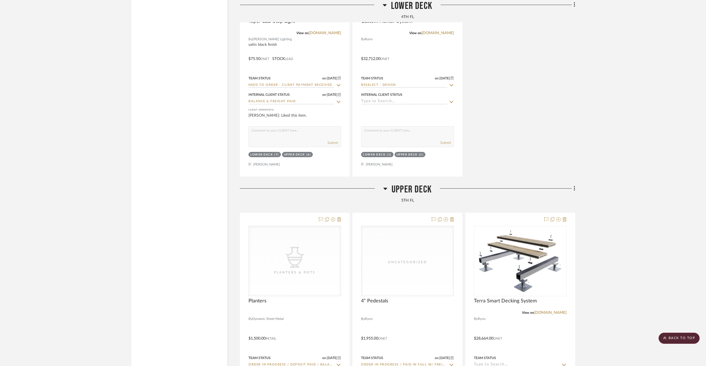
click at [408, 195] on span "Upper Deck" at bounding box center [412, 189] width 40 height 12
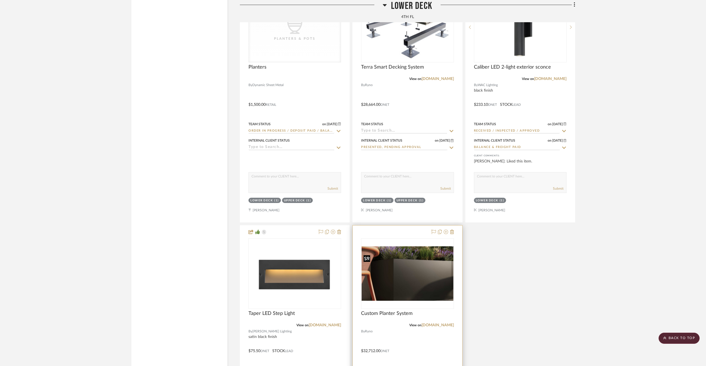
scroll to position [8027, 0]
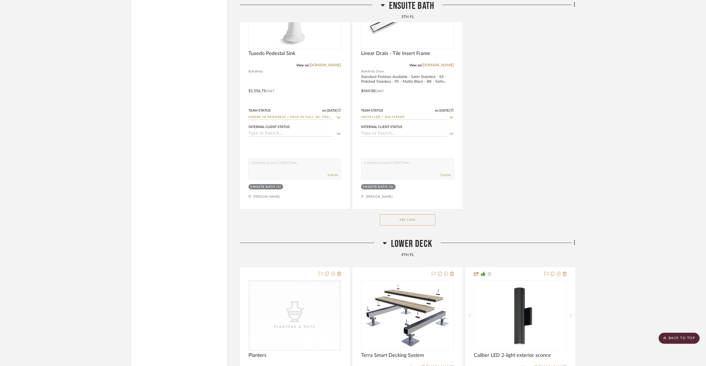
click at [421, 247] on span "Lower Deck" at bounding box center [411, 244] width 41 height 12
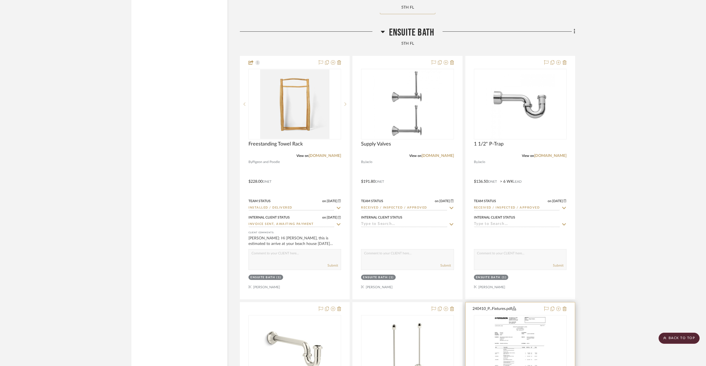
scroll to position [5060, 0]
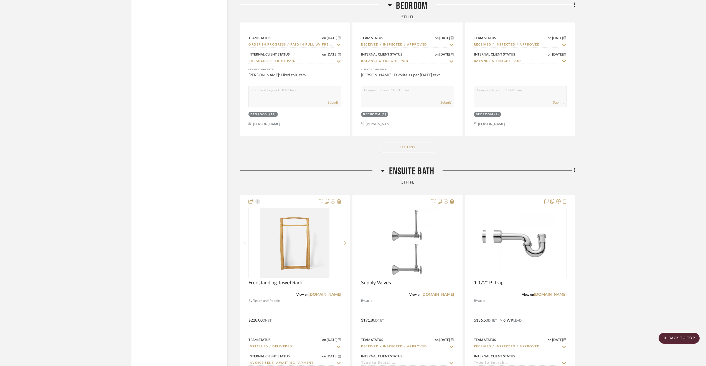
click at [425, 173] on span "Ensuite Bath" at bounding box center [411, 171] width 45 height 12
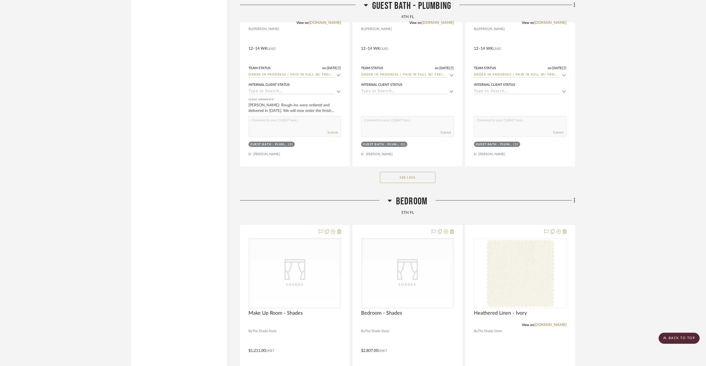
scroll to position [4213, 0]
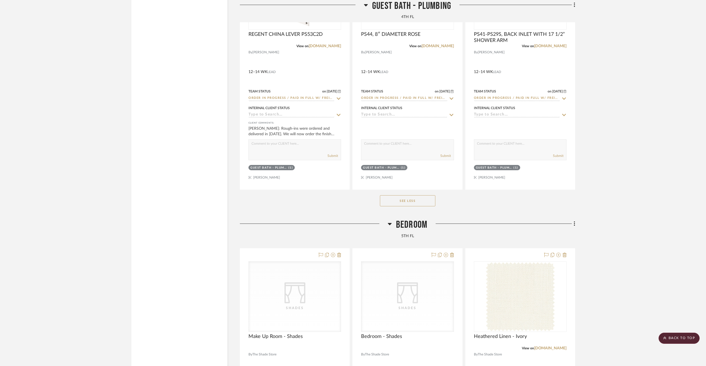
click at [418, 227] on span "Bedroom" at bounding box center [411, 225] width 31 height 12
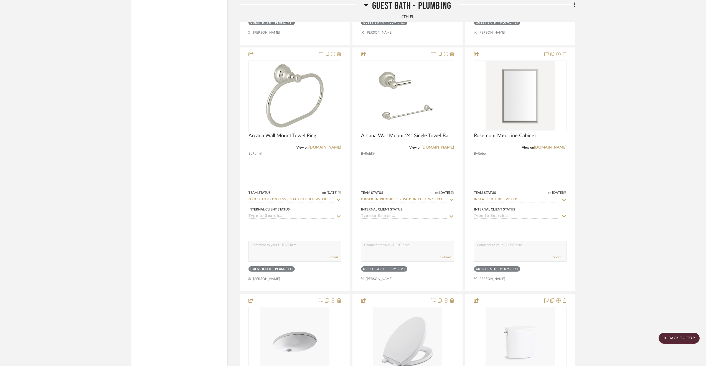
click at [400, 4] on span "Guest Bath - Plumbing" at bounding box center [411, 6] width 79 height 12
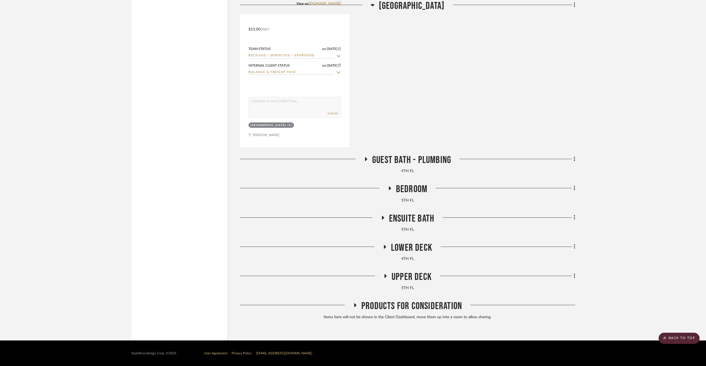
click at [399, 4] on span "Stair Hall" at bounding box center [412, 6] width 66 height 12
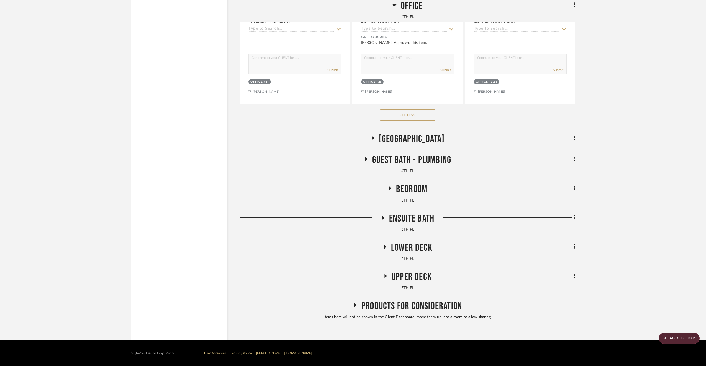
click at [399, 4] on h3 "Office" at bounding box center [407, 6] width 30 height 12
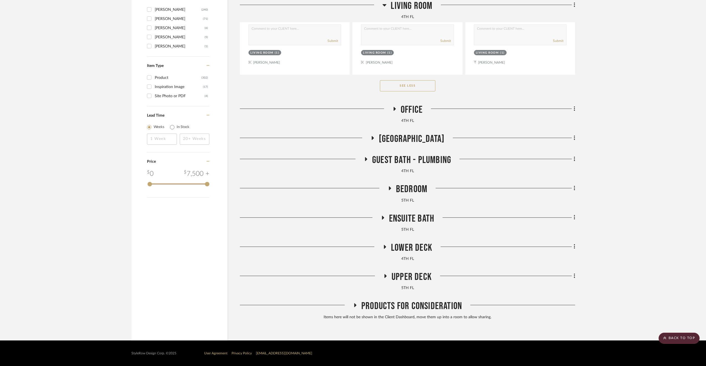
click at [399, 4] on span "Living Room" at bounding box center [412, 6] width 42 height 12
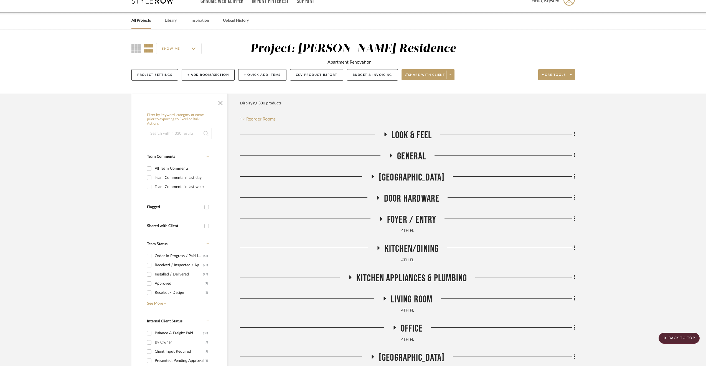
scroll to position [0, 0]
